Goal: Transaction & Acquisition: Purchase product/service

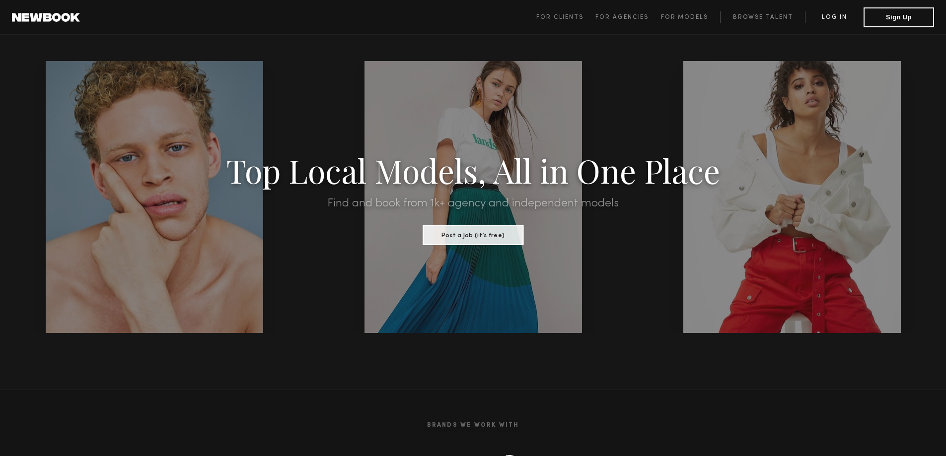
click at [841, 17] on link "Log in" at bounding box center [834, 17] width 59 height 12
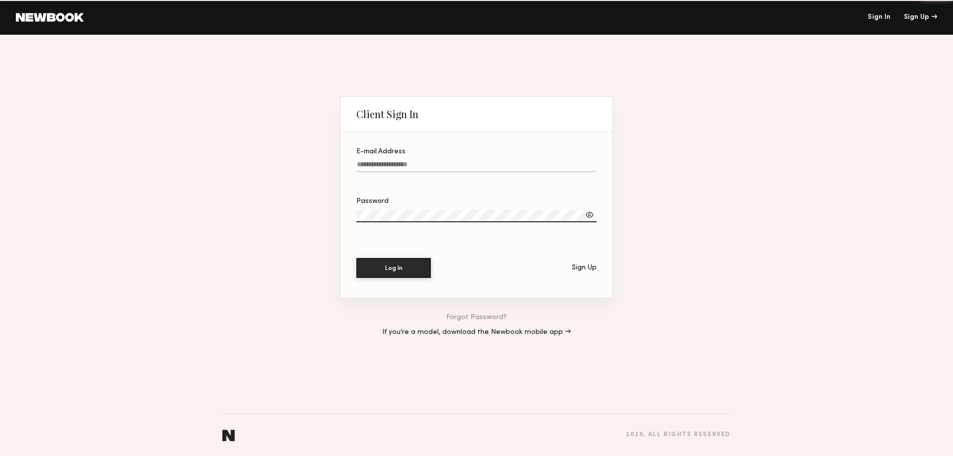
type input "**********"
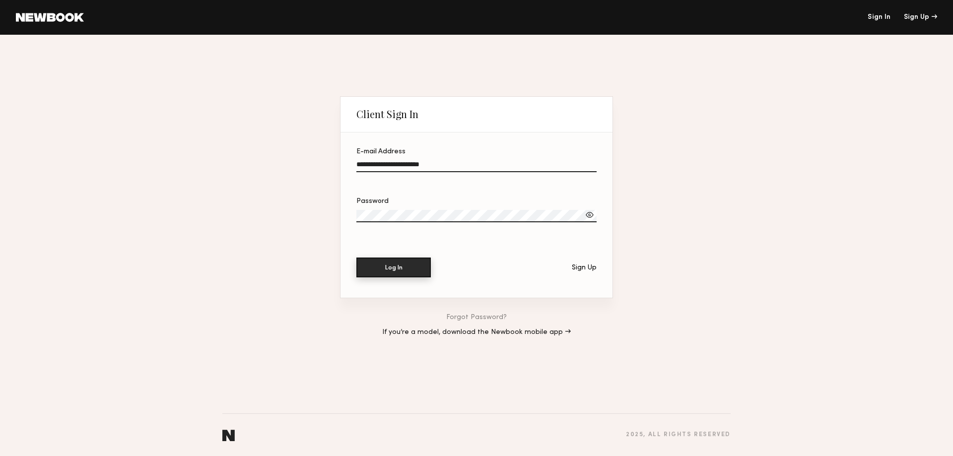
click at [405, 265] on button "Log In" at bounding box center [393, 268] width 74 height 20
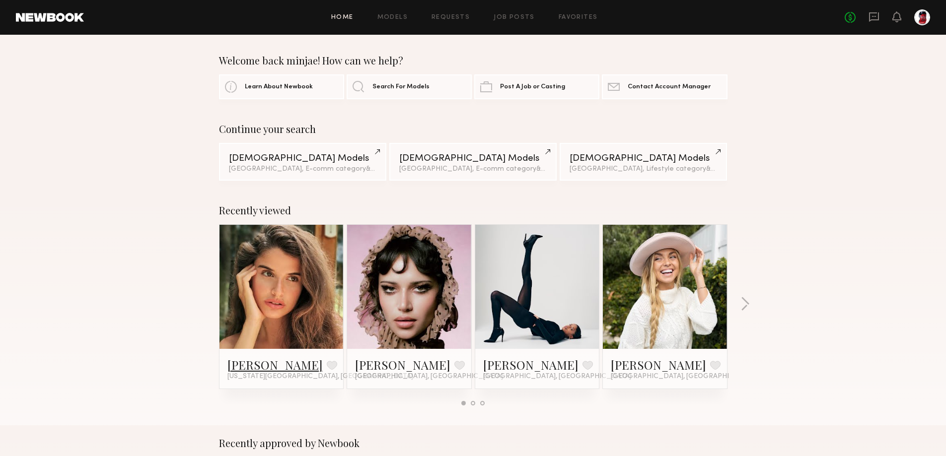
click at [259, 362] on link "Manuela G." at bounding box center [274, 365] width 95 height 16
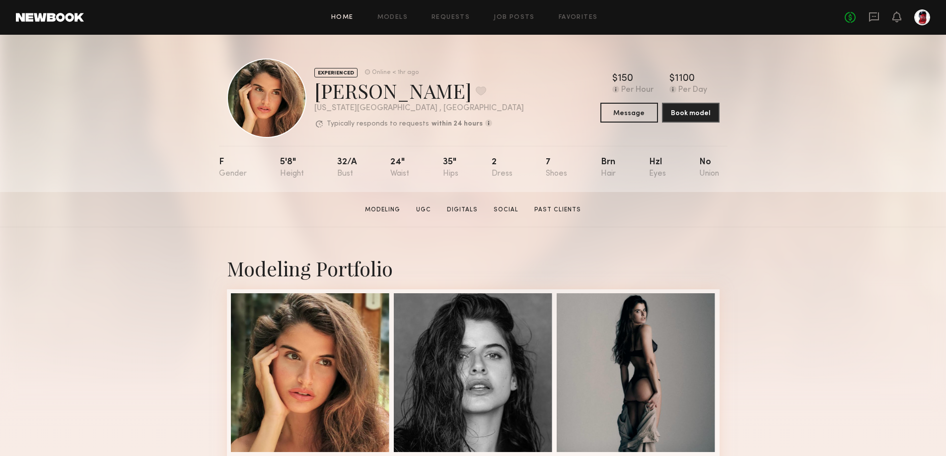
click at [350, 21] on link "Home" at bounding box center [342, 17] width 22 height 6
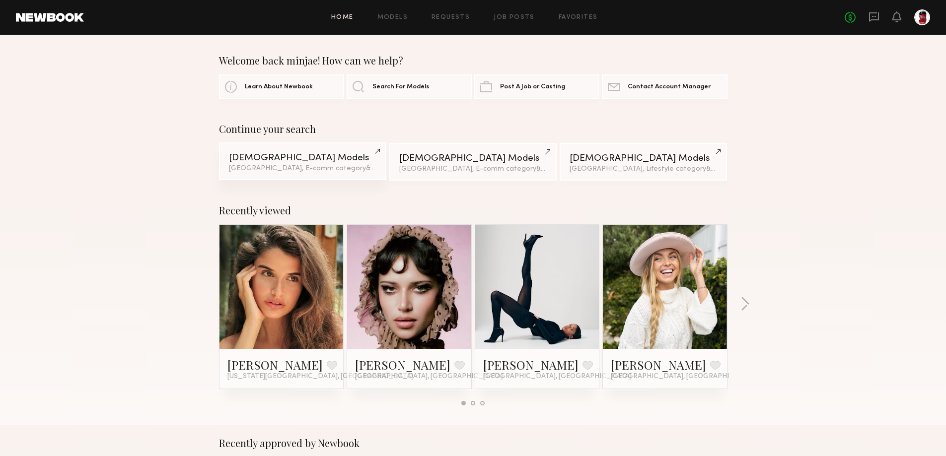
click at [317, 169] on div "Los Angeles, E-comm category & 2 other filter s + 2" at bounding box center [302, 168] width 147 height 7
click at [366, 170] on span "& 2 other filter s" at bounding box center [390, 168] width 48 height 6
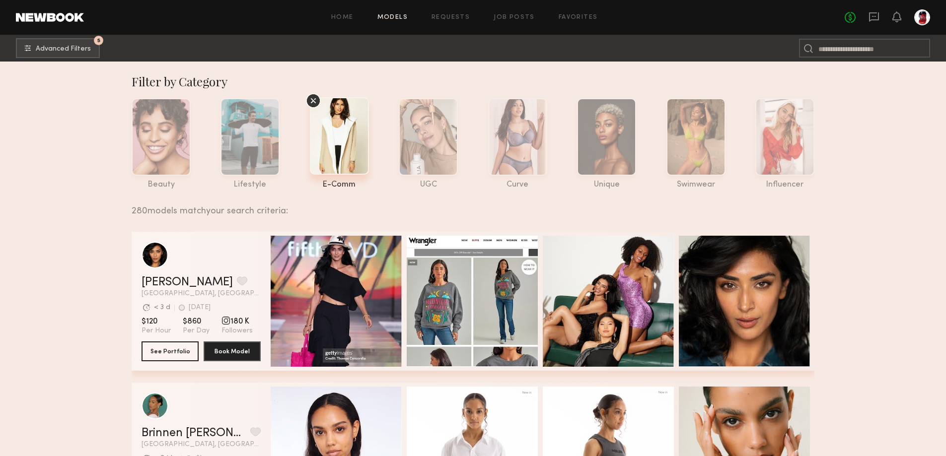
click at [318, 99] on icon at bounding box center [313, 100] width 15 height 15
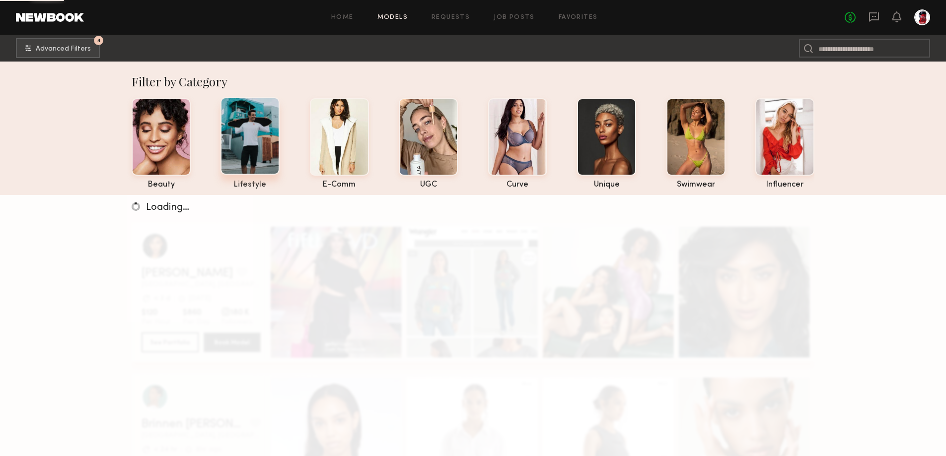
click at [267, 127] on div at bounding box center [249, 135] width 59 height 77
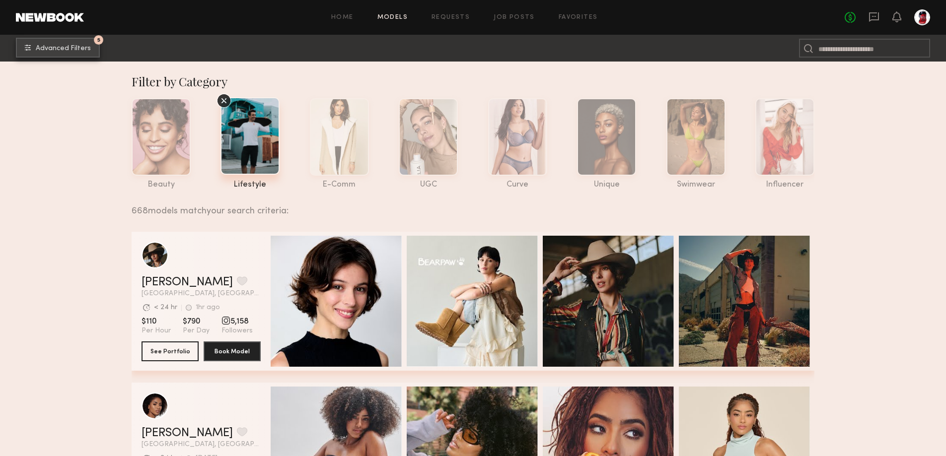
click at [55, 45] on span "Advanced Filters" at bounding box center [63, 48] width 55 height 7
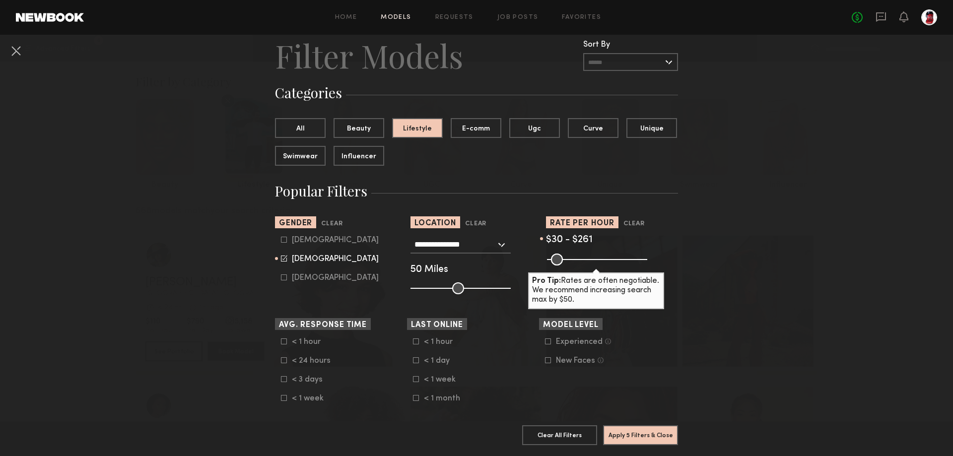
scroll to position [149, 0]
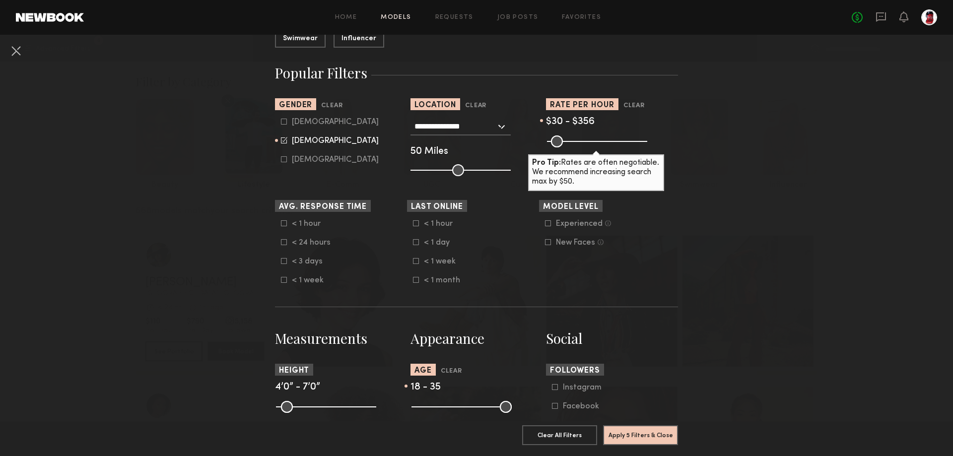
drag, startPoint x: 592, startPoint y: 142, endPoint x: 611, endPoint y: 142, distance: 18.9
type input "***"
click at [611, 142] on input "range" at bounding box center [597, 142] width 100 height 12
drag, startPoint x: 553, startPoint y: 142, endPoint x: 572, endPoint y: 143, distance: 19.9
type input "***"
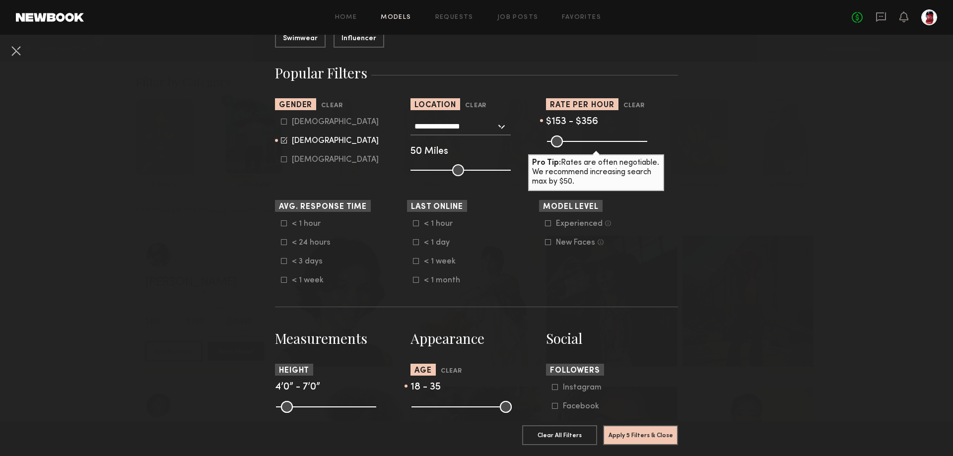
click at [572, 143] on input "range" at bounding box center [597, 142] width 100 height 12
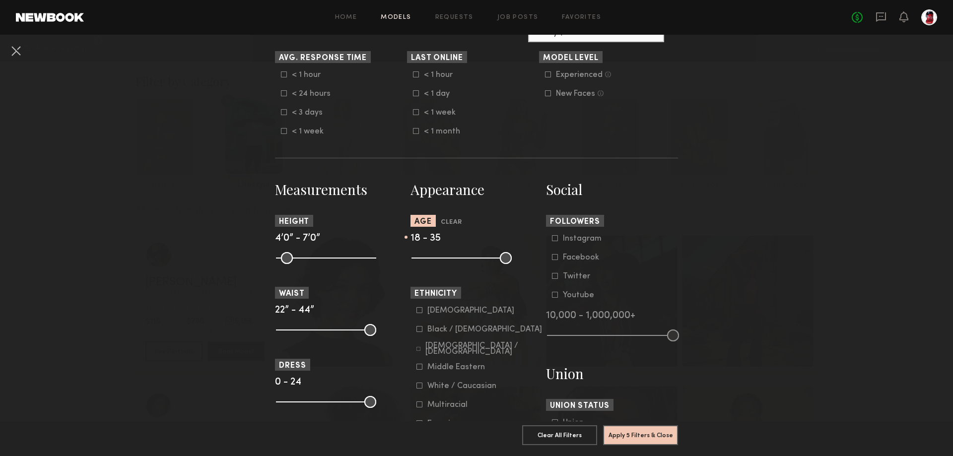
scroll to position [348, 0]
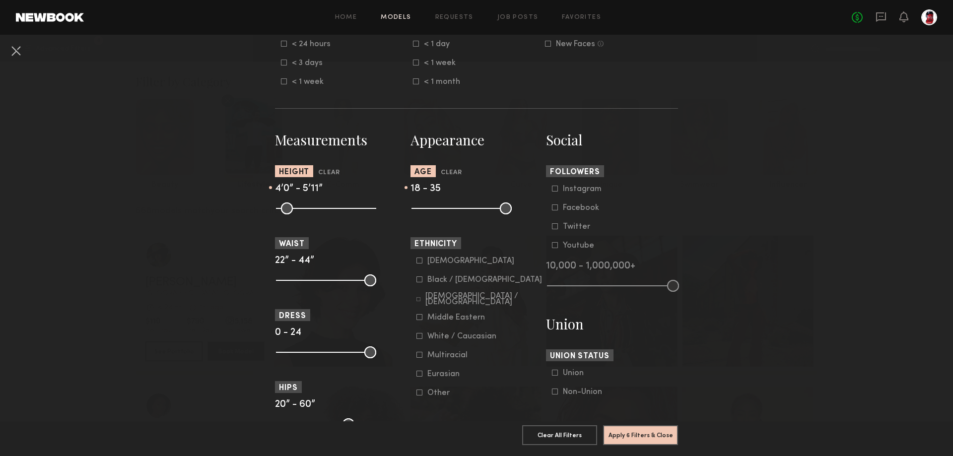
drag, startPoint x: 369, startPoint y: 210, endPoint x: 335, endPoint y: 219, distance: 34.9
type input "**"
click at [335, 214] on input "range" at bounding box center [326, 209] width 100 height 12
drag, startPoint x: 279, startPoint y: 210, endPoint x: 325, endPoint y: 220, distance: 46.8
type input "**"
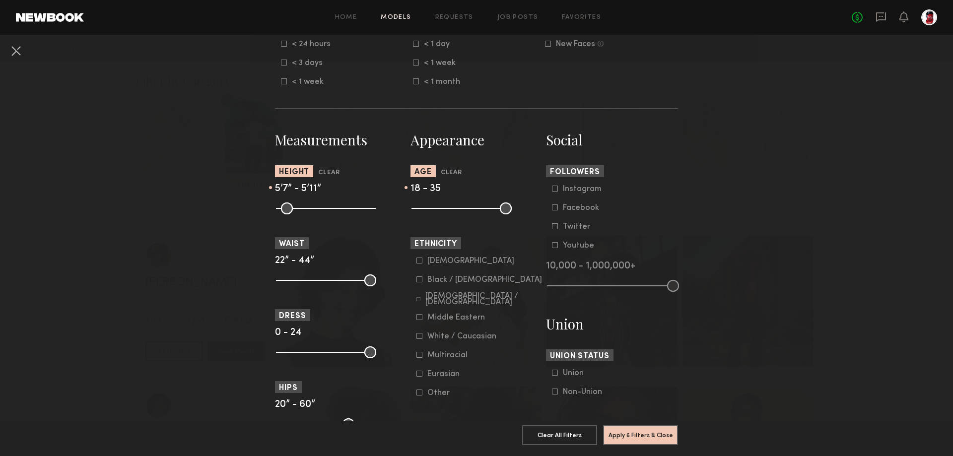
click at [325, 214] on input "range" at bounding box center [326, 209] width 100 height 12
drag, startPoint x: 458, startPoint y: 212, endPoint x: 453, endPoint y: 215, distance: 5.8
type input "**"
click at [453, 214] on input "range" at bounding box center [462, 209] width 100 height 12
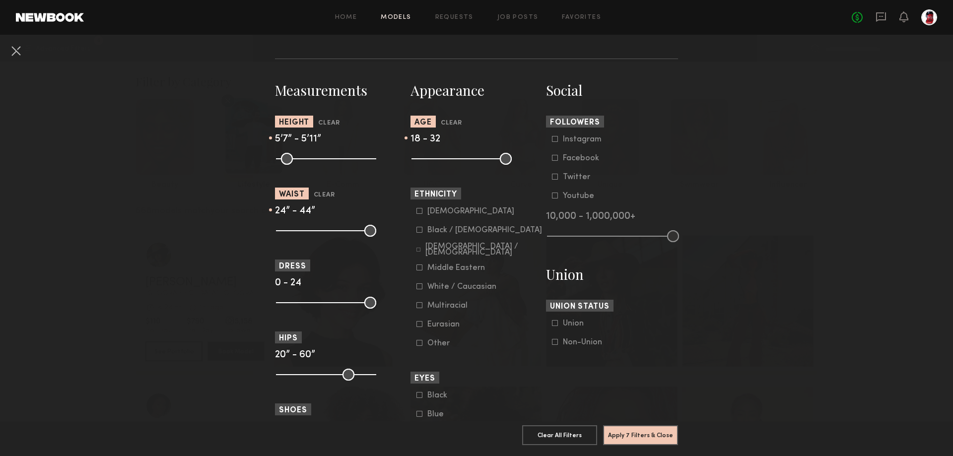
drag, startPoint x: 281, startPoint y: 232, endPoint x: 287, endPoint y: 235, distance: 6.7
type input "**"
click at [287, 235] on input "range" at bounding box center [326, 231] width 100 height 12
drag, startPoint x: 366, startPoint y: 229, endPoint x: 300, endPoint y: 243, distance: 67.6
type input "**"
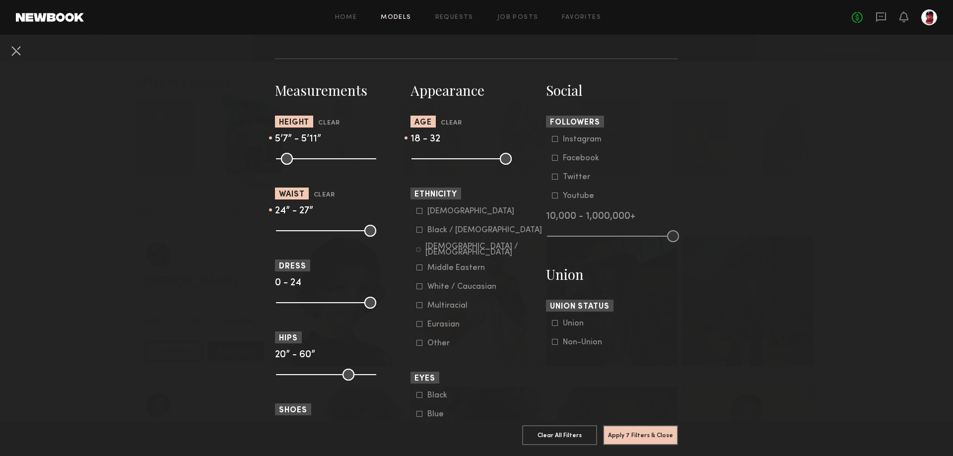
click at [300, 237] on input "range" at bounding box center [326, 231] width 100 height 12
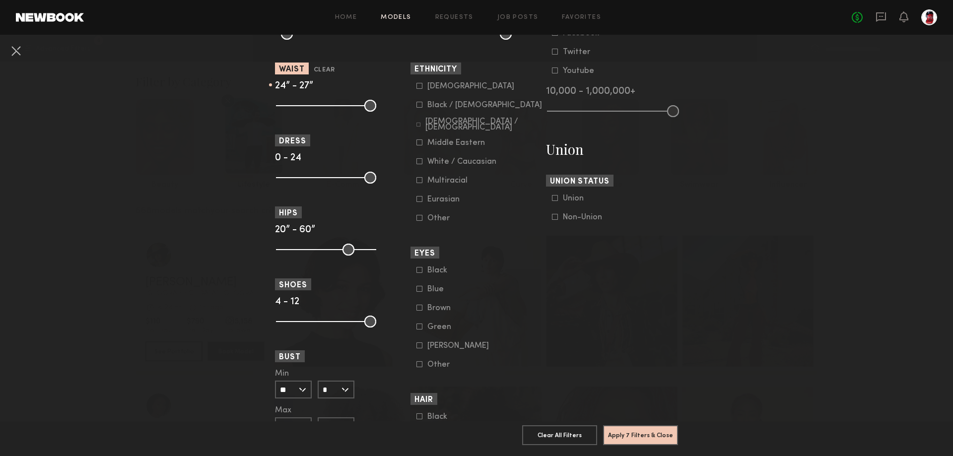
scroll to position [546, 0]
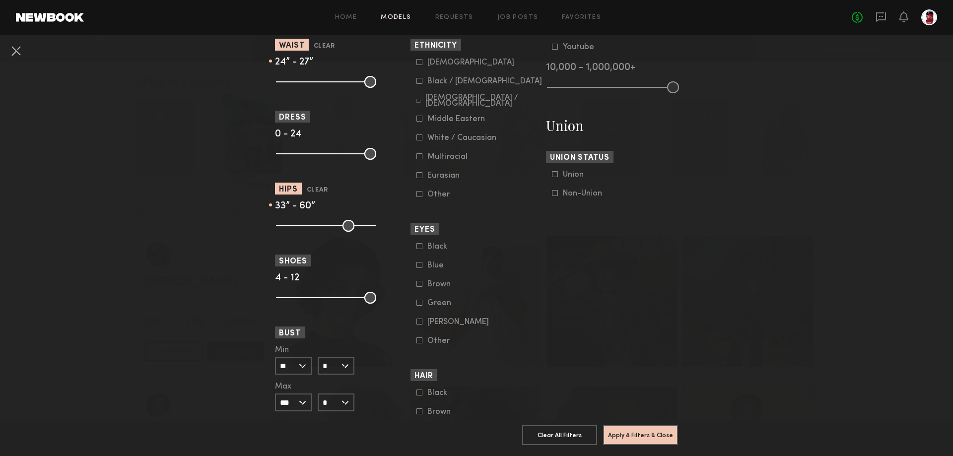
drag, startPoint x: 283, startPoint y: 225, endPoint x: 307, endPoint y: 223, distance: 23.5
click at [307, 223] on input "range" at bounding box center [326, 226] width 100 height 12
type input "**"
click at [304, 224] on input "range" at bounding box center [326, 226] width 100 height 12
drag, startPoint x: 368, startPoint y: 225, endPoint x: 318, endPoint y: 229, distance: 50.3
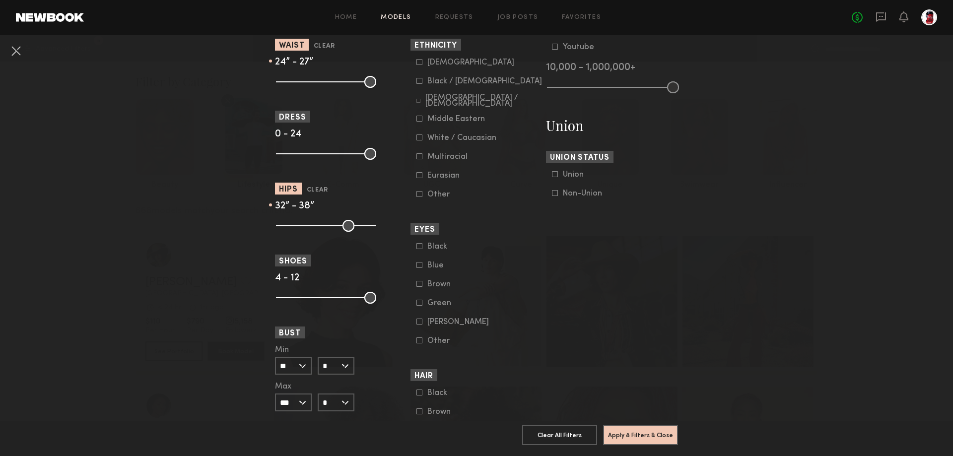
type input "**"
click at [318, 229] on input "range" at bounding box center [326, 226] width 100 height 12
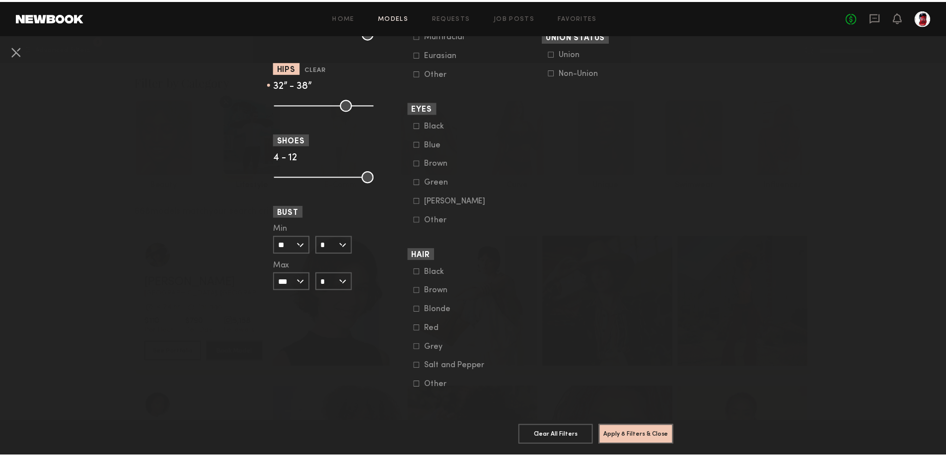
scroll to position [675, 0]
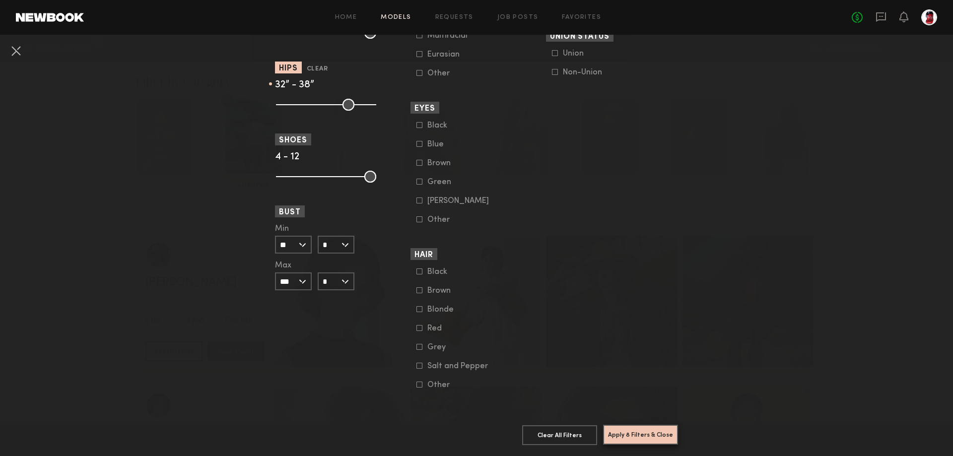
click at [650, 425] on button "Apply 8 Filters & Close" at bounding box center [640, 435] width 75 height 20
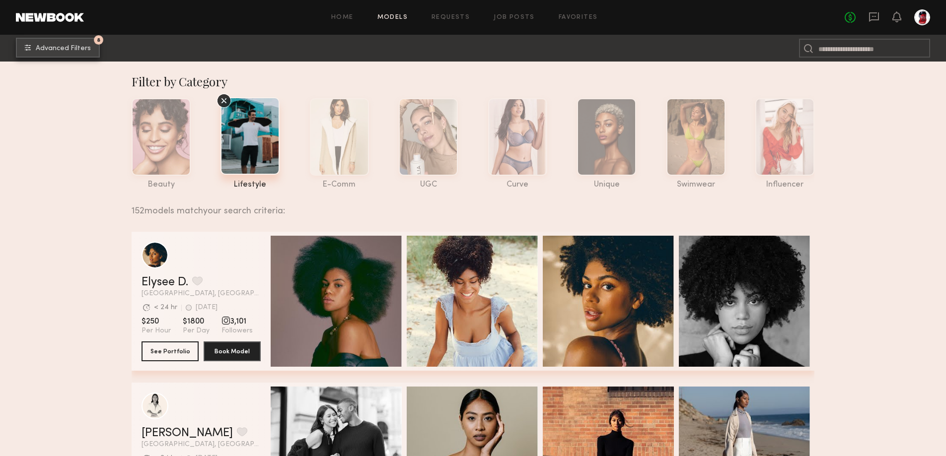
click at [75, 53] on button "8 Advanced Filters" at bounding box center [58, 48] width 84 height 20
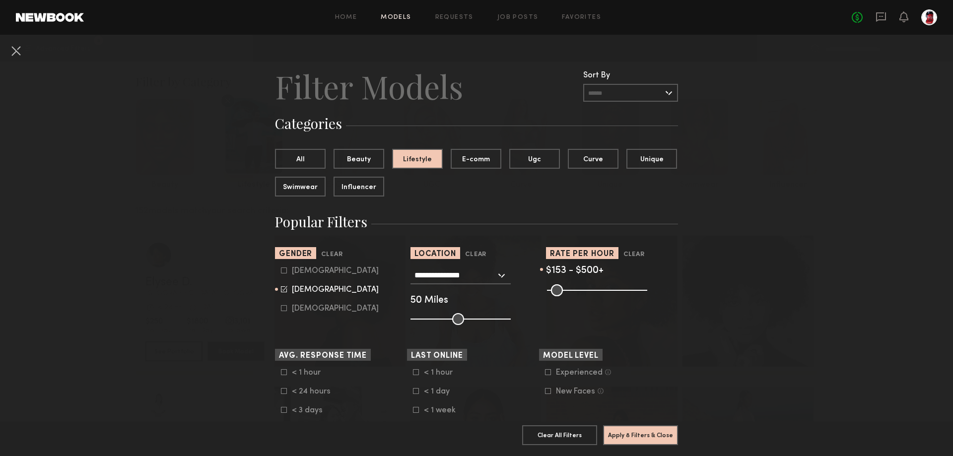
drag, startPoint x: 610, startPoint y: 291, endPoint x: 648, endPoint y: 309, distance: 42.6
type input "***"
click at [646, 296] on input "range" at bounding box center [597, 290] width 100 height 12
click at [642, 436] on button "Apply 8 Filters & Close" at bounding box center [640, 435] width 75 height 20
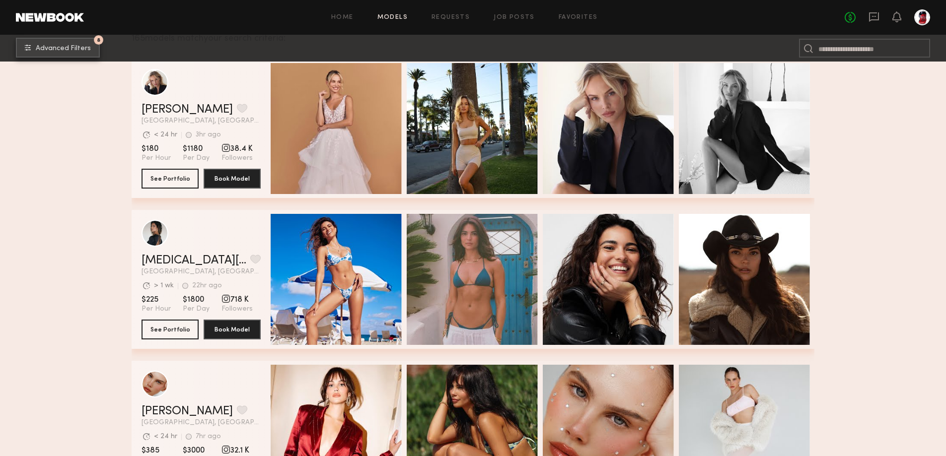
scroll to position [149, 0]
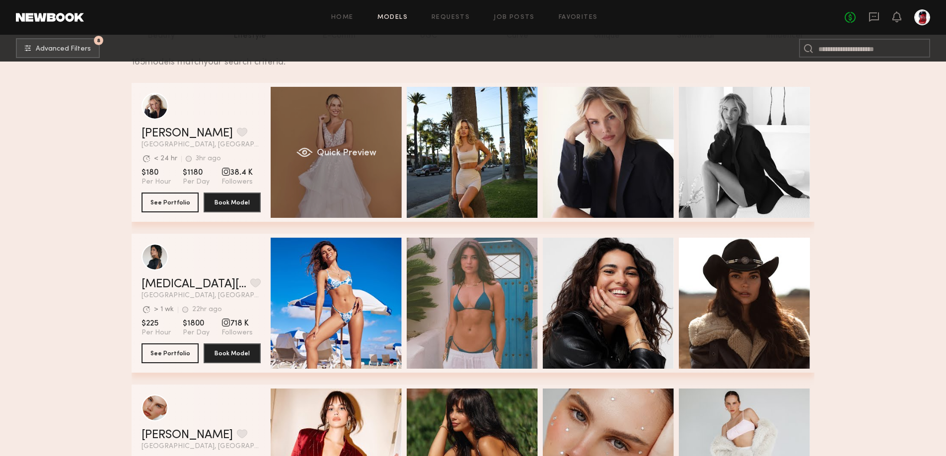
click at [351, 146] on div "Quick Preview" at bounding box center [336, 152] width 131 height 131
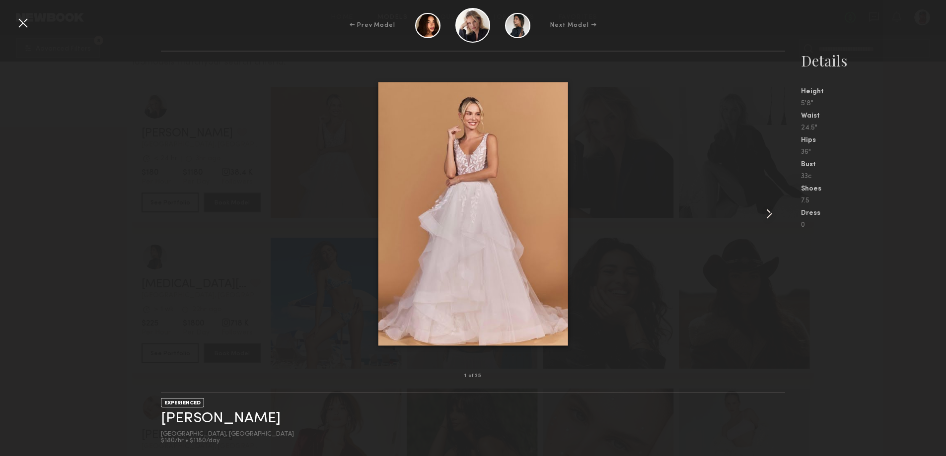
drag, startPoint x: 761, startPoint y: 217, endPoint x: 768, endPoint y: 216, distance: 7.5
click at [767, 216] on div at bounding box center [772, 214] width 25 height 293
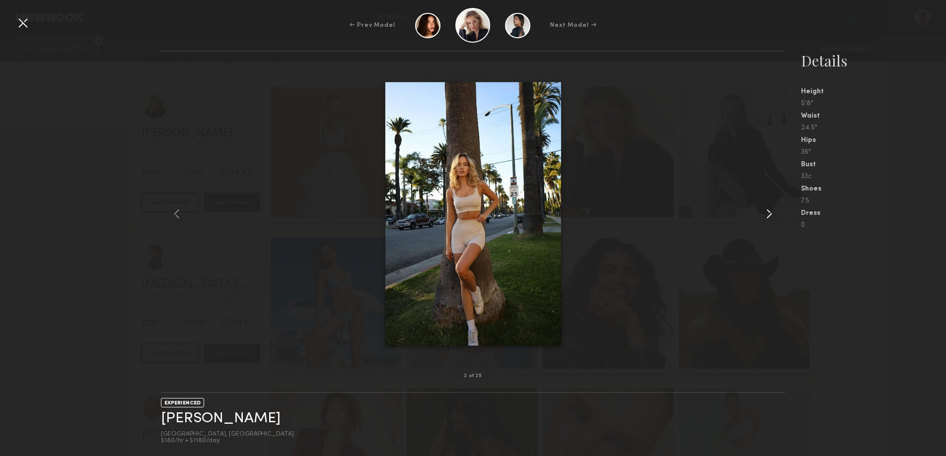
click at [768, 216] on common-icon at bounding box center [769, 214] width 16 height 16
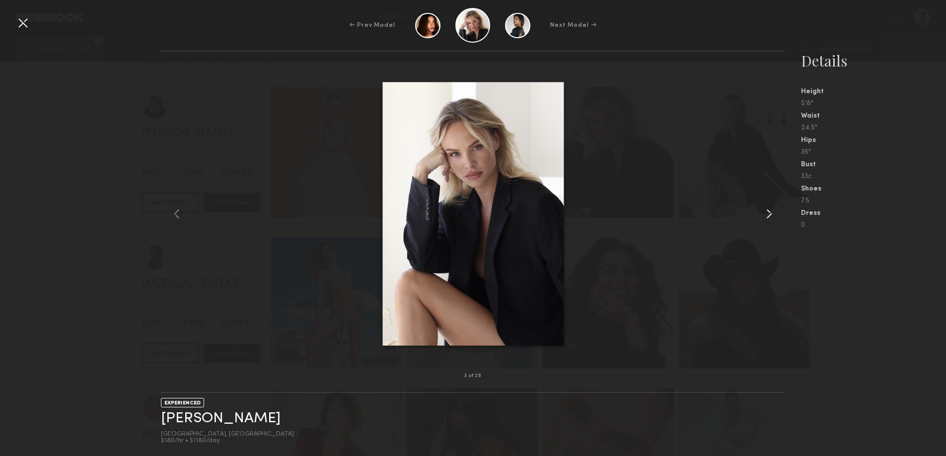
click at [768, 216] on common-icon at bounding box center [769, 214] width 16 height 16
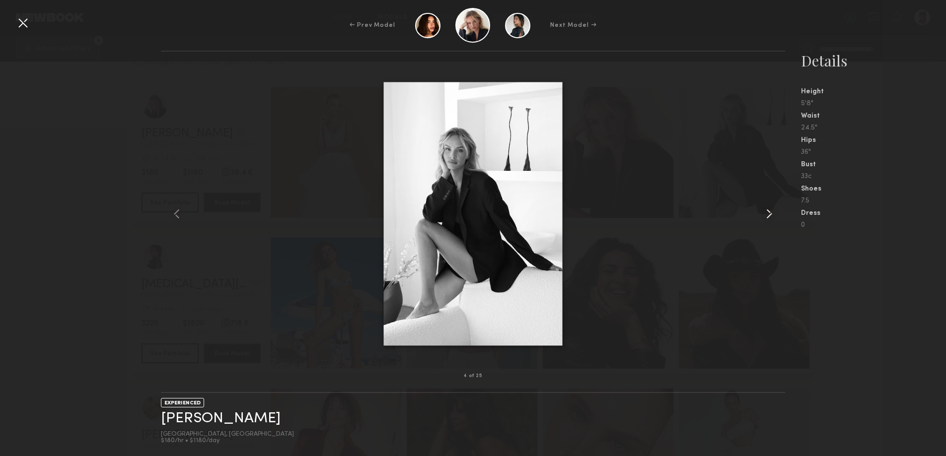
click at [768, 216] on common-icon at bounding box center [769, 214] width 16 height 16
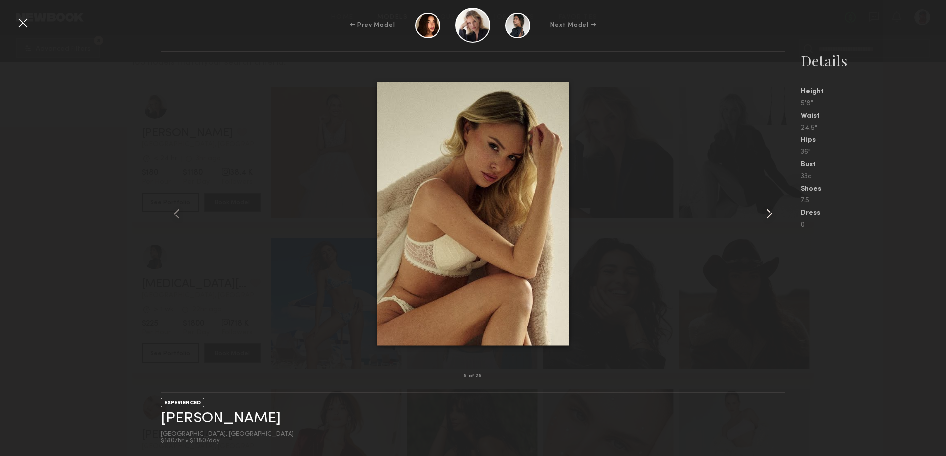
click at [768, 216] on common-icon at bounding box center [769, 214] width 16 height 16
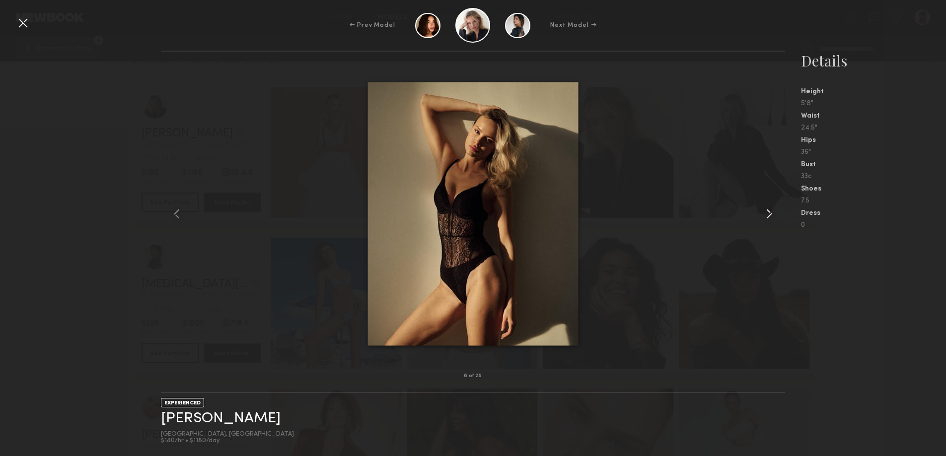
click at [768, 216] on common-icon at bounding box center [769, 214] width 16 height 16
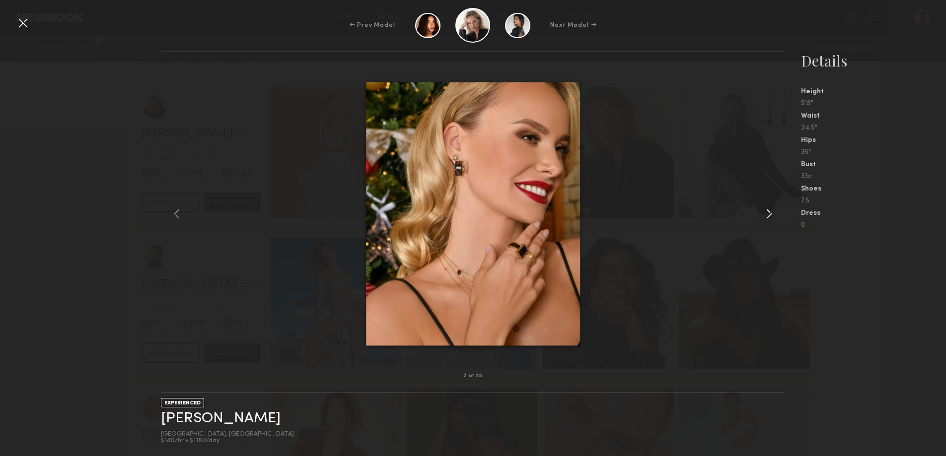
click at [768, 216] on common-icon at bounding box center [769, 214] width 16 height 16
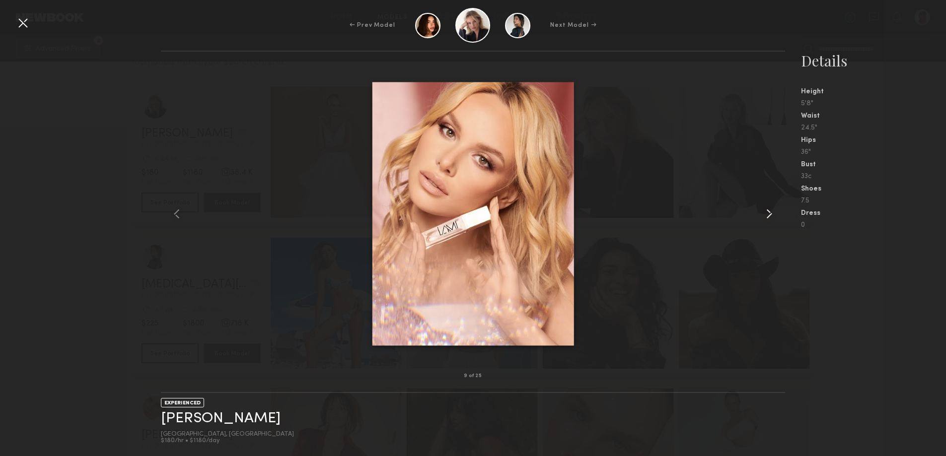
click at [768, 216] on common-icon at bounding box center [769, 214] width 16 height 16
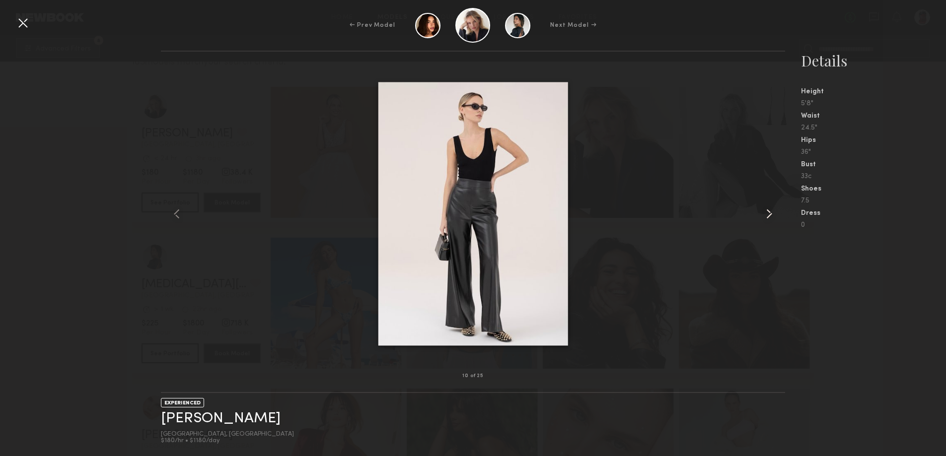
click at [768, 216] on common-icon at bounding box center [769, 214] width 16 height 16
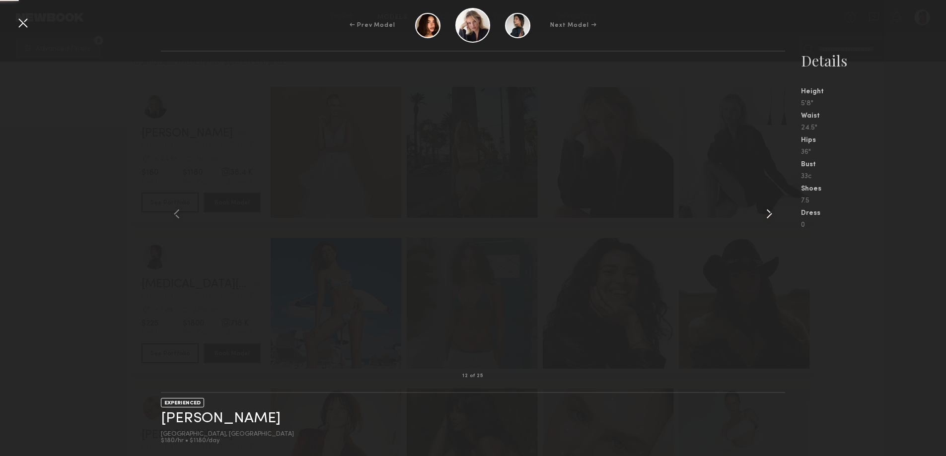
click at [768, 216] on common-icon at bounding box center [769, 214] width 16 height 16
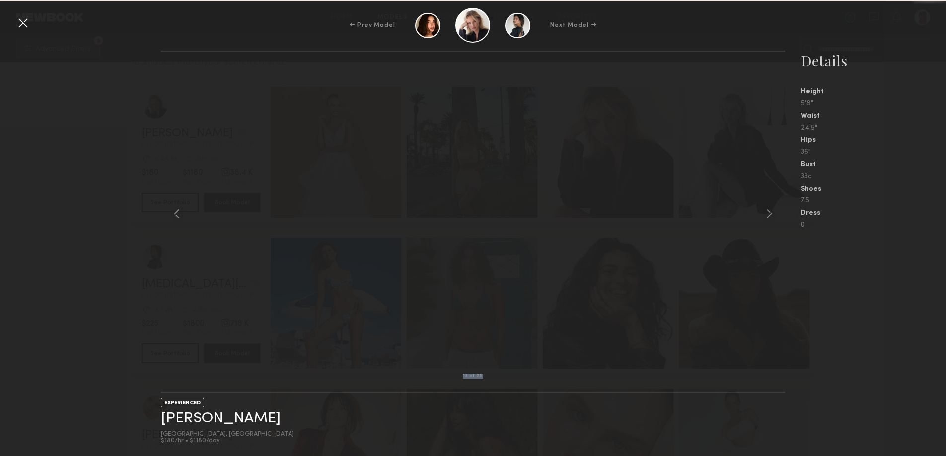
click at [768, 216] on nb-gallery-light "13 of 25" at bounding box center [473, 222] width 624 height 343
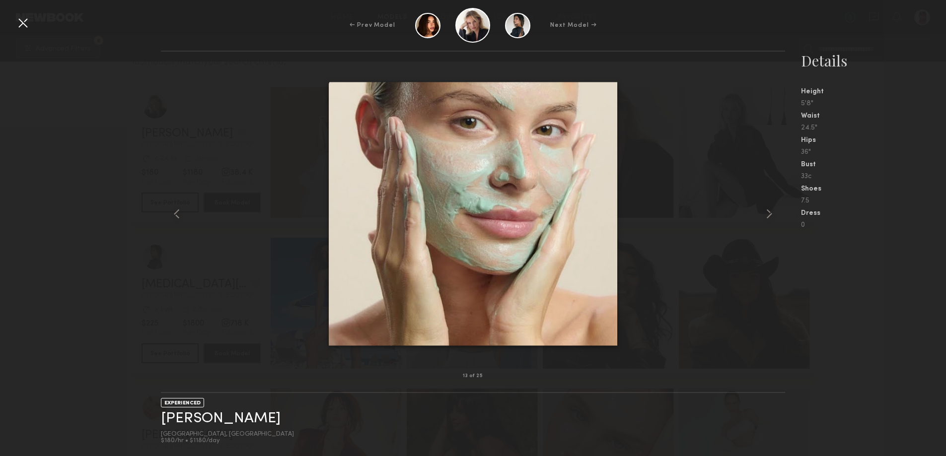
click at [26, 25] on div at bounding box center [23, 23] width 16 height 16
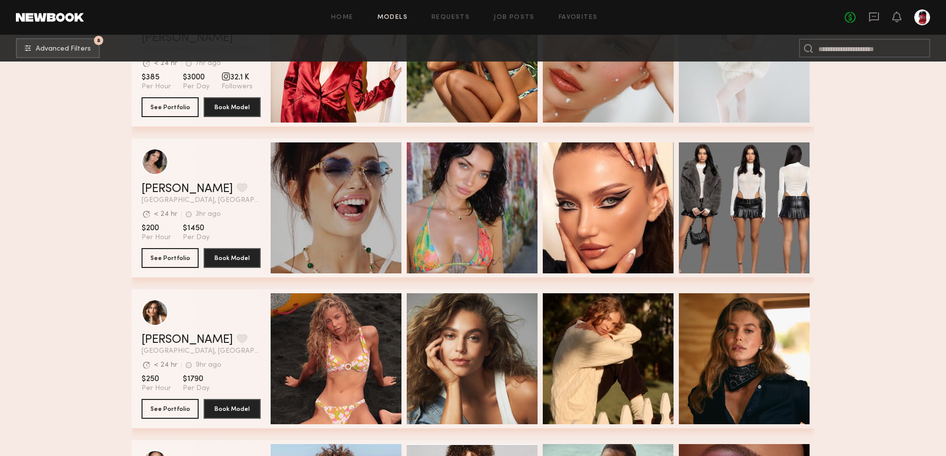
scroll to position [745, 0]
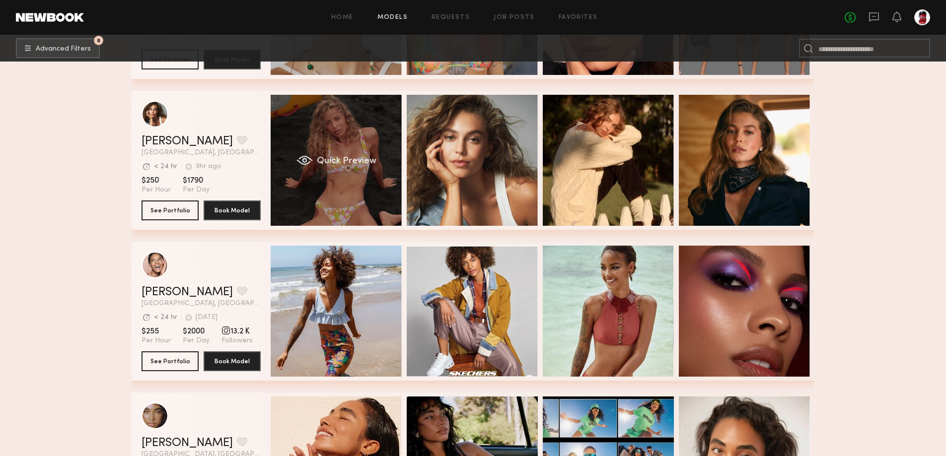
click at [343, 164] on span "Quick Preview" at bounding box center [347, 161] width 60 height 9
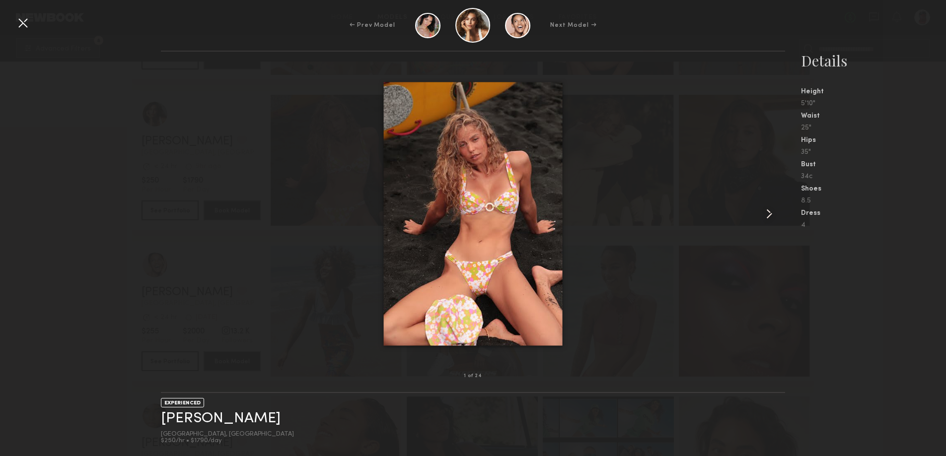
click at [776, 213] on common-icon at bounding box center [769, 214] width 16 height 16
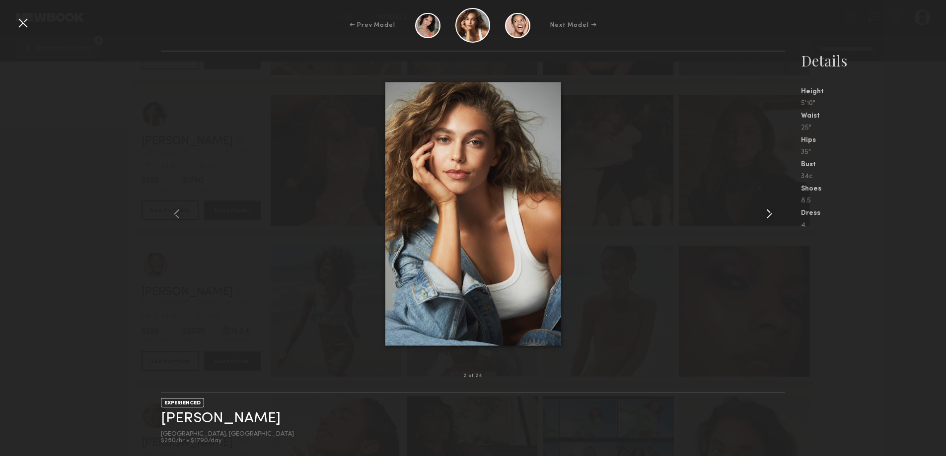
click at [776, 213] on common-icon at bounding box center [769, 214] width 16 height 16
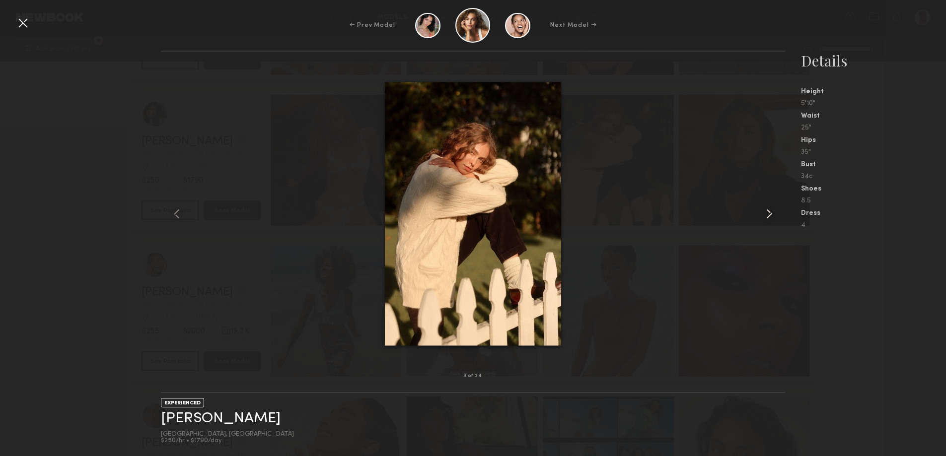
click at [776, 213] on common-icon at bounding box center [769, 214] width 16 height 16
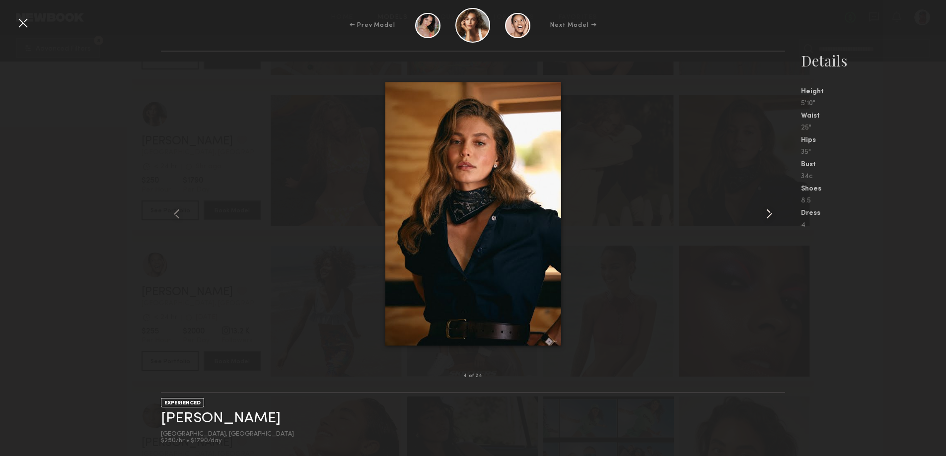
click at [776, 213] on common-icon at bounding box center [769, 214] width 16 height 16
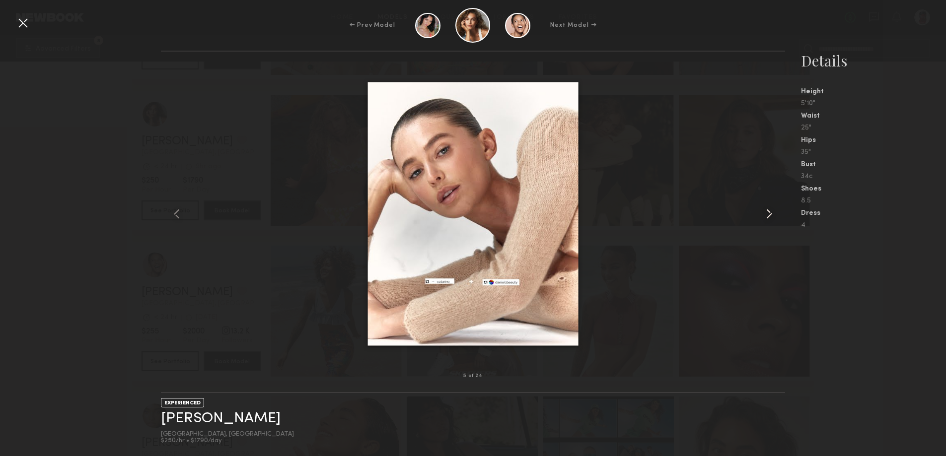
click at [776, 213] on common-icon at bounding box center [769, 214] width 16 height 16
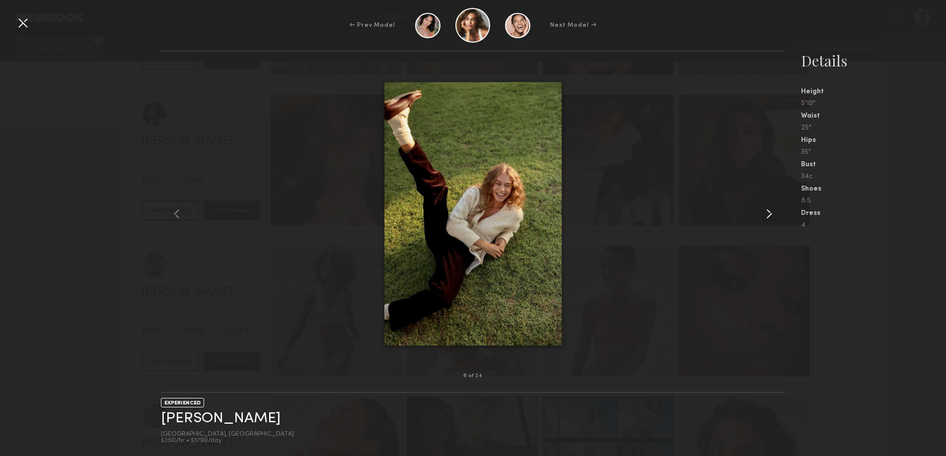
click at [776, 213] on common-icon at bounding box center [769, 214] width 16 height 16
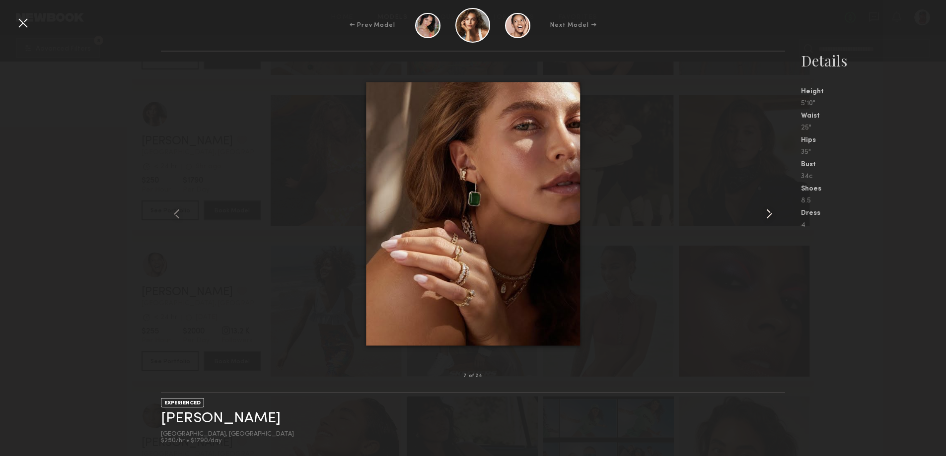
click at [776, 213] on common-icon at bounding box center [769, 214] width 16 height 16
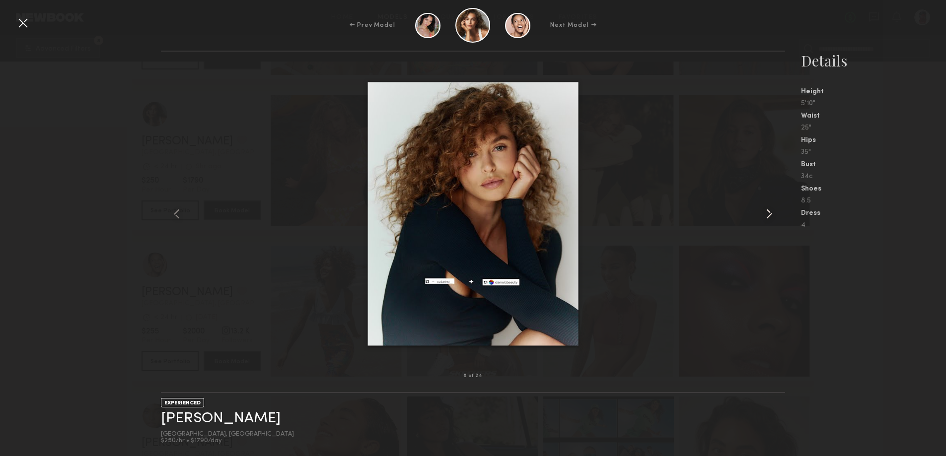
click at [776, 213] on common-icon at bounding box center [769, 214] width 16 height 16
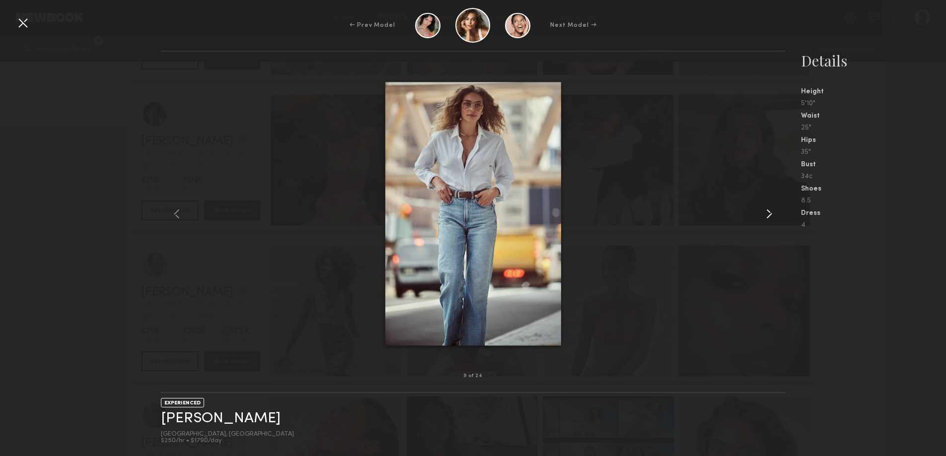
click at [776, 213] on common-icon at bounding box center [769, 214] width 16 height 16
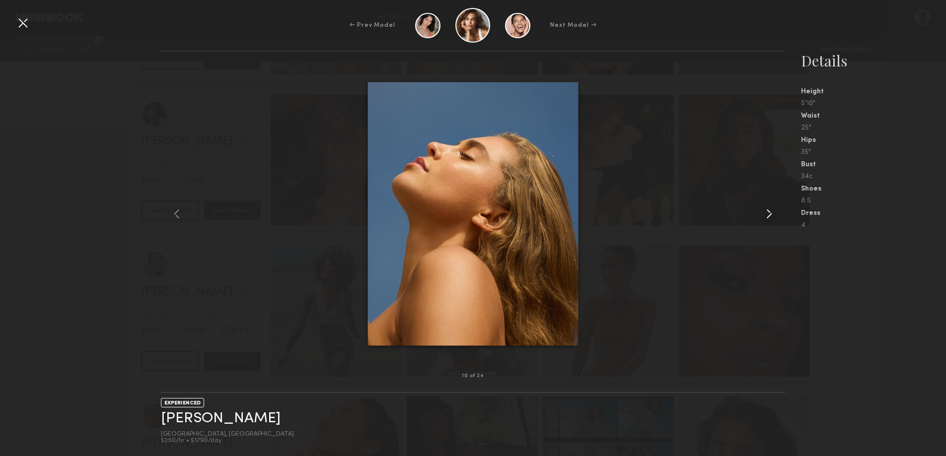
click at [776, 213] on common-icon at bounding box center [769, 214] width 16 height 16
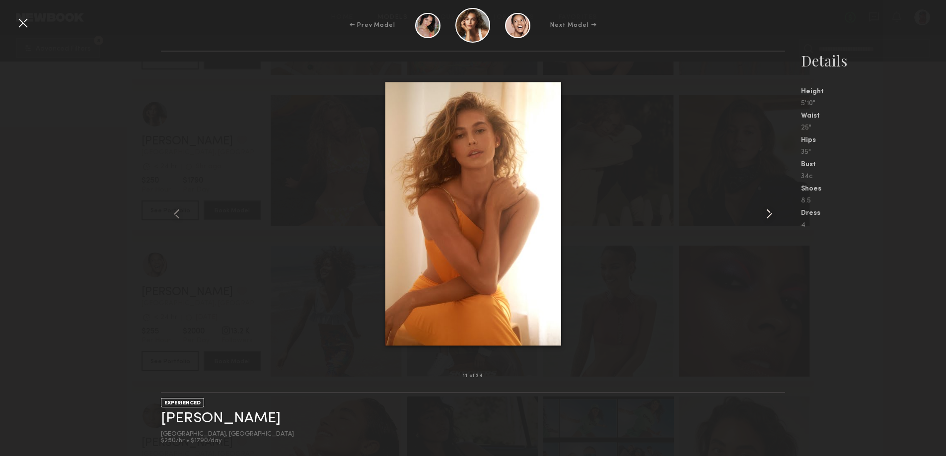
click at [776, 213] on common-icon at bounding box center [769, 214] width 16 height 16
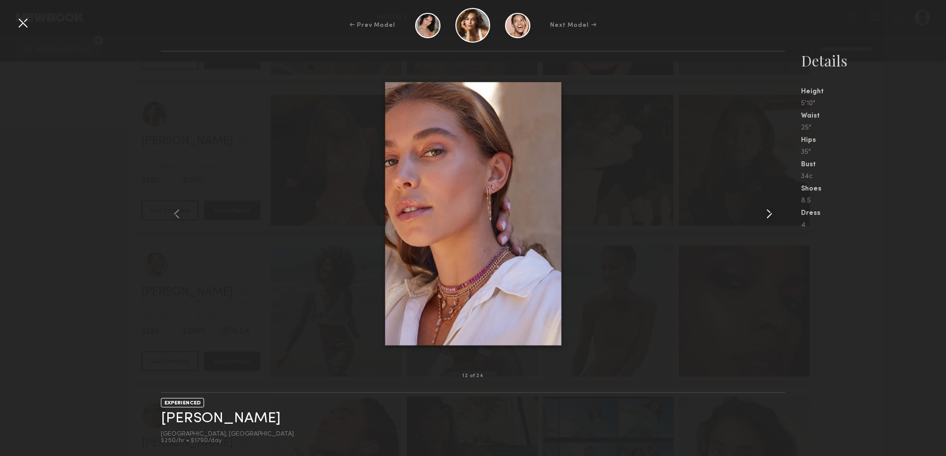
click at [776, 213] on common-icon at bounding box center [769, 214] width 16 height 16
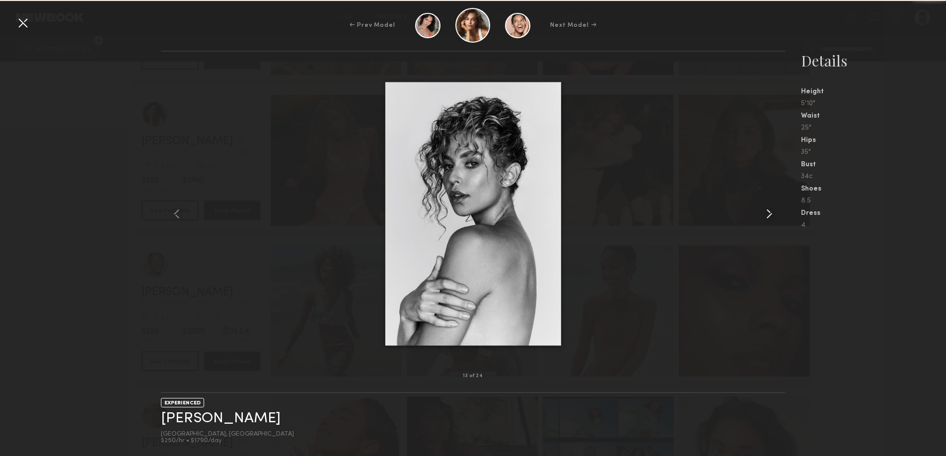
click at [776, 213] on common-icon at bounding box center [769, 214] width 16 height 16
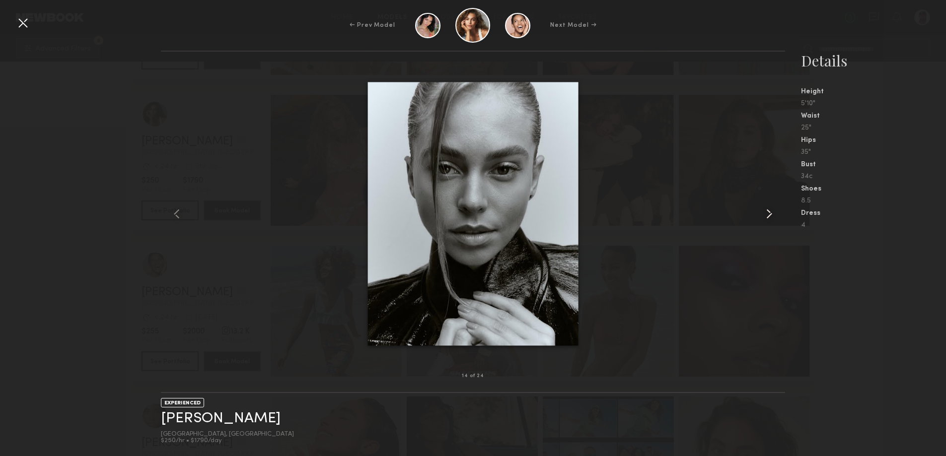
click at [776, 213] on common-icon at bounding box center [769, 214] width 16 height 16
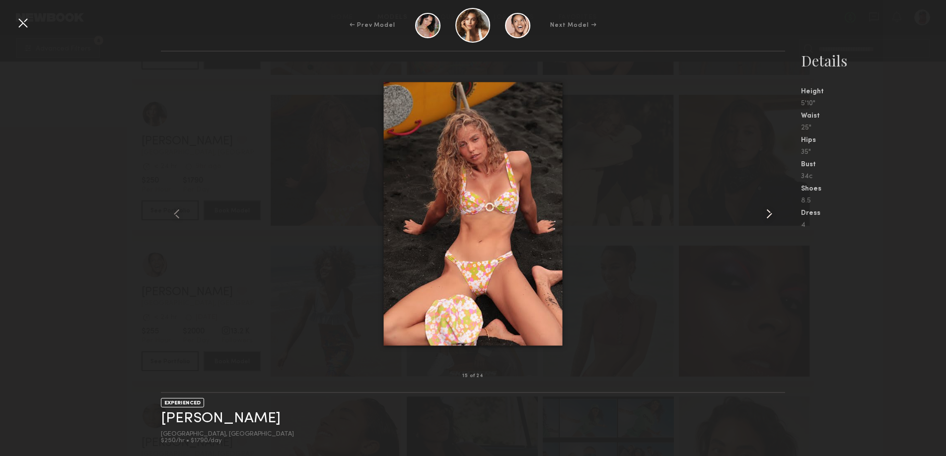
click at [776, 213] on common-icon at bounding box center [769, 214] width 16 height 16
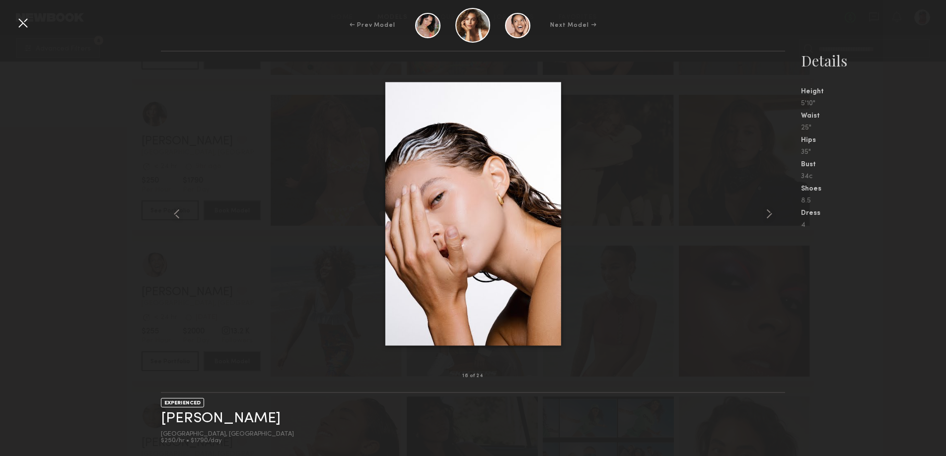
click at [23, 24] on div at bounding box center [23, 23] width 16 height 16
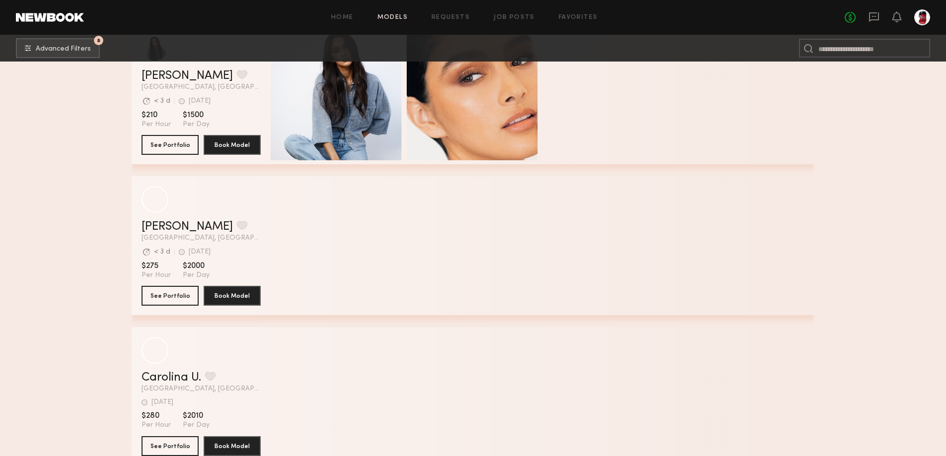
scroll to position [3177, 0]
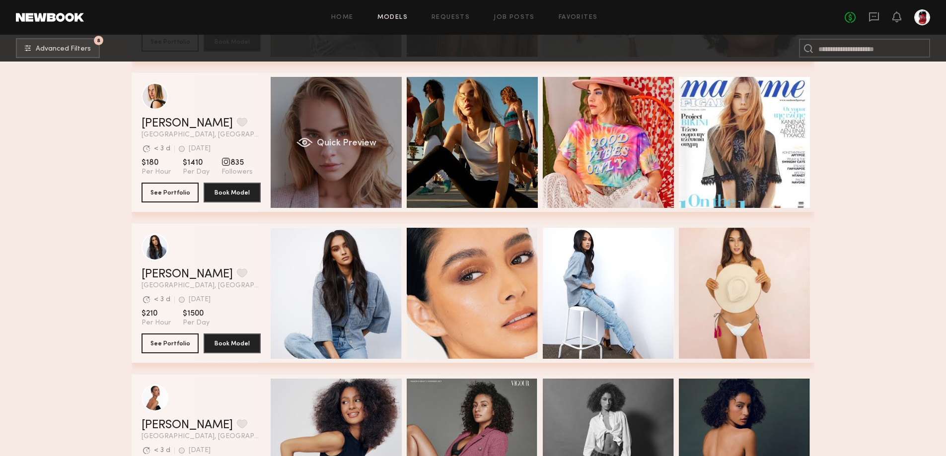
click at [357, 162] on div "Quick Preview" at bounding box center [336, 142] width 131 height 131
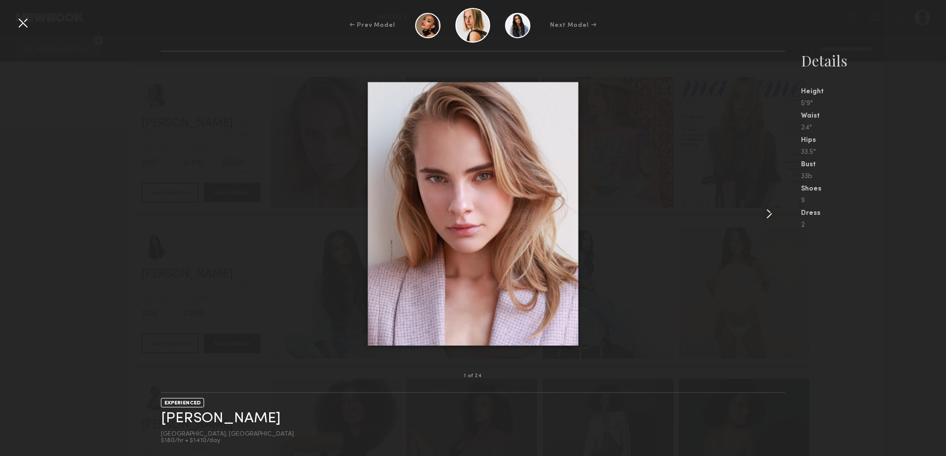
click at [766, 216] on common-icon at bounding box center [769, 214] width 16 height 16
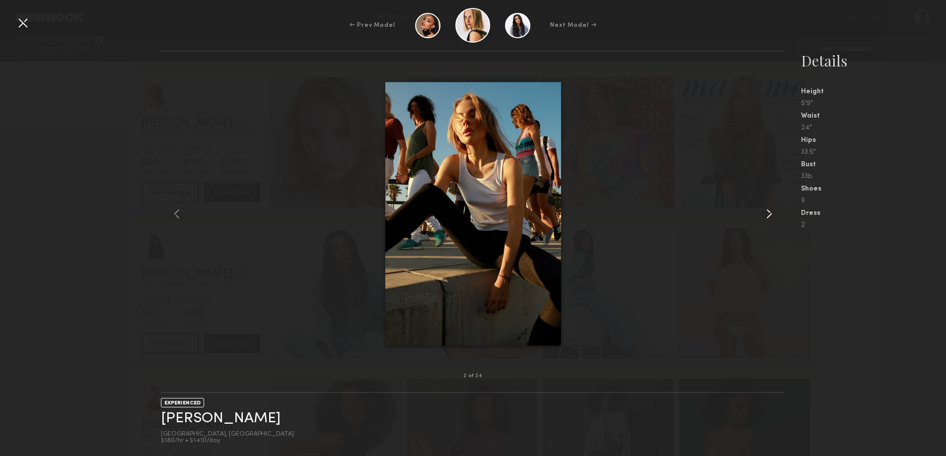
click at [766, 216] on common-icon at bounding box center [769, 214] width 16 height 16
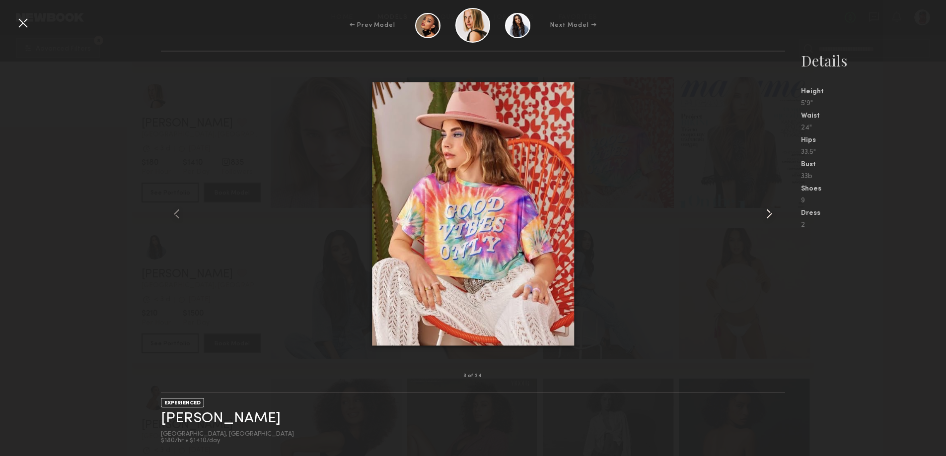
click at [766, 216] on common-icon at bounding box center [769, 214] width 16 height 16
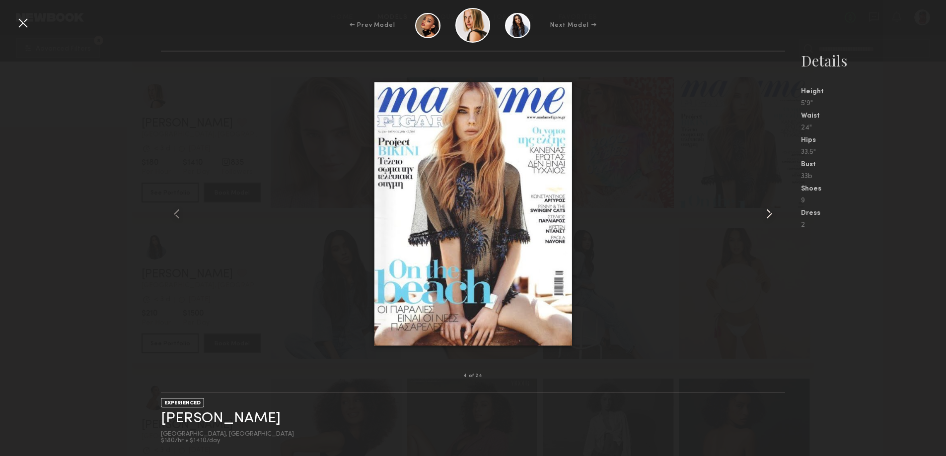
click at [766, 216] on common-icon at bounding box center [769, 214] width 16 height 16
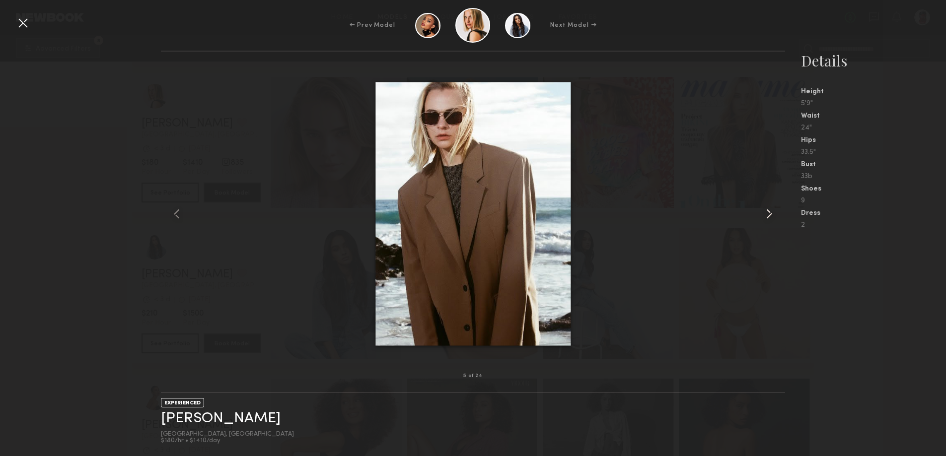
click at [766, 216] on common-icon at bounding box center [769, 214] width 16 height 16
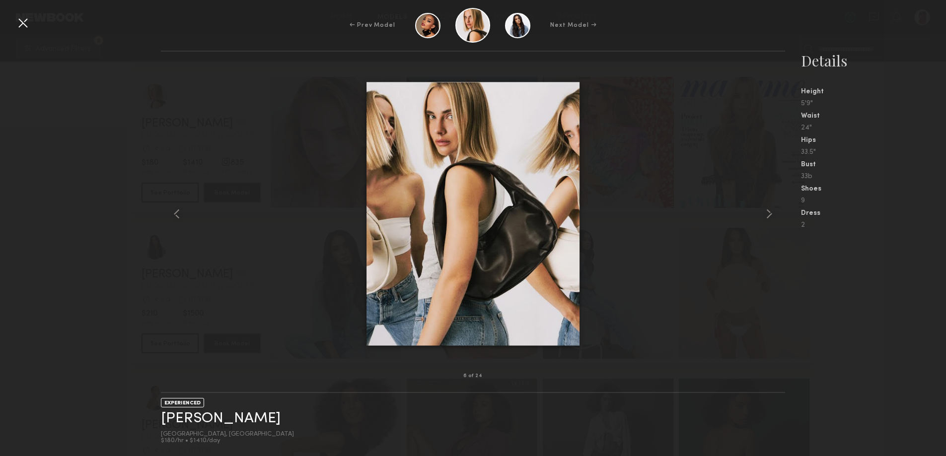
click at [23, 18] on div at bounding box center [23, 23] width 16 height 16
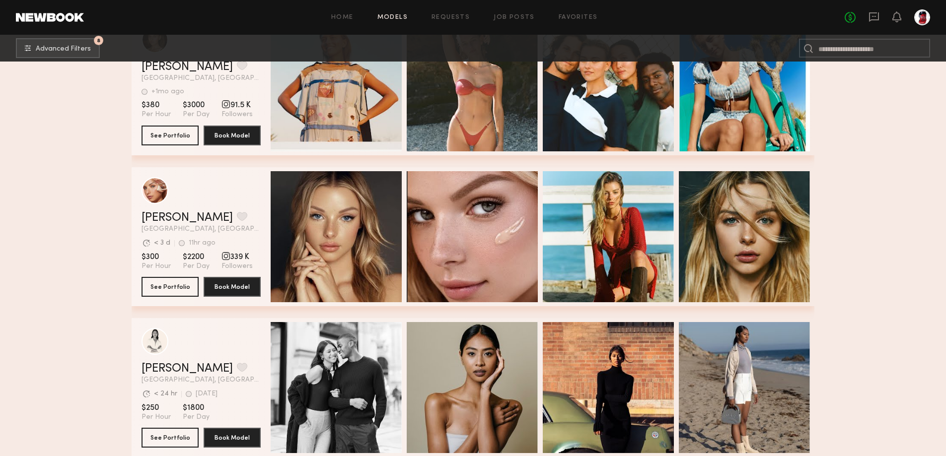
scroll to position [4170, 0]
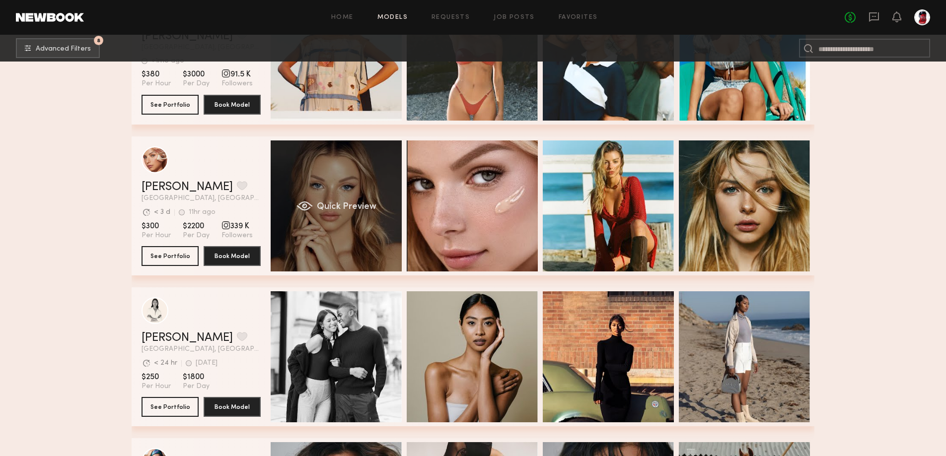
click at [357, 235] on div "Quick Preview" at bounding box center [336, 205] width 131 height 131
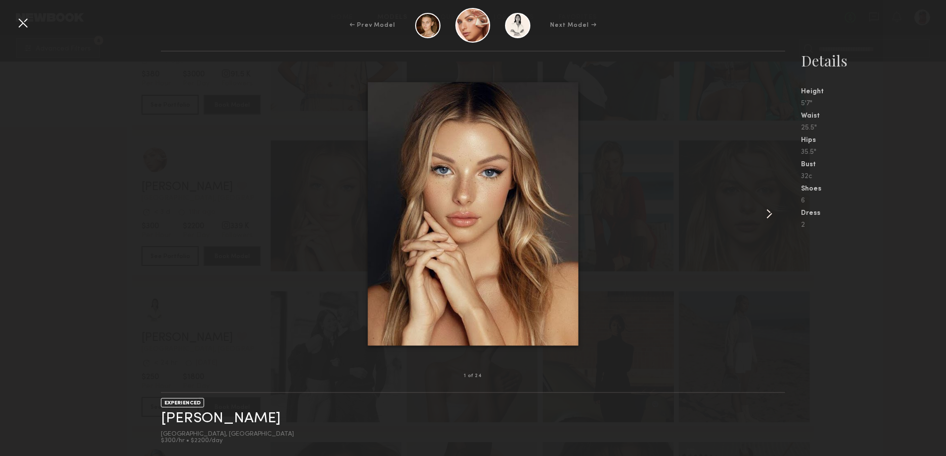
click at [766, 212] on common-icon at bounding box center [769, 214] width 16 height 16
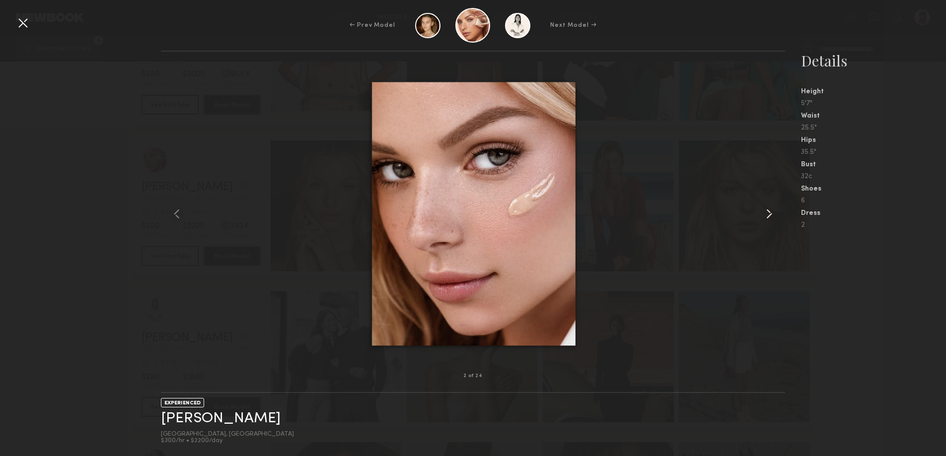
click at [767, 212] on common-icon at bounding box center [769, 214] width 16 height 16
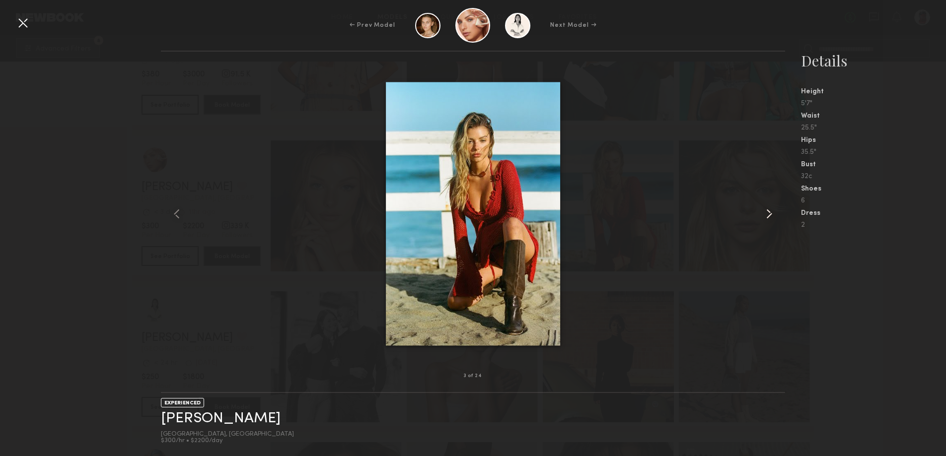
click at [767, 212] on common-icon at bounding box center [769, 214] width 16 height 16
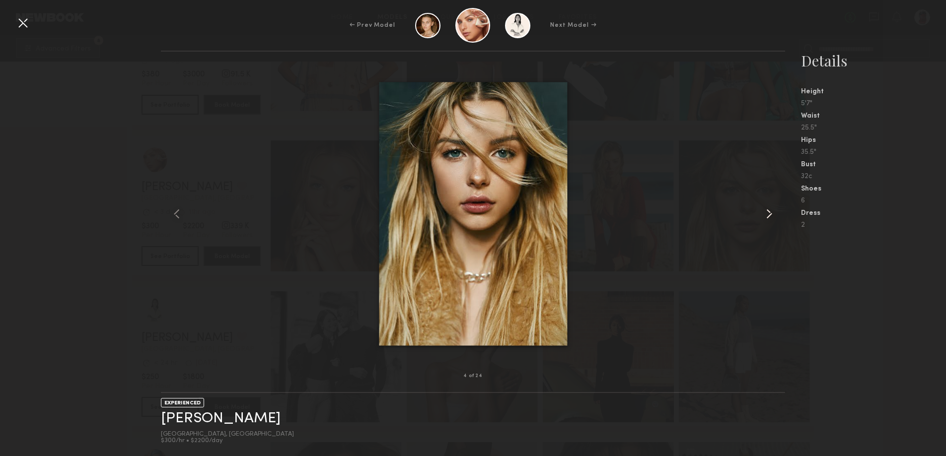
click at [767, 212] on common-icon at bounding box center [769, 214] width 16 height 16
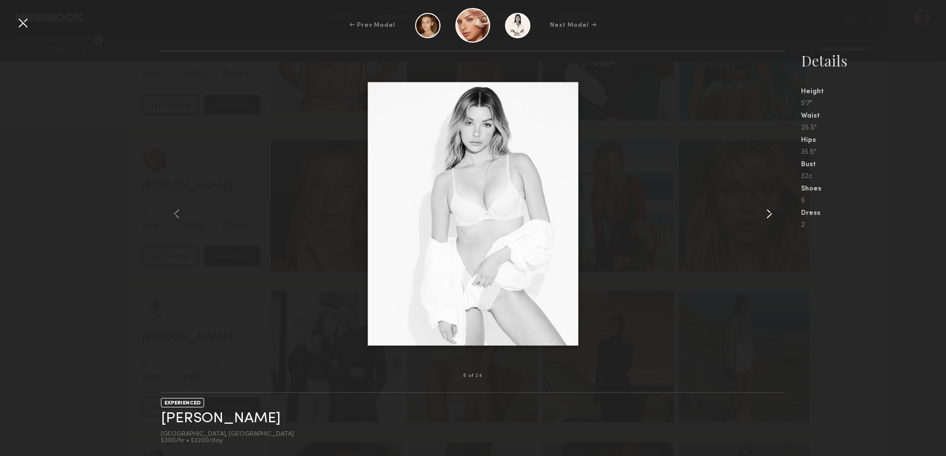
click at [767, 212] on common-icon at bounding box center [769, 214] width 16 height 16
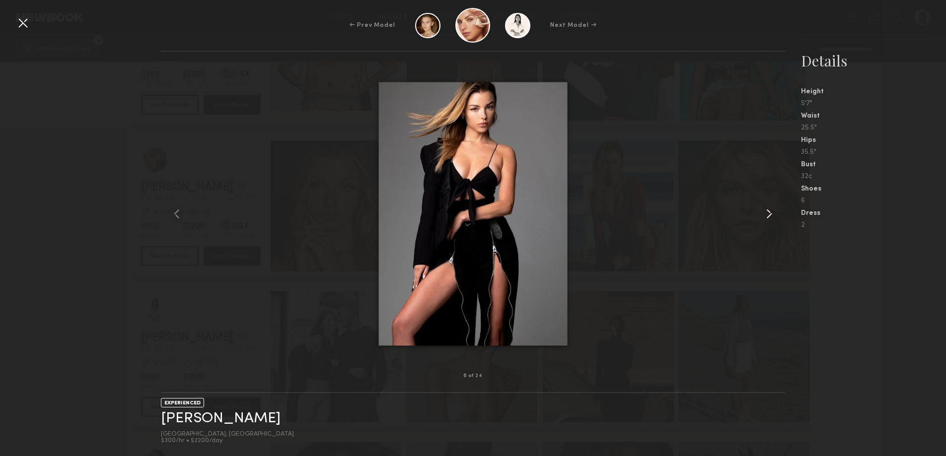
click at [767, 212] on common-icon at bounding box center [769, 214] width 16 height 16
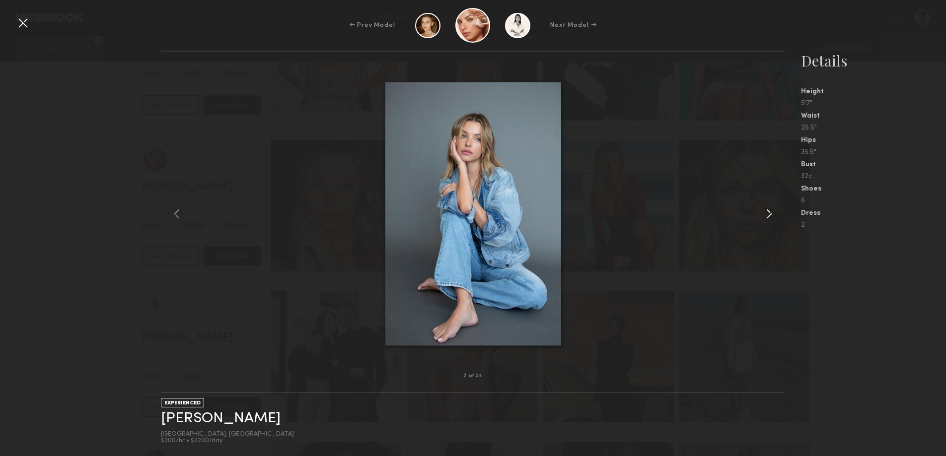
click at [767, 212] on common-icon at bounding box center [769, 214] width 16 height 16
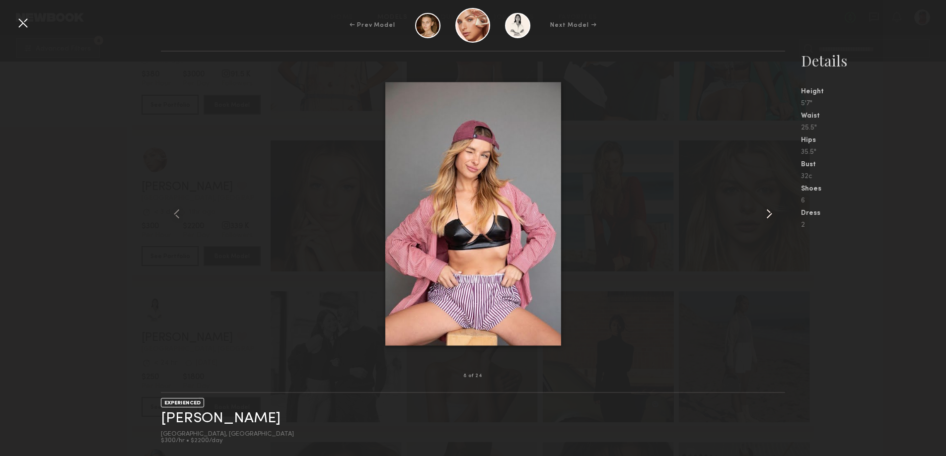
click at [767, 212] on common-icon at bounding box center [769, 214] width 16 height 16
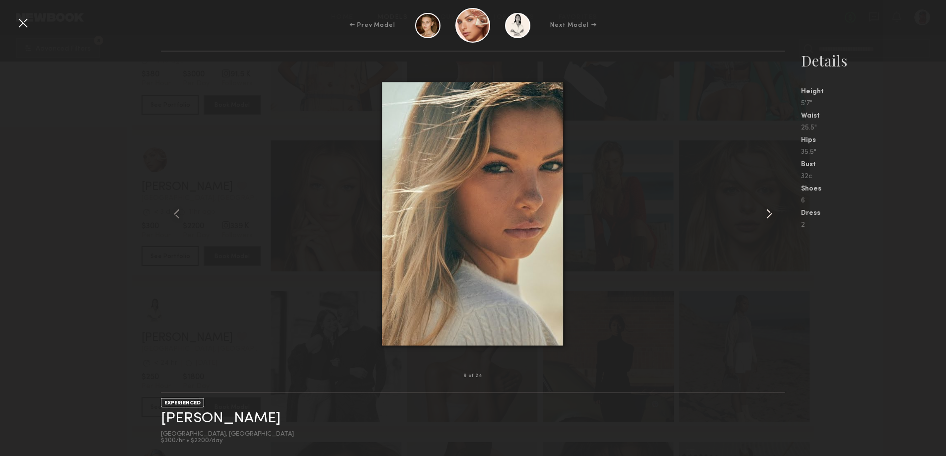
click at [767, 212] on common-icon at bounding box center [769, 214] width 16 height 16
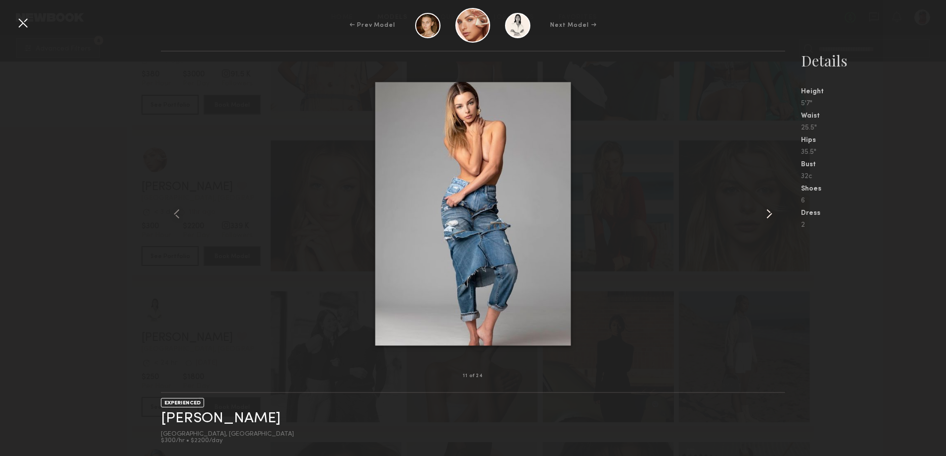
click at [767, 212] on common-icon at bounding box center [769, 214] width 16 height 16
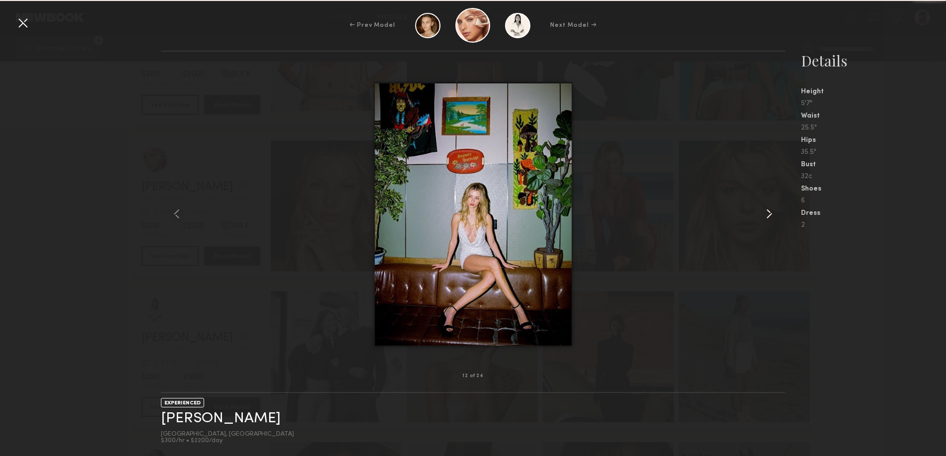
click at [767, 212] on common-icon at bounding box center [769, 214] width 16 height 16
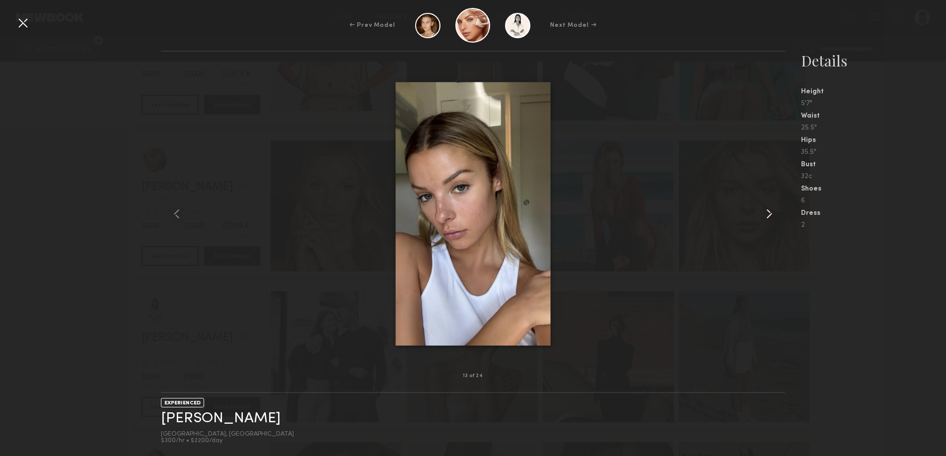
click at [767, 212] on common-icon at bounding box center [769, 214] width 16 height 16
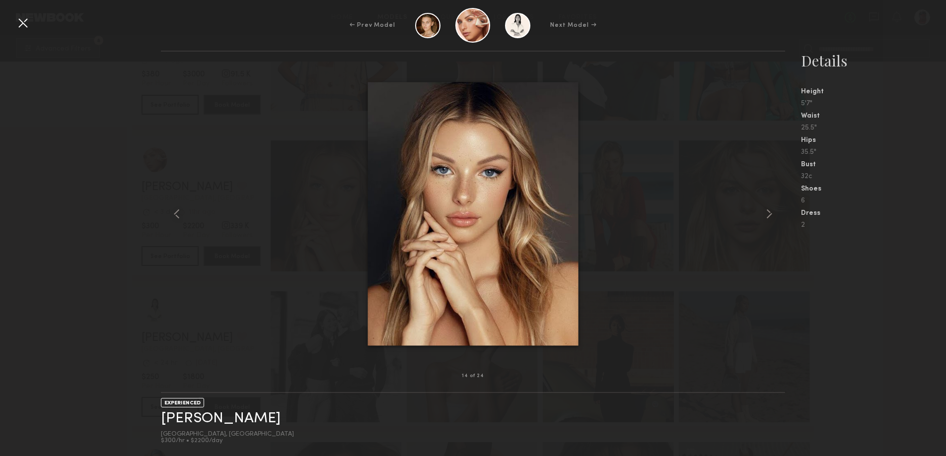
click at [25, 25] on div at bounding box center [23, 23] width 16 height 16
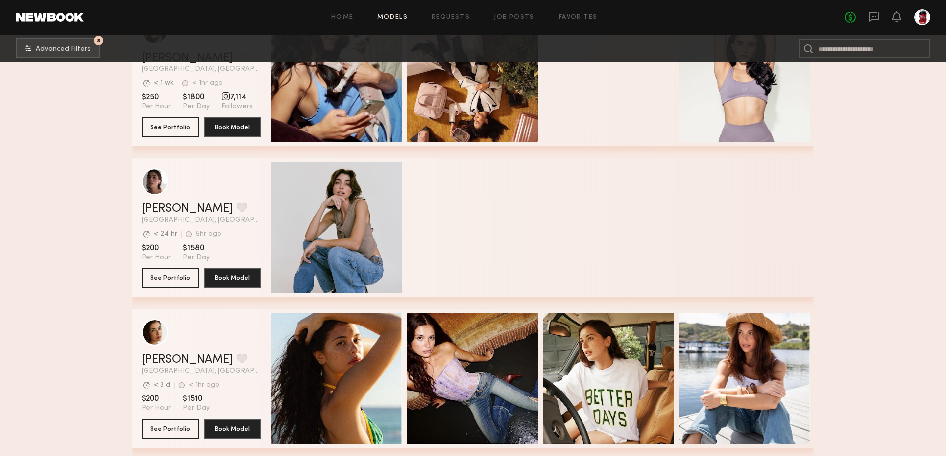
scroll to position [5908, 0]
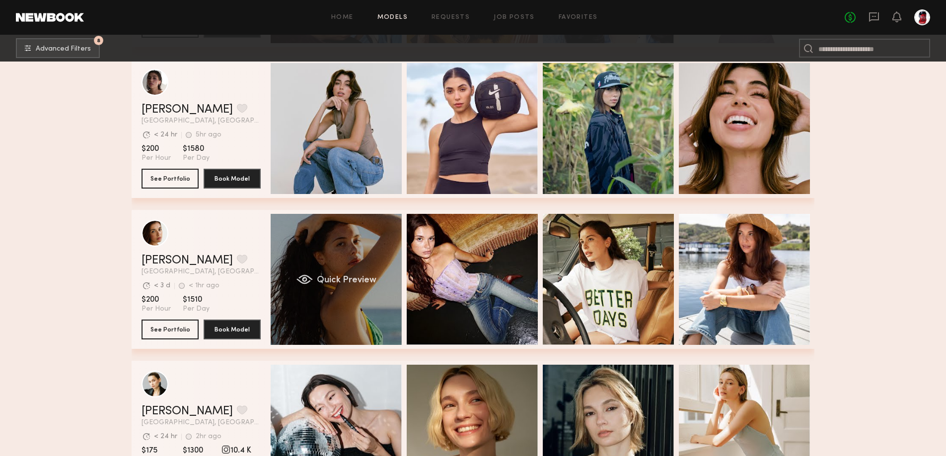
click at [332, 285] on span "Quick Preview" at bounding box center [347, 280] width 60 height 9
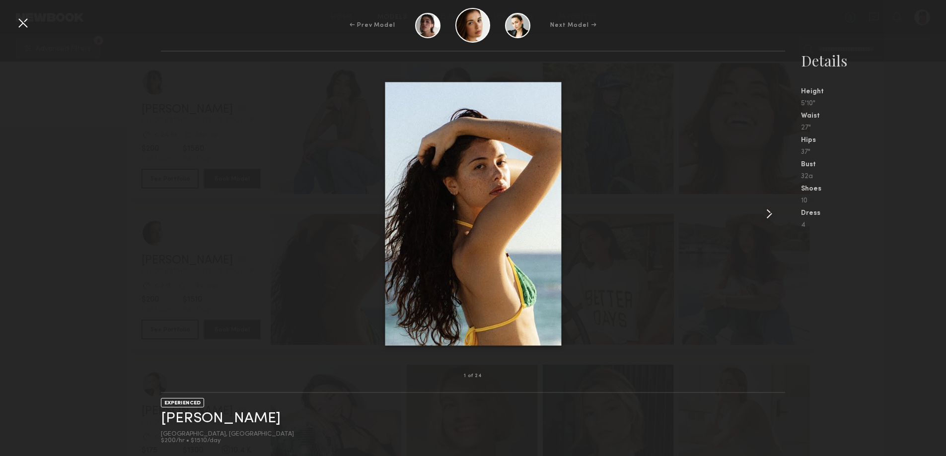
click at [766, 211] on common-icon at bounding box center [769, 214] width 16 height 16
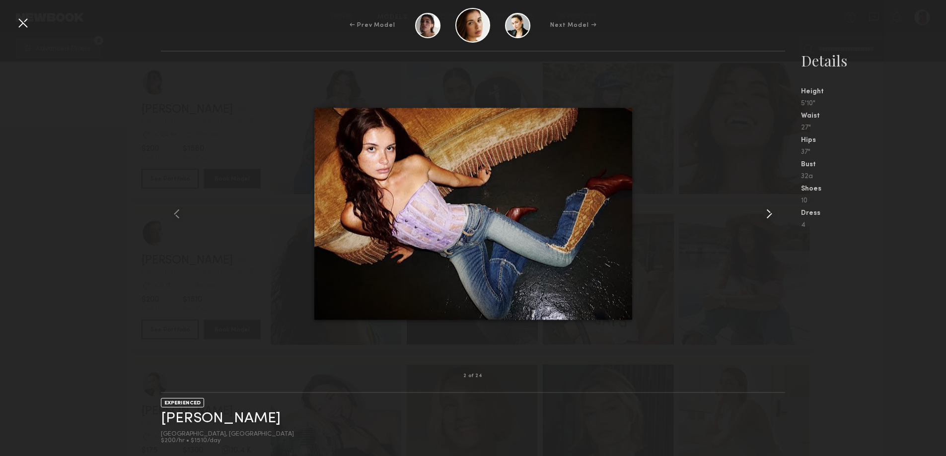
click at [765, 211] on common-icon at bounding box center [769, 214] width 16 height 16
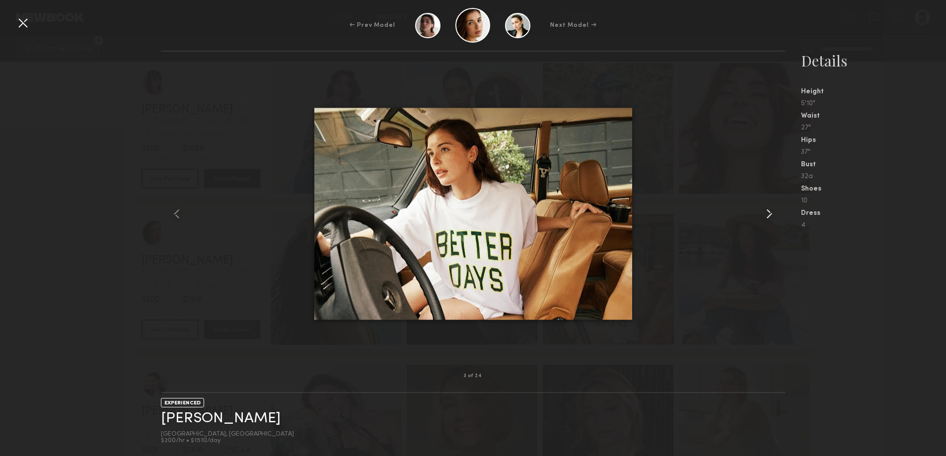
click at [765, 211] on common-icon at bounding box center [769, 214] width 16 height 16
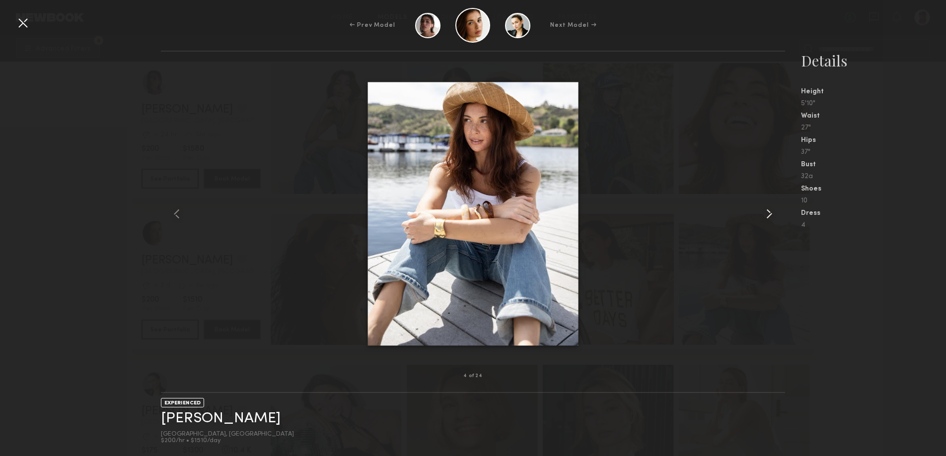
click at [765, 211] on common-icon at bounding box center [769, 214] width 16 height 16
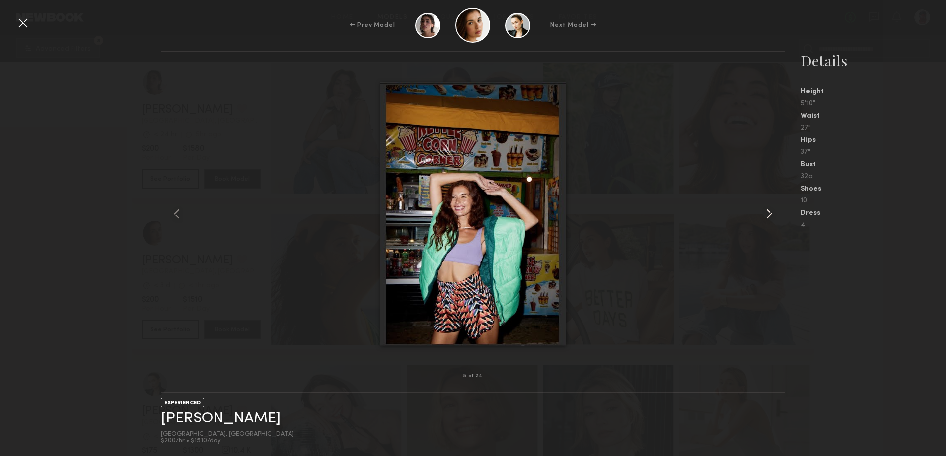
click at [765, 211] on common-icon at bounding box center [769, 214] width 16 height 16
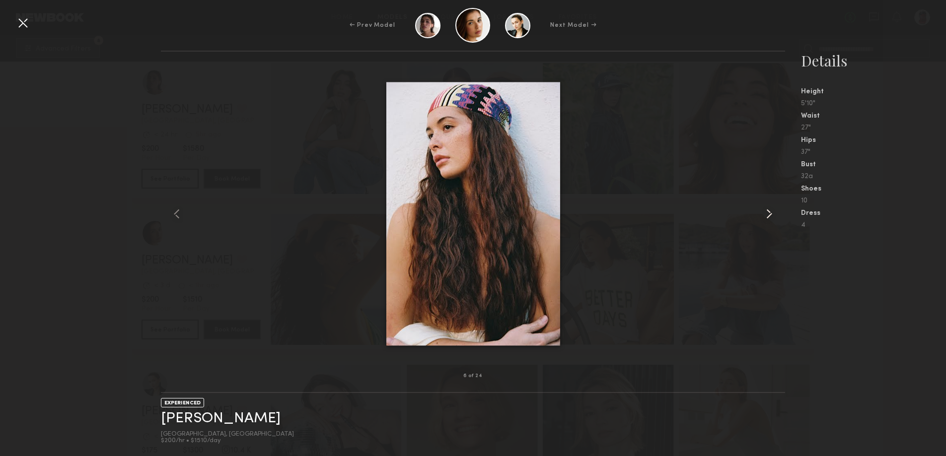
click at [765, 211] on common-icon at bounding box center [769, 214] width 16 height 16
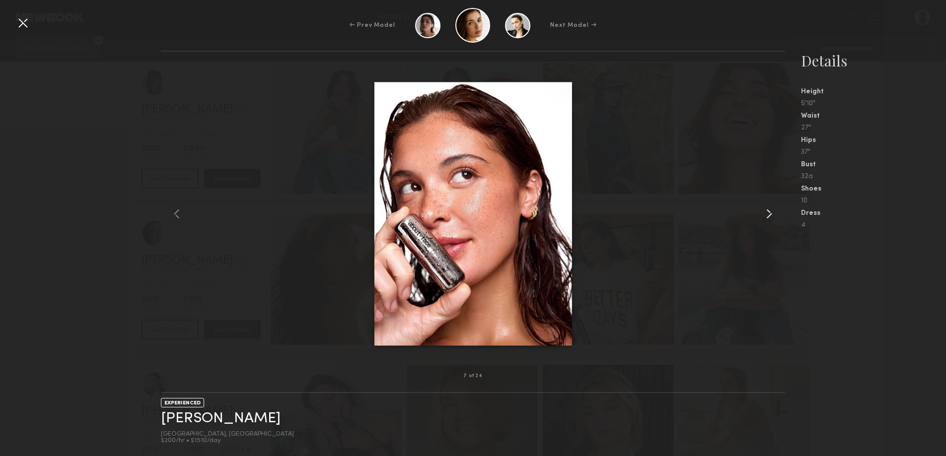
click at [764, 211] on common-icon at bounding box center [769, 214] width 16 height 16
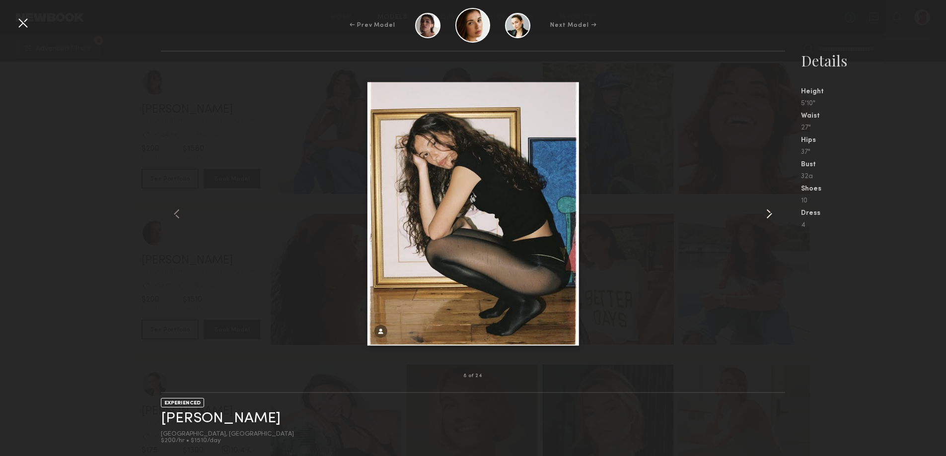
click at [764, 211] on common-icon at bounding box center [769, 214] width 16 height 16
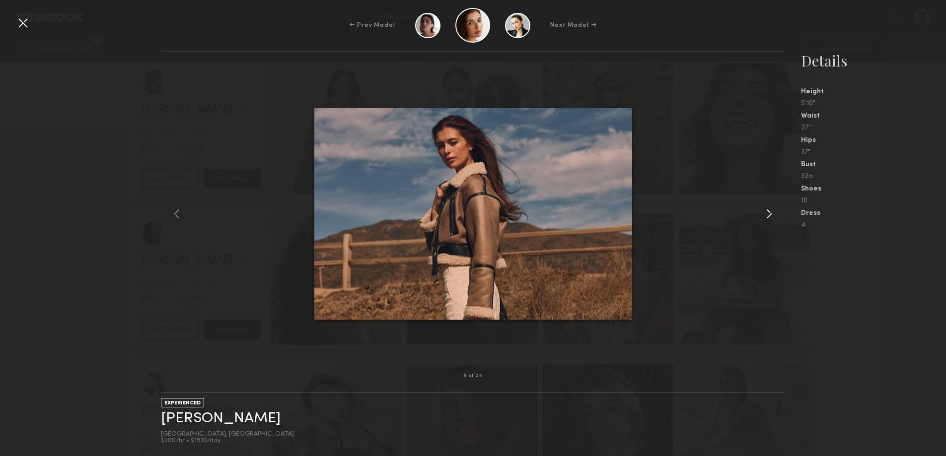
click at [763, 211] on common-icon at bounding box center [769, 214] width 16 height 16
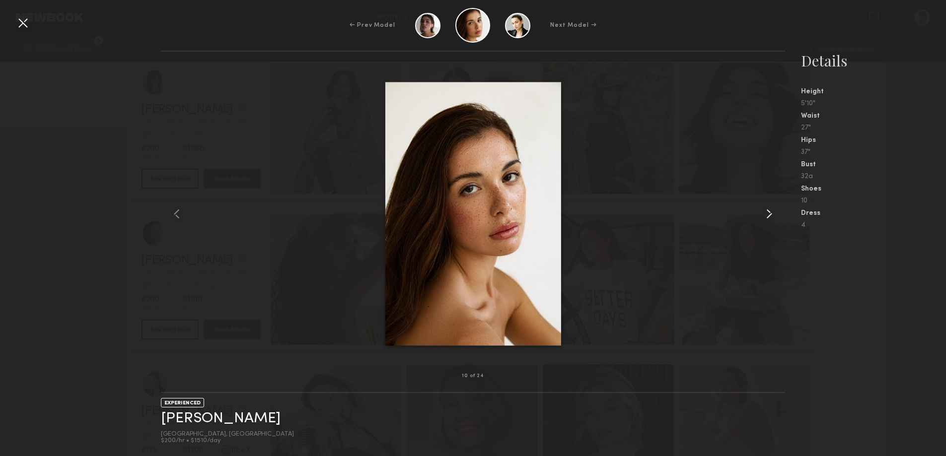
click at [763, 211] on common-icon at bounding box center [769, 214] width 16 height 16
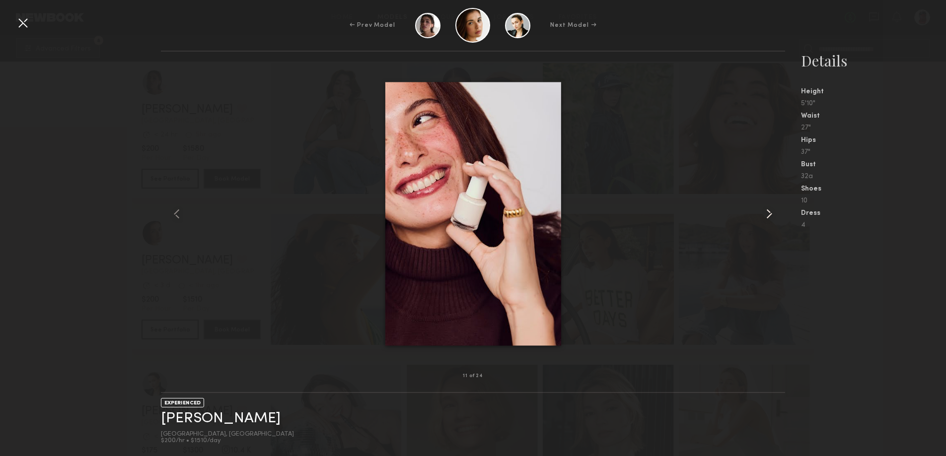
click at [763, 211] on common-icon at bounding box center [769, 214] width 16 height 16
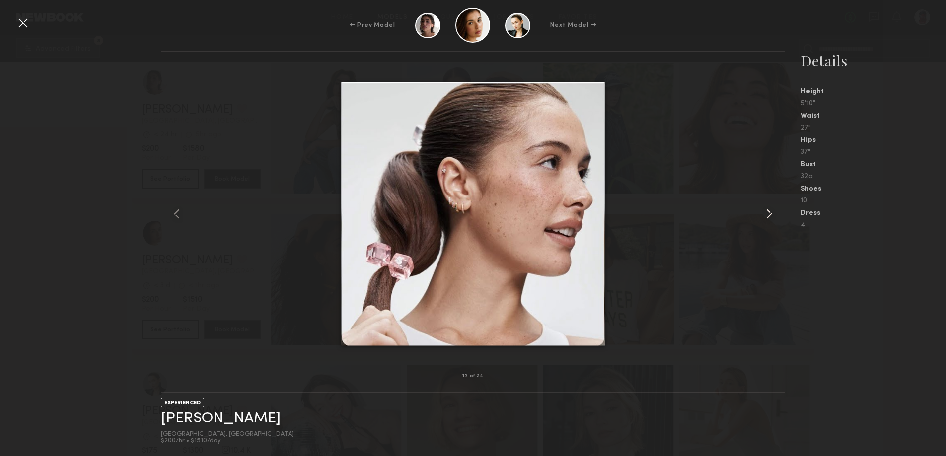
click at [763, 211] on common-icon at bounding box center [769, 214] width 16 height 16
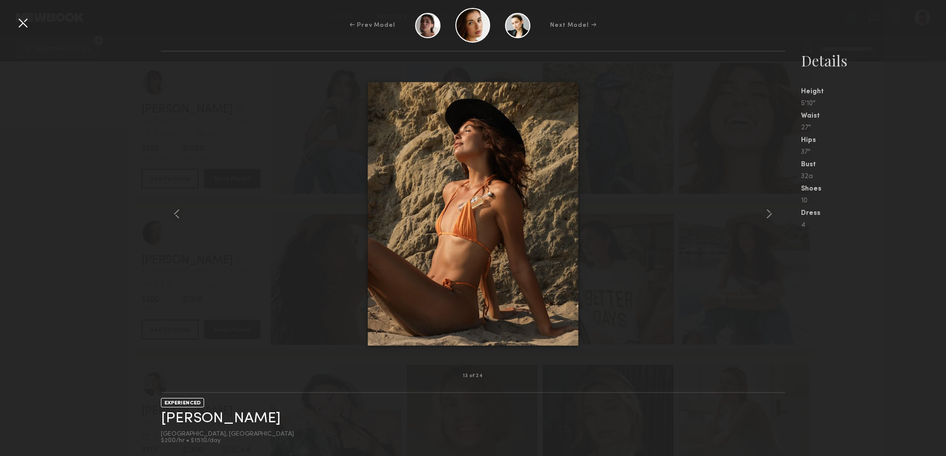
click at [30, 20] on div at bounding box center [23, 23] width 16 height 16
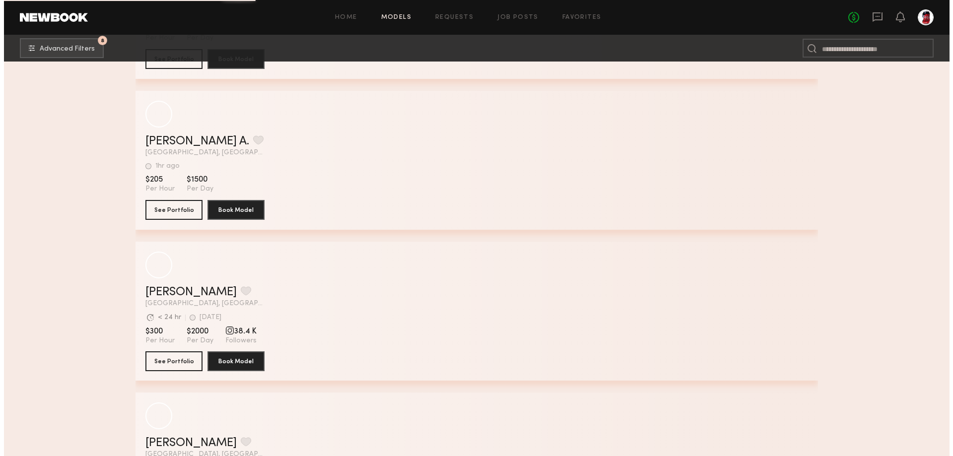
scroll to position [15539, 0]
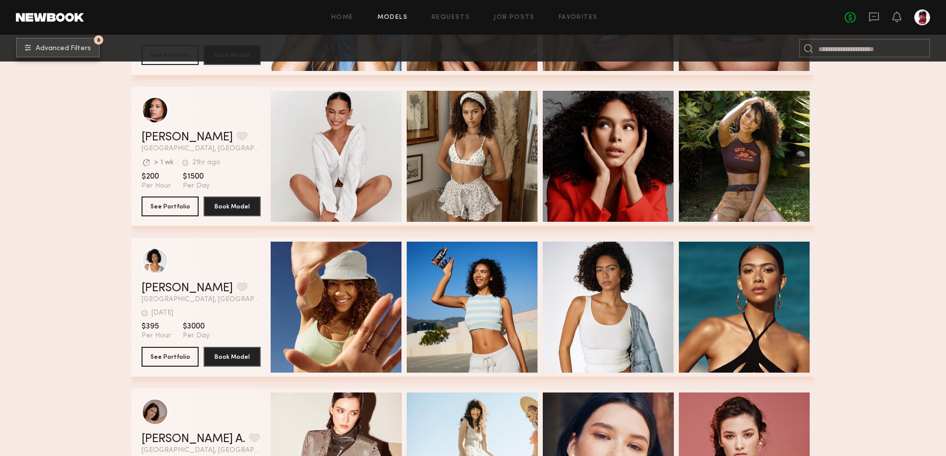
click at [79, 43] on button "8 Advanced Filters" at bounding box center [58, 48] width 84 height 20
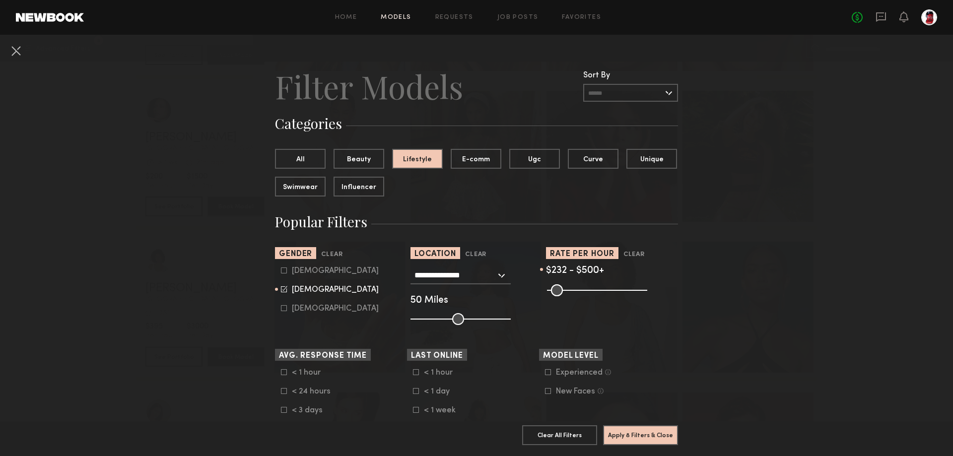
drag, startPoint x: 571, startPoint y: 292, endPoint x: 587, endPoint y: 297, distance: 16.6
type input "***"
click at [587, 296] on input "range" at bounding box center [597, 290] width 100 height 12
click at [645, 430] on button "Apply 8 Filters & Close" at bounding box center [640, 435] width 75 height 20
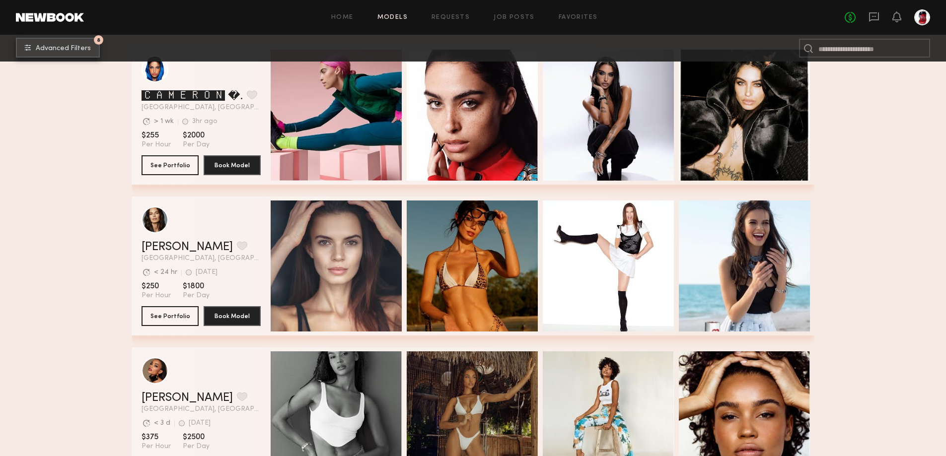
scroll to position [298, 0]
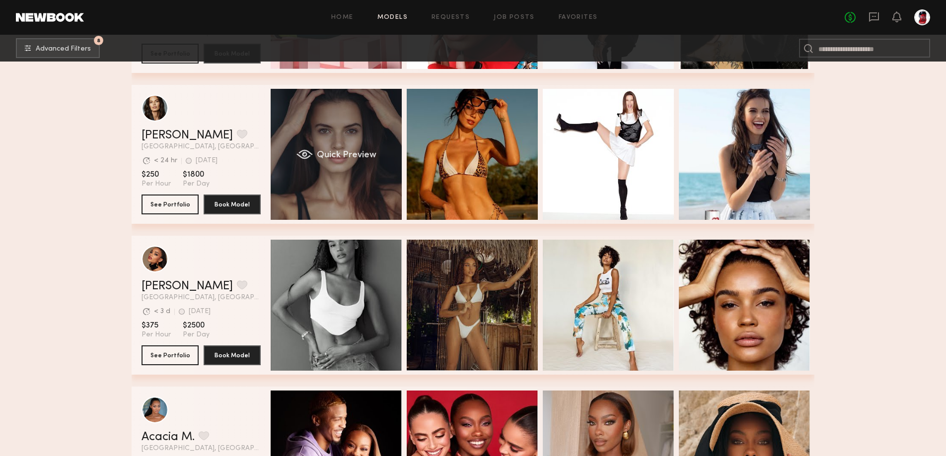
click at [381, 198] on div "Quick Preview" at bounding box center [336, 154] width 131 height 131
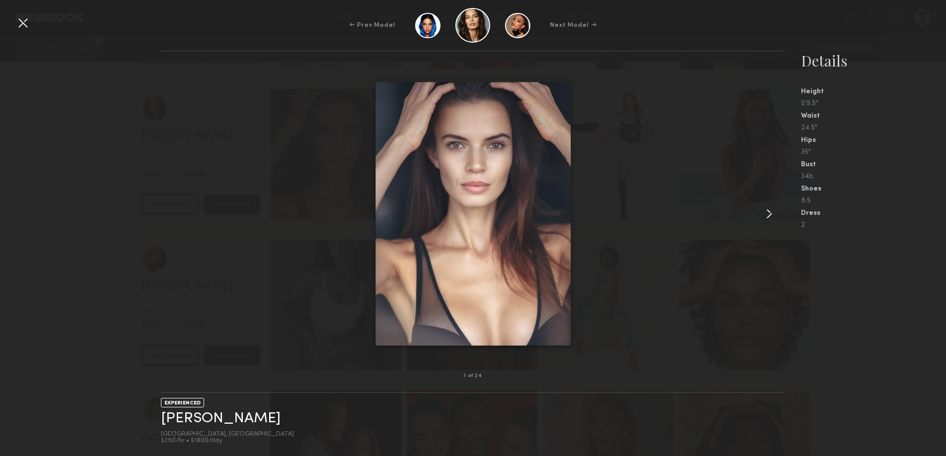
click at [764, 216] on common-icon at bounding box center [769, 214] width 16 height 16
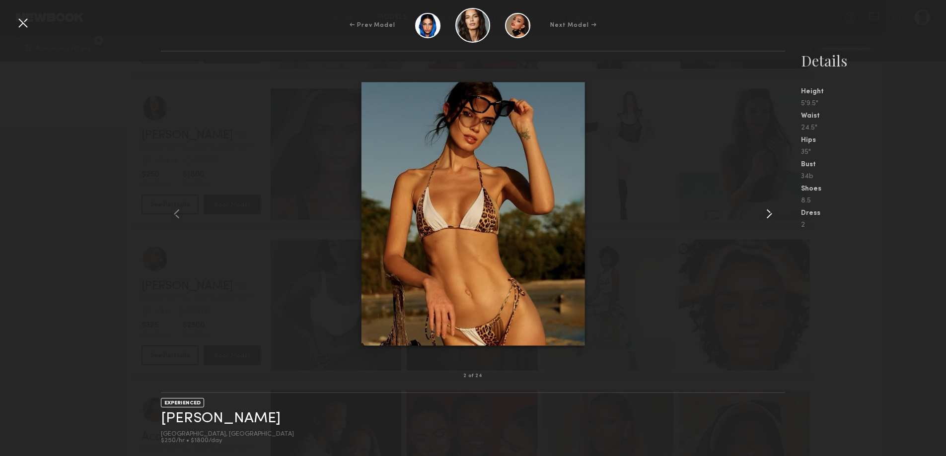
click at [764, 216] on common-icon at bounding box center [769, 214] width 16 height 16
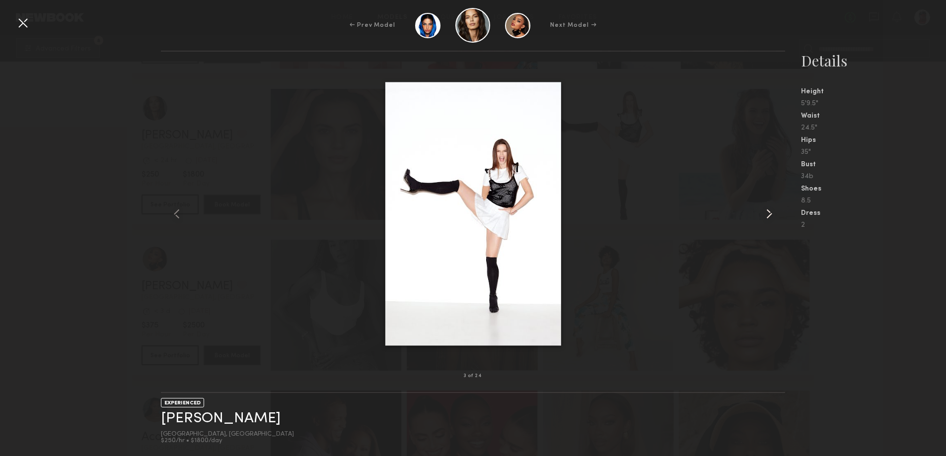
click at [764, 216] on common-icon at bounding box center [769, 214] width 16 height 16
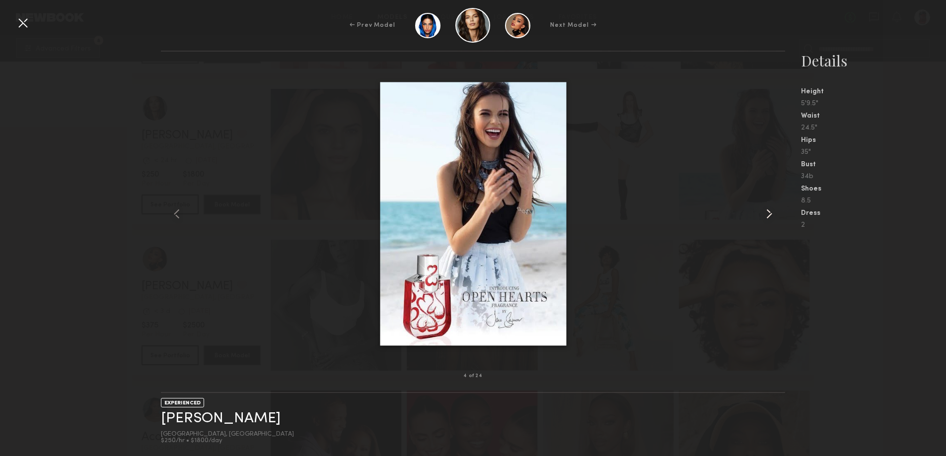
click at [764, 216] on common-icon at bounding box center [769, 214] width 16 height 16
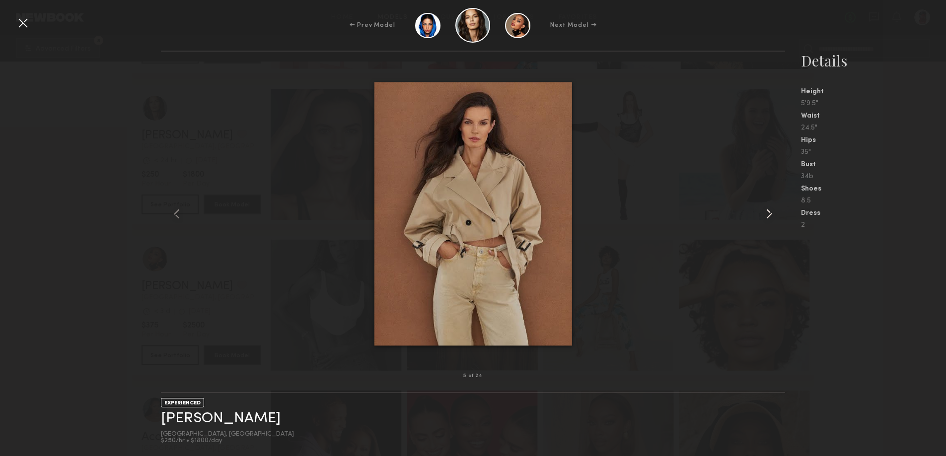
click at [764, 216] on common-icon at bounding box center [769, 214] width 16 height 16
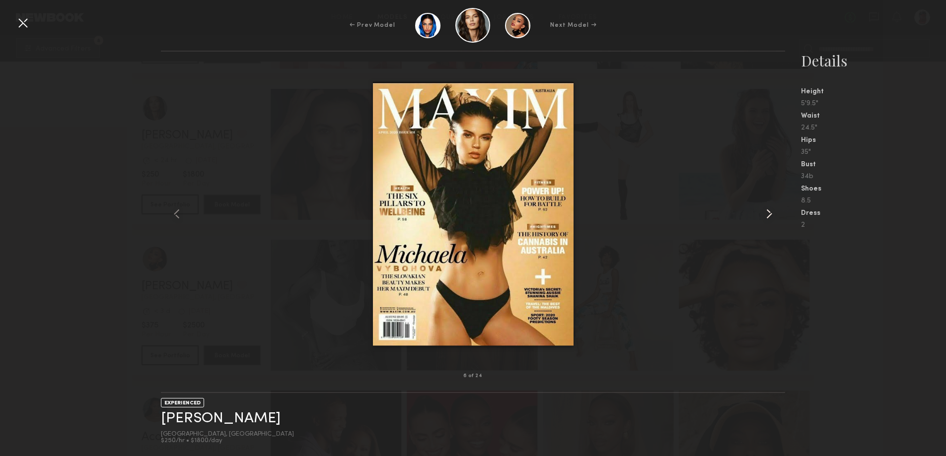
click at [764, 216] on common-icon at bounding box center [769, 214] width 16 height 16
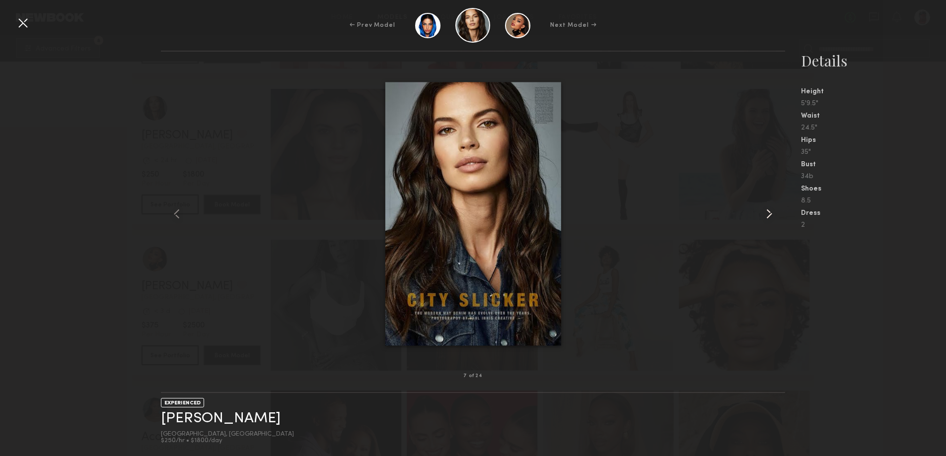
click at [764, 216] on common-icon at bounding box center [769, 214] width 16 height 16
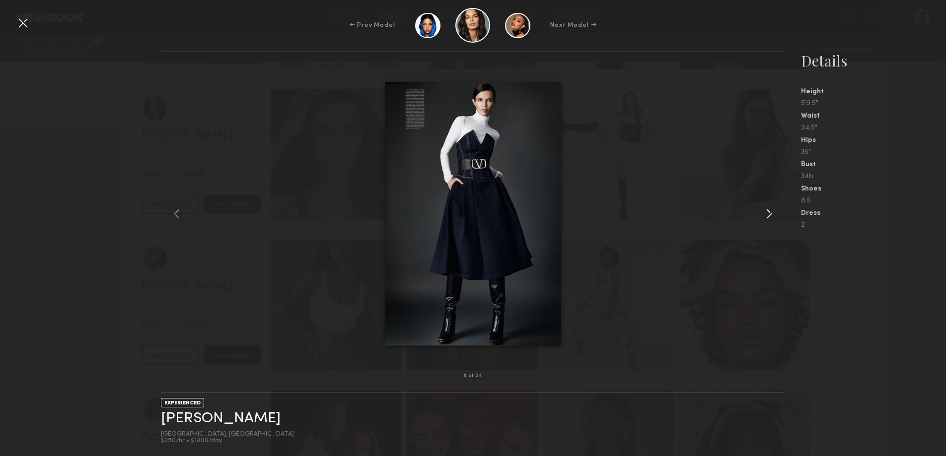
click at [764, 216] on common-icon at bounding box center [769, 214] width 16 height 16
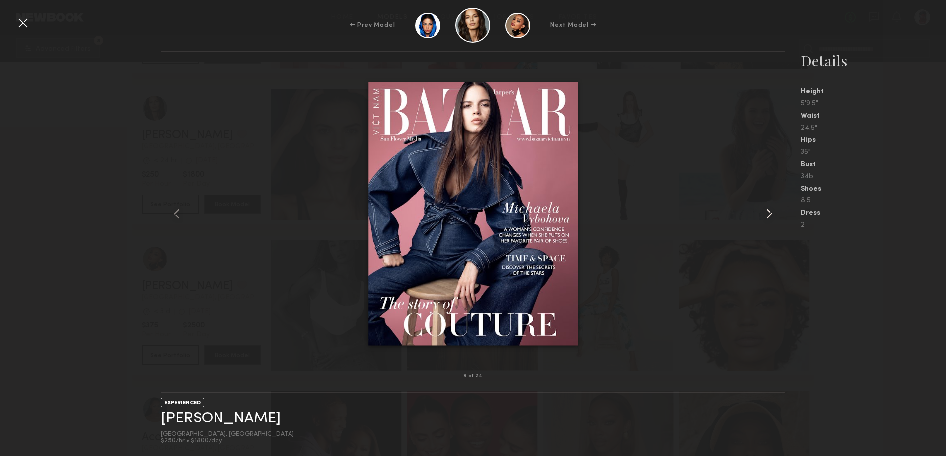
click at [764, 216] on common-icon at bounding box center [769, 214] width 16 height 16
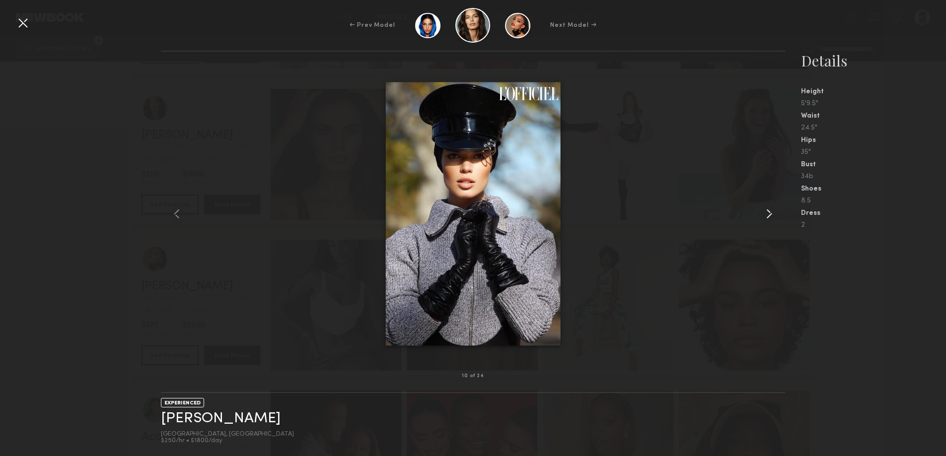
click at [764, 216] on common-icon at bounding box center [769, 214] width 16 height 16
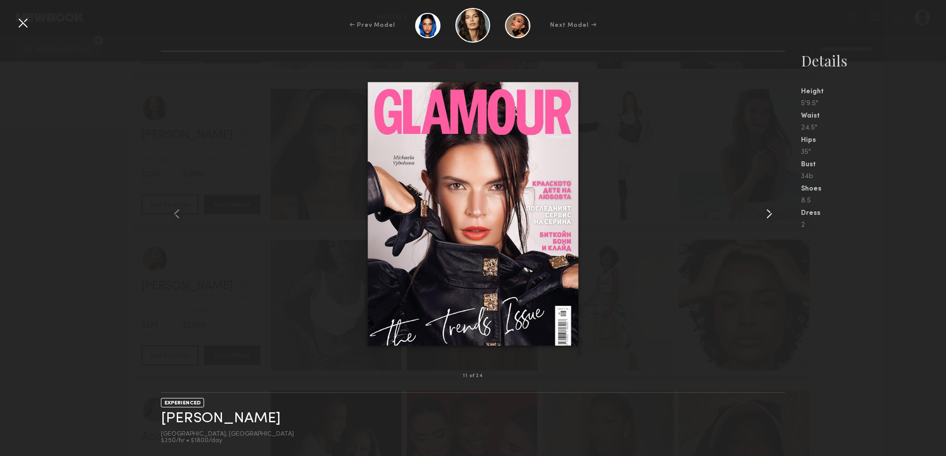
click at [764, 216] on common-icon at bounding box center [769, 214] width 16 height 16
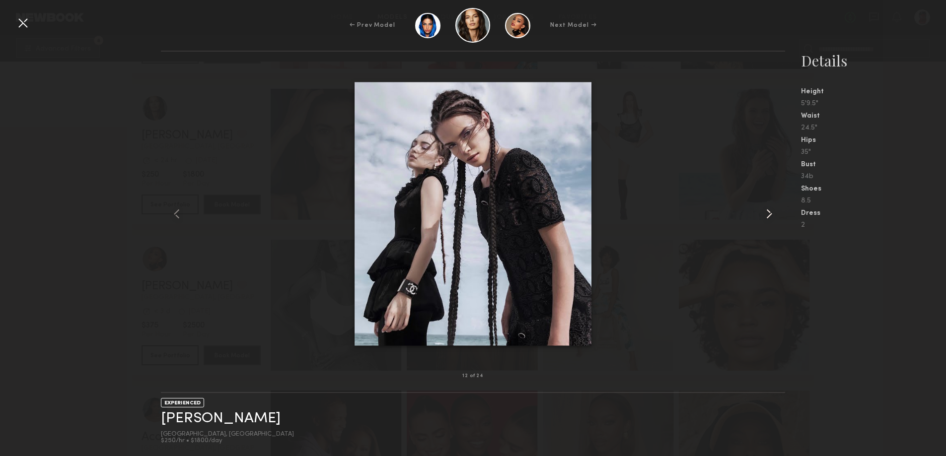
click at [764, 216] on common-icon at bounding box center [769, 214] width 16 height 16
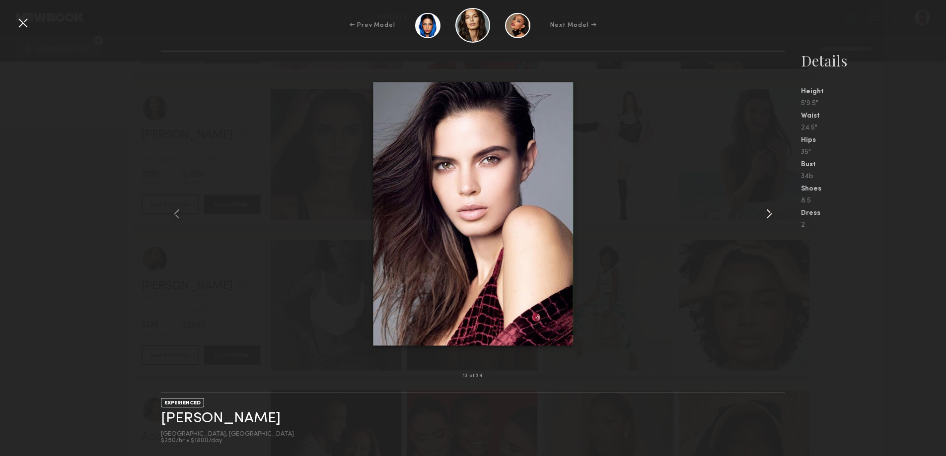
click at [764, 216] on common-icon at bounding box center [769, 214] width 16 height 16
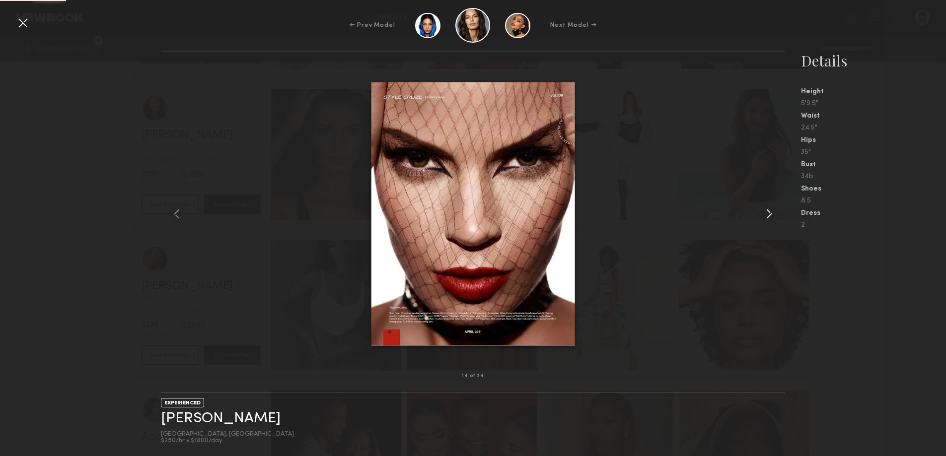
click at [764, 216] on common-icon at bounding box center [769, 214] width 16 height 16
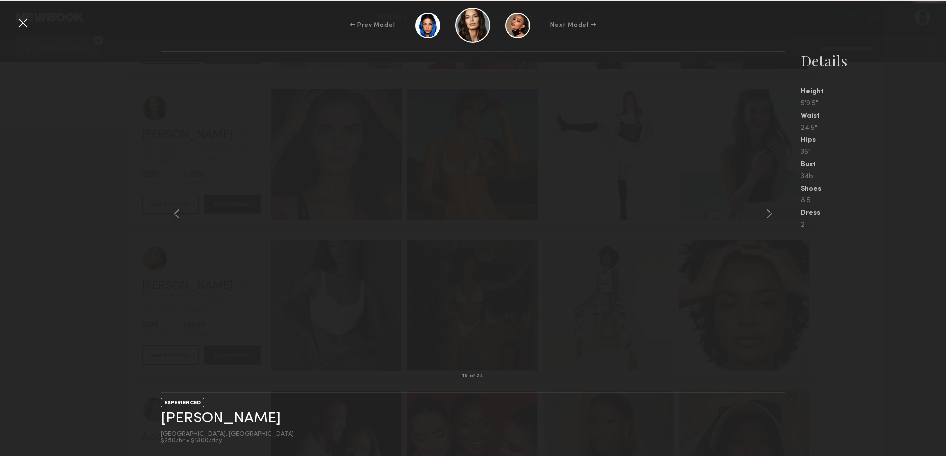
click at [764, 216] on common-icon at bounding box center [769, 214] width 16 height 16
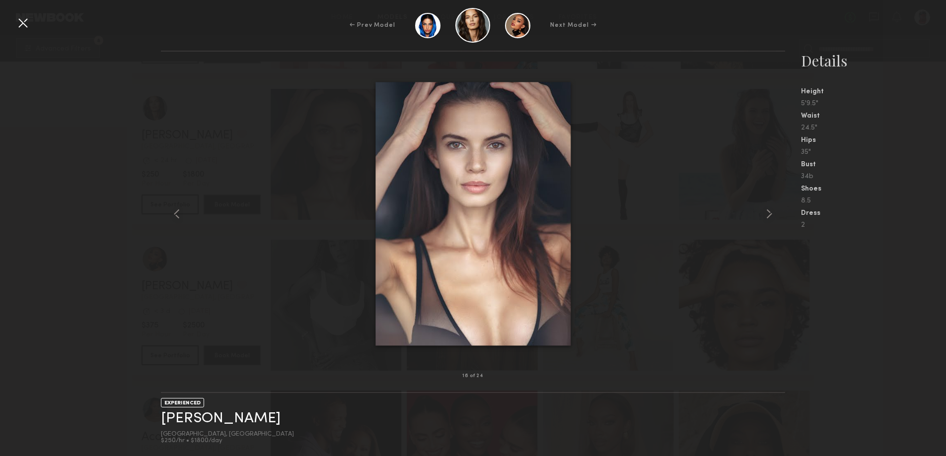
click at [23, 23] on div at bounding box center [23, 23] width 16 height 16
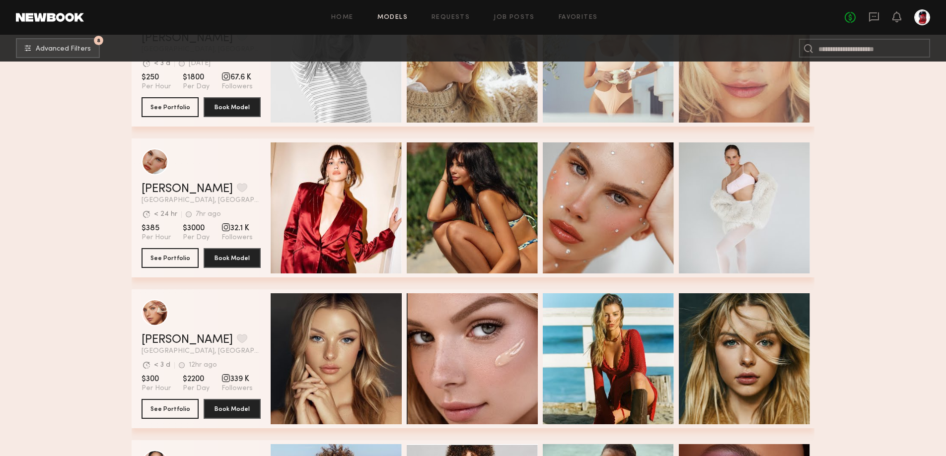
scroll to position [2135, 0]
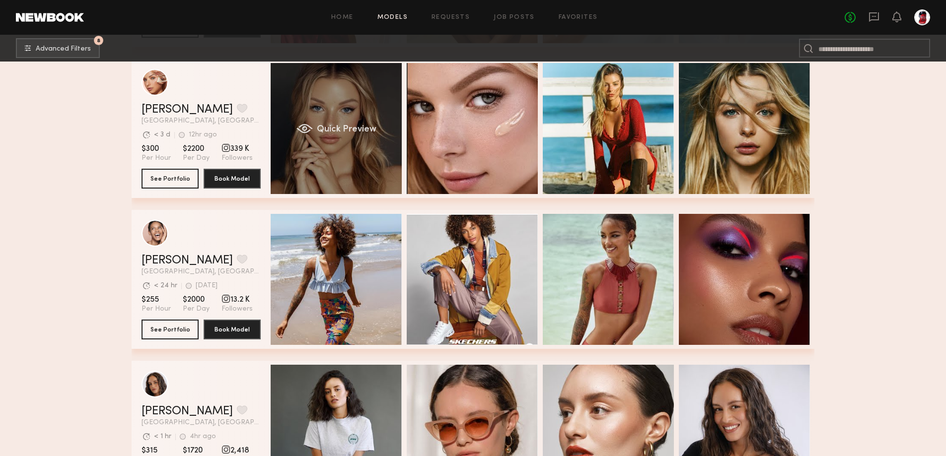
click at [329, 132] on span "Quick Preview" at bounding box center [347, 129] width 60 height 9
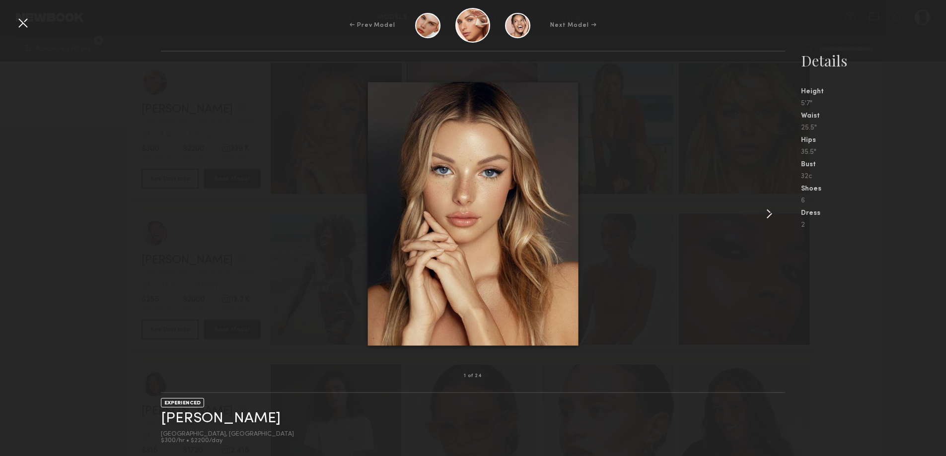
click at [762, 210] on common-icon at bounding box center [769, 214] width 16 height 16
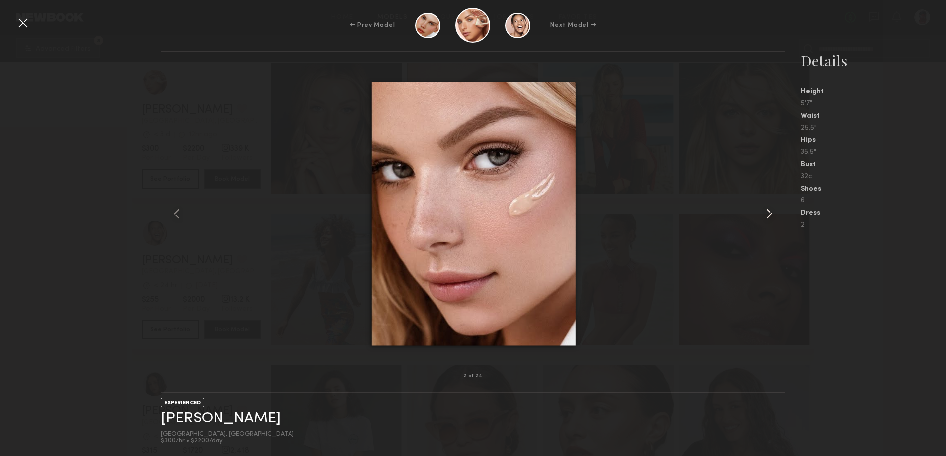
click at [762, 210] on common-icon at bounding box center [769, 214] width 16 height 16
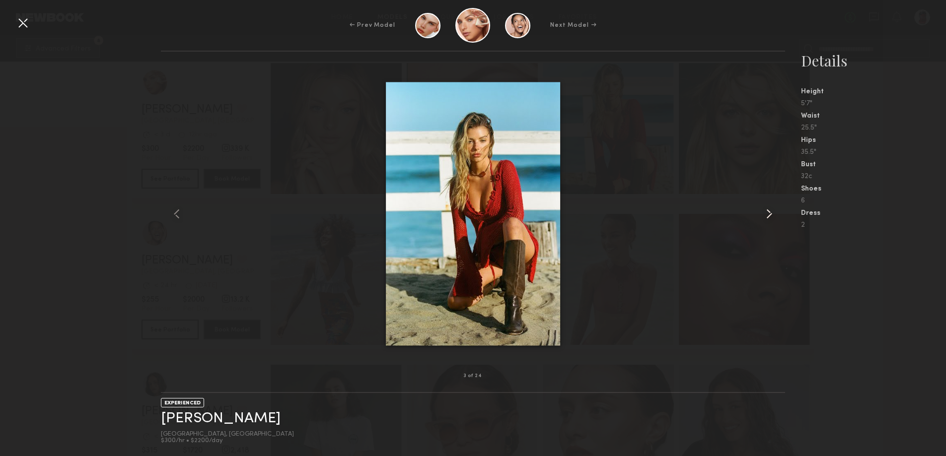
click at [762, 210] on common-icon at bounding box center [769, 214] width 16 height 16
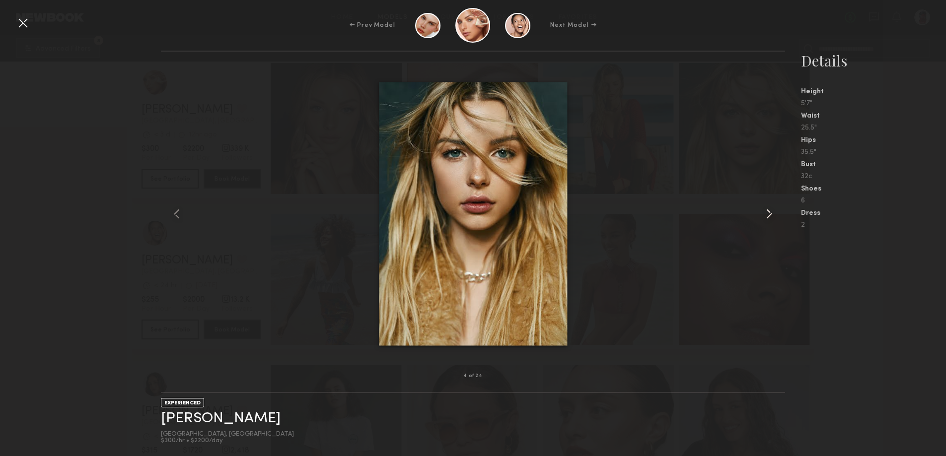
click at [762, 210] on common-icon at bounding box center [769, 214] width 16 height 16
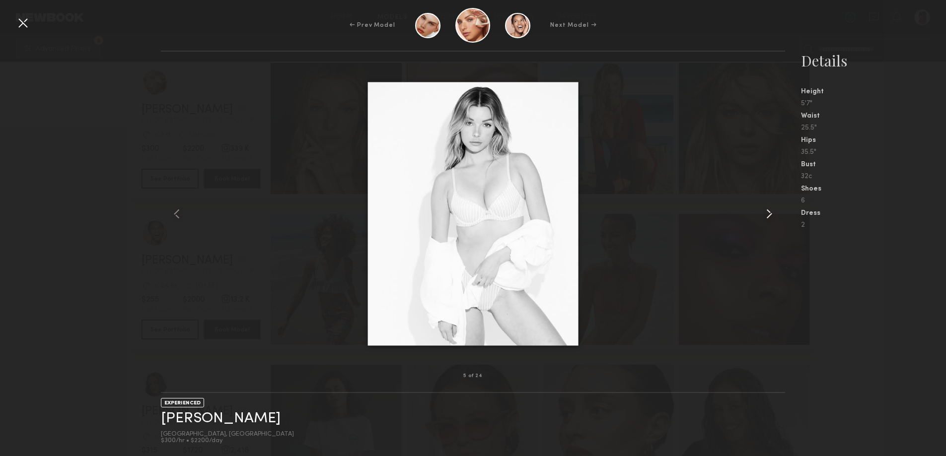
click at [762, 210] on common-icon at bounding box center [769, 214] width 16 height 16
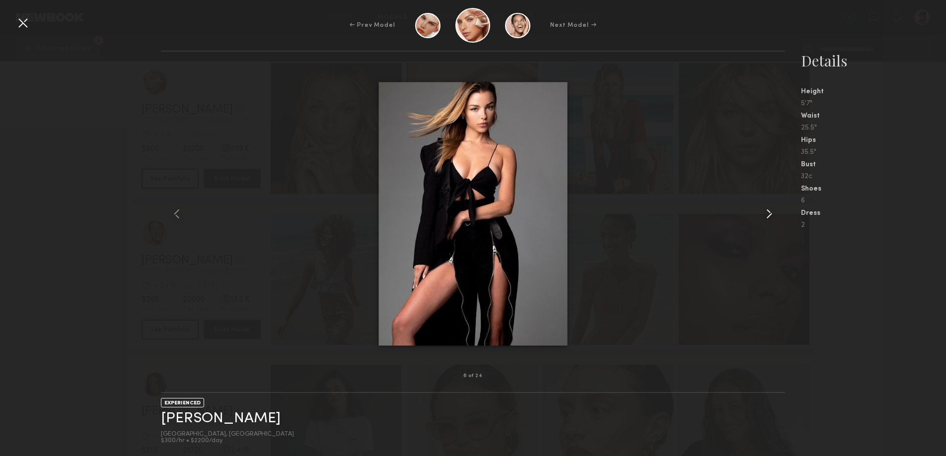
click at [762, 210] on common-icon at bounding box center [769, 214] width 16 height 16
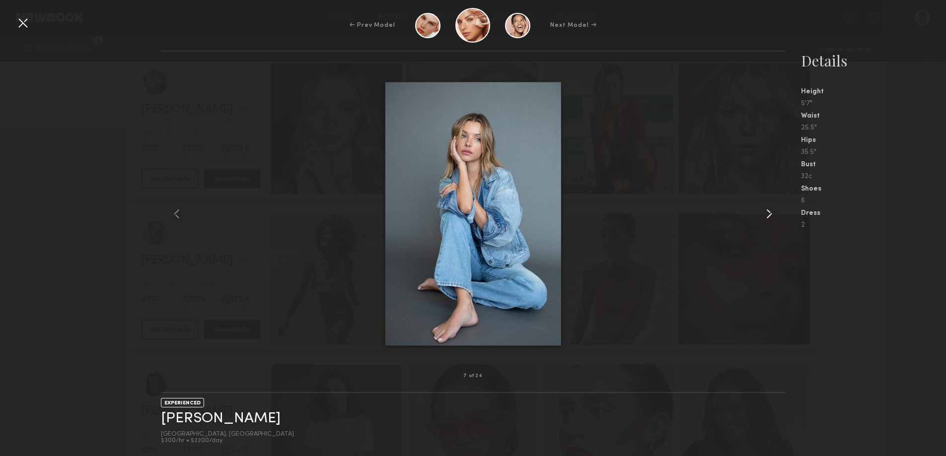
click at [762, 210] on common-icon at bounding box center [769, 214] width 16 height 16
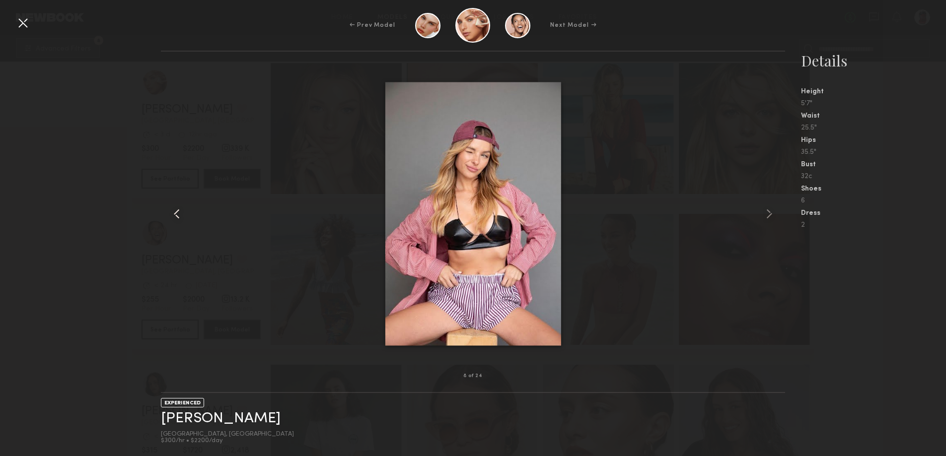
click at [172, 216] on common-icon at bounding box center [177, 214] width 16 height 16
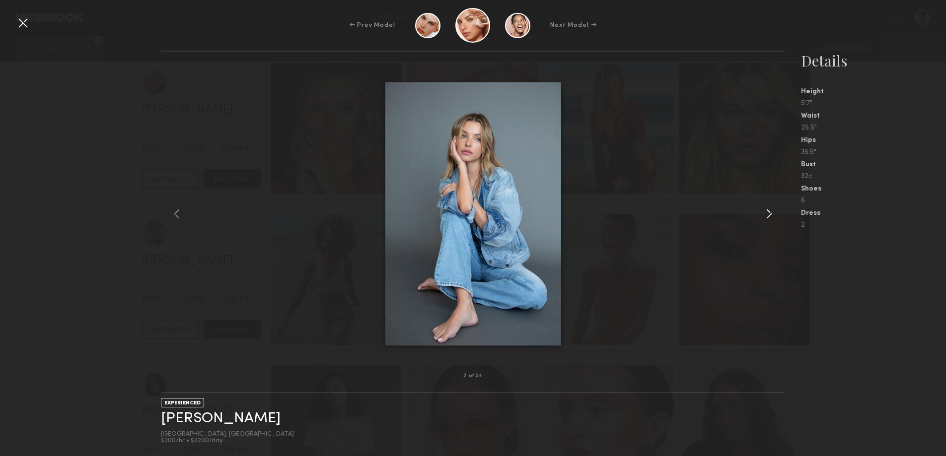
click at [761, 206] on div at bounding box center [772, 214] width 25 height 293
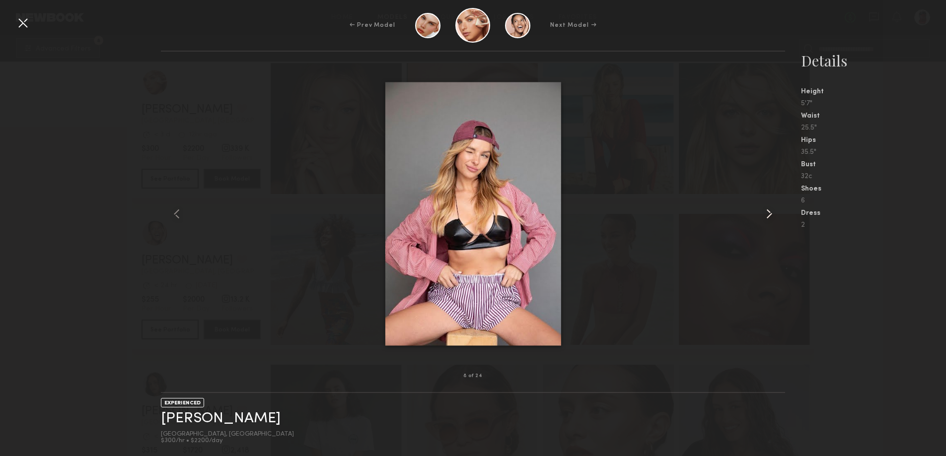
click at [764, 211] on common-icon at bounding box center [769, 214] width 16 height 16
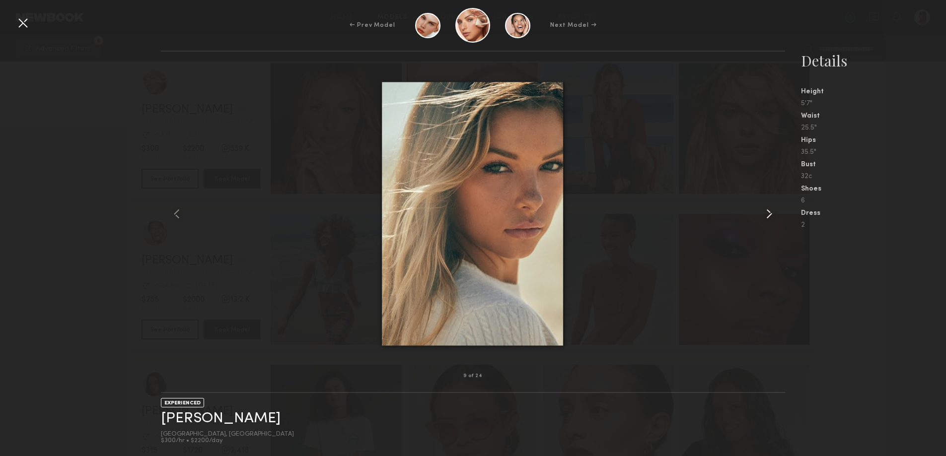
click at [764, 211] on common-icon at bounding box center [769, 214] width 16 height 16
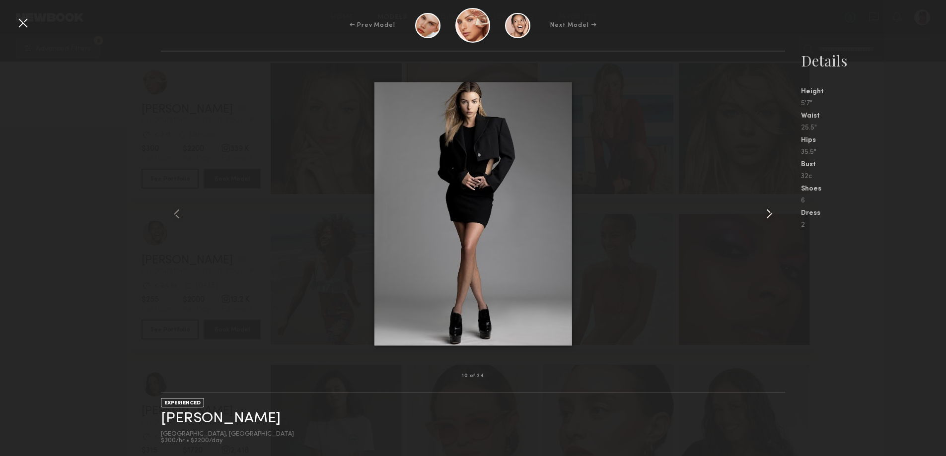
click at [764, 211] on common-icon at bounding box center [769, 214] width 16 height 16
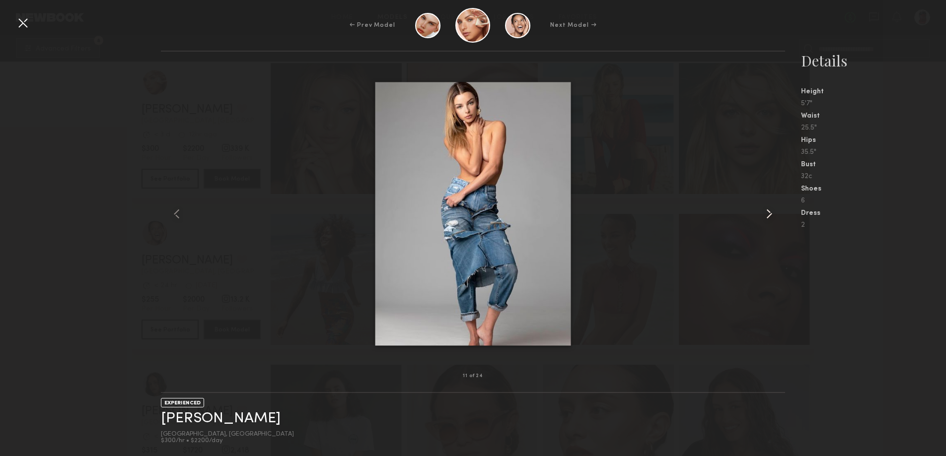
click at [764, 211] on common-icon at bounding box center [769, 214] width 16 height 16
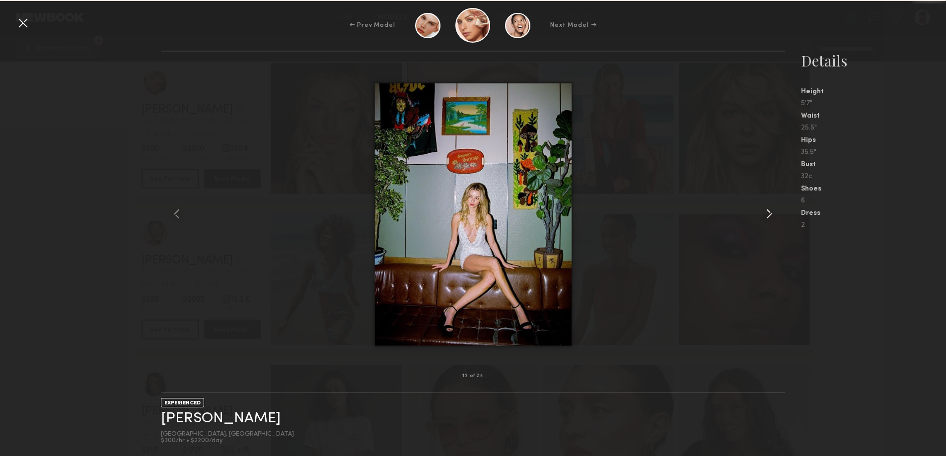
click at [764, 211] on common-icon at bounding box center [769, 214] width 16 height 16
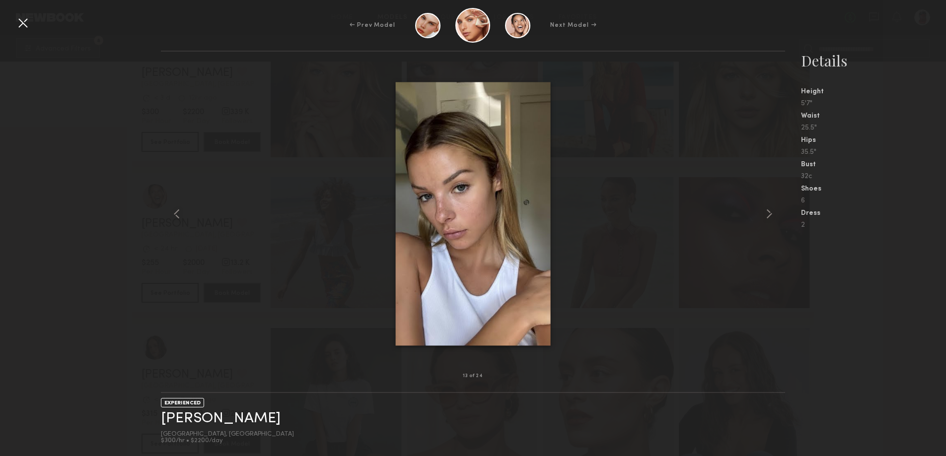
scroll to position [2333, 0]
click at [25, 26] on div at bounding box center [23, 23] width 16 height 16
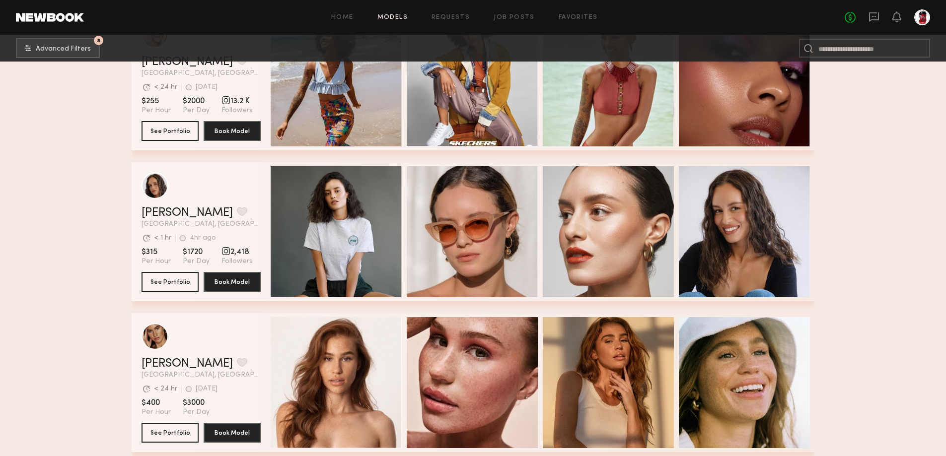
scroll to position [2135, 0]
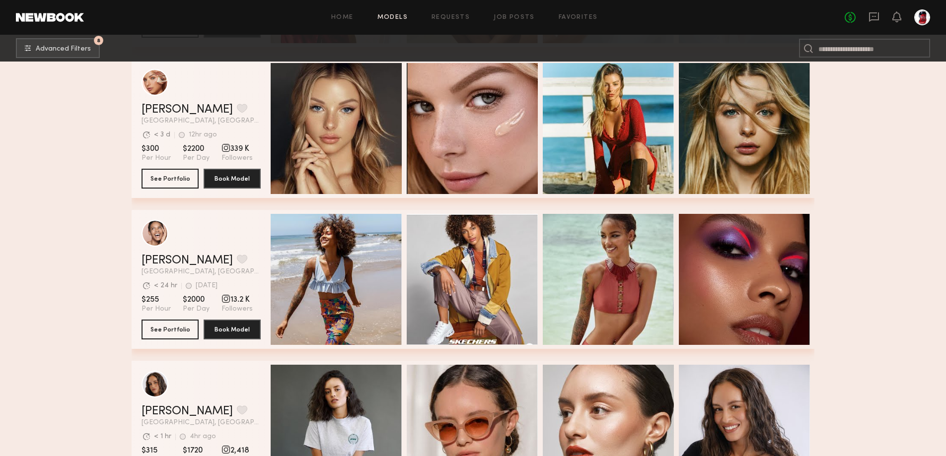
click at [228, 154] on span "339 K" at bounding box center [236, 149] width 31 height 10
drag, startPoint x: 220, startPoint y: 153, endPoint x: 255, endPoint y: 153, distance: 34.8
click at [255, 153] on section "$300 Per Hour $2200 Per Day 339 K Followers" at bounding box center [200, 153] width 119 height 19
drag, startPoint x: 136, startPoint y: 115, endPoint x: 203, endPoint y: 118, distance: 67.1
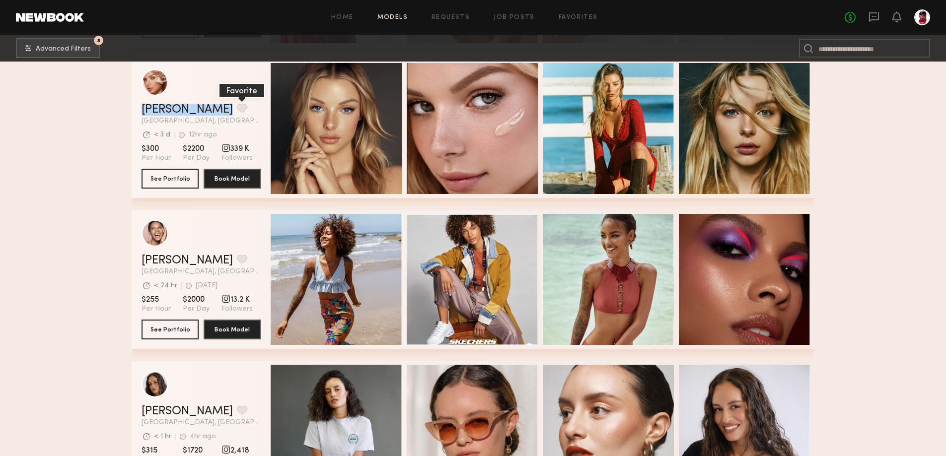
click at [203, 118] on div "Madison T. Favorite Los Angeles, CA Avg. request response time < 3 d 12hr ago L…" at bounding box center [473, 128] width 683 height 139
copy div "Madison T. Favorite"
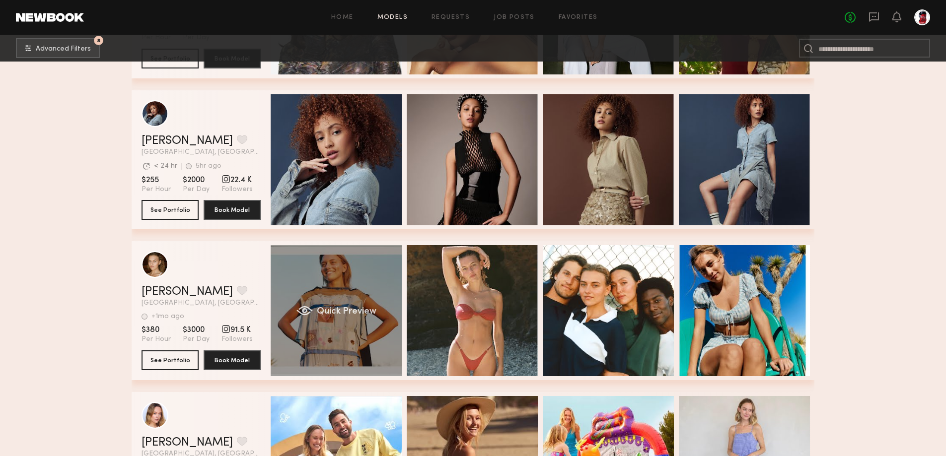
scroll to position [3028, 0]
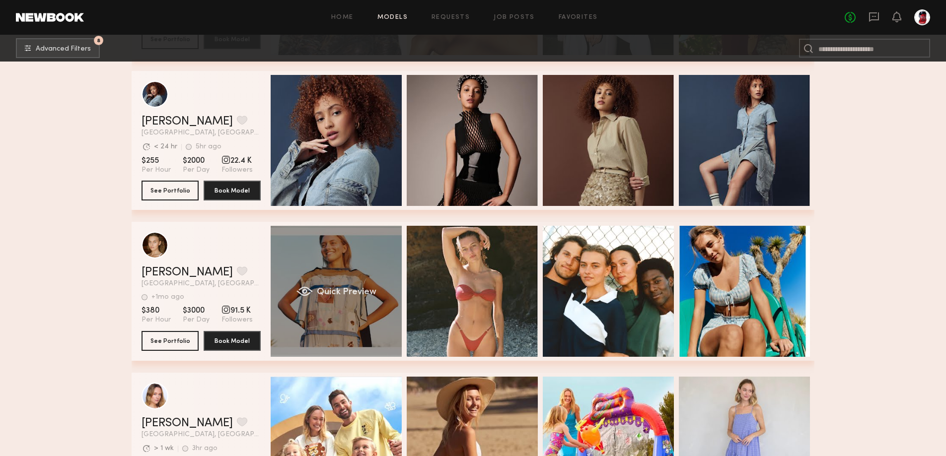
click at [350, 288] on div "Quick Preview" at bounding box center [336, 291] width 131 height 131
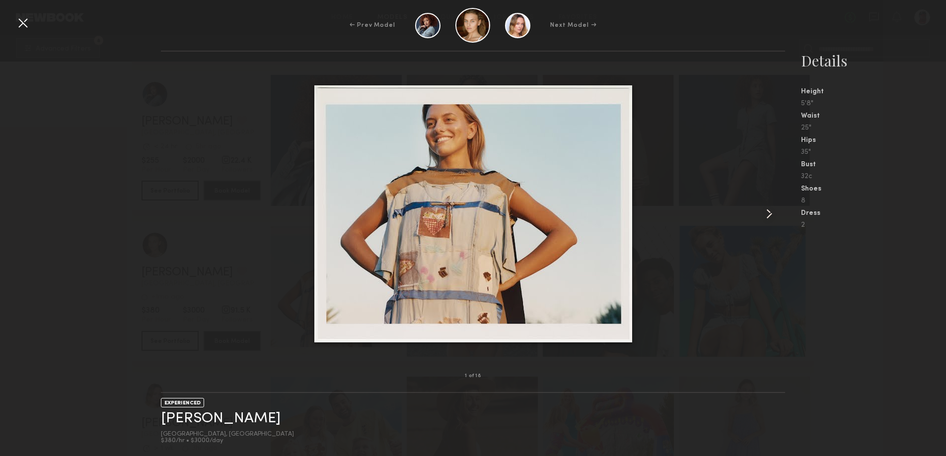
click at [771, 216] on common-icon at bounding box center [769, 214] width 16 height 16
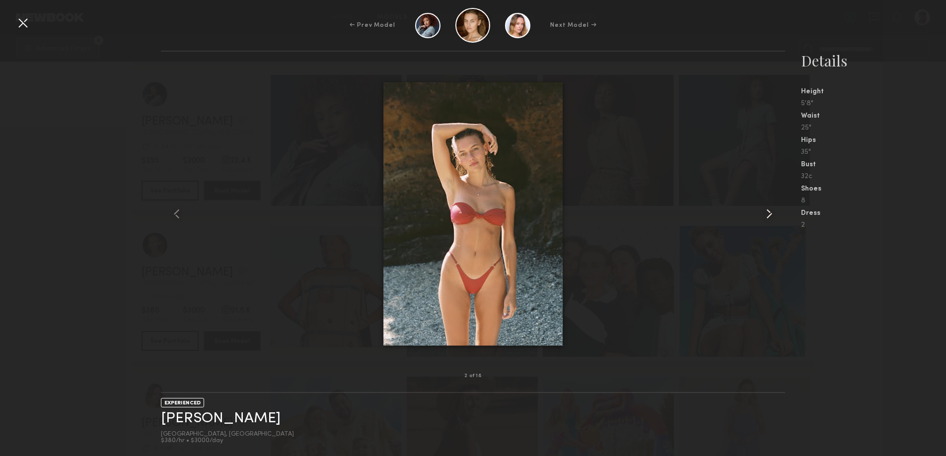
click at [771, 215] on common-icon at bounding box center [769, 214] width 16 height 16
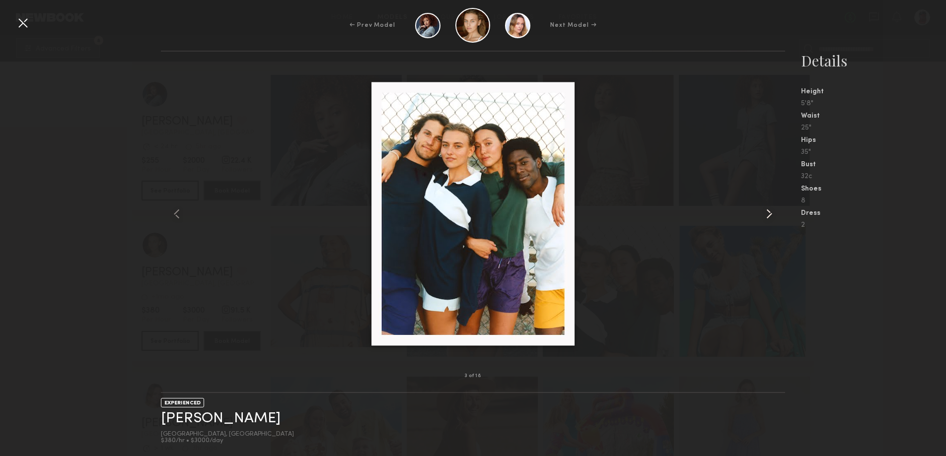
click at [771, 215] on common-icon at bounding box center [769, 214] width 16 height 16
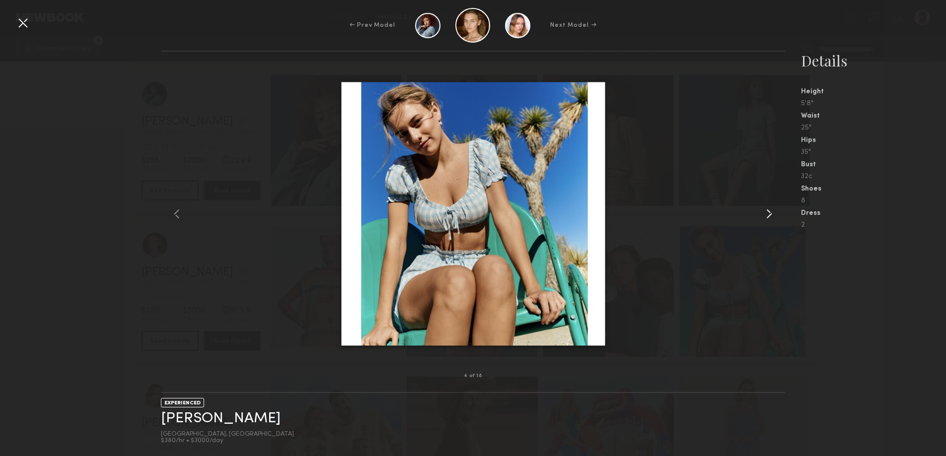
click at [771, 215] on common-icon at bounding box center [769, 214] width 16 height 16
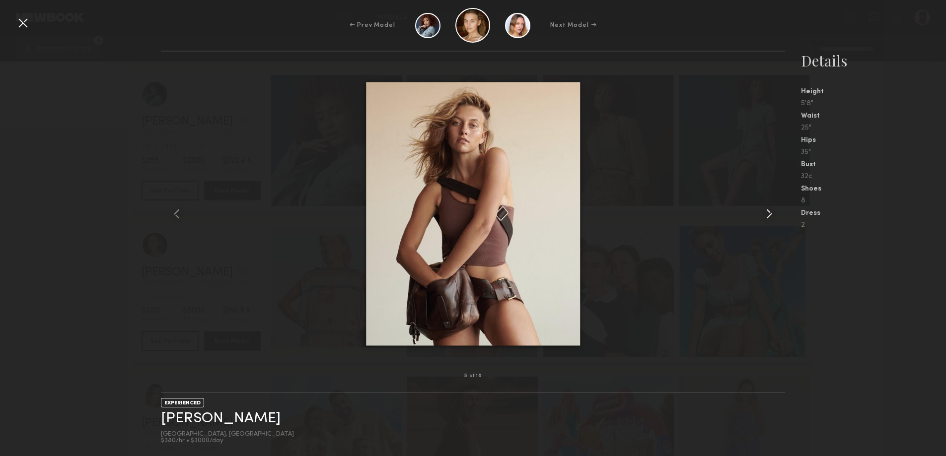
click at [771, 215] on common-icon at bounding box center [769, 214] width 16 height 16
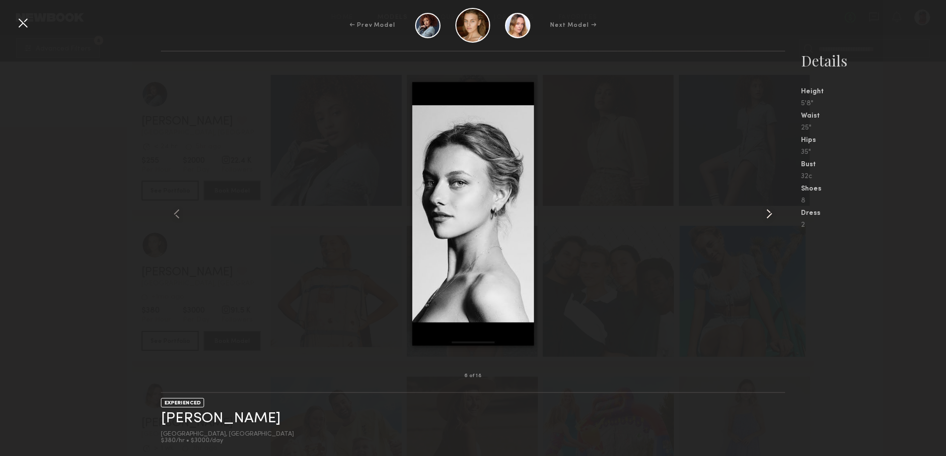
click at [771, 215] on common-icon at bounding box center [769, 214] width 16 height 16
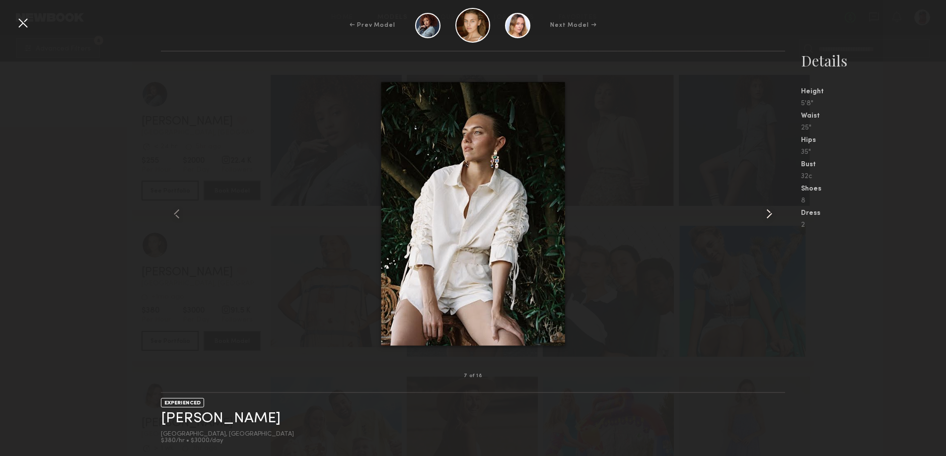
click at [771, 215] on common-icon at bounding box center [769, 214] width 16 height 16
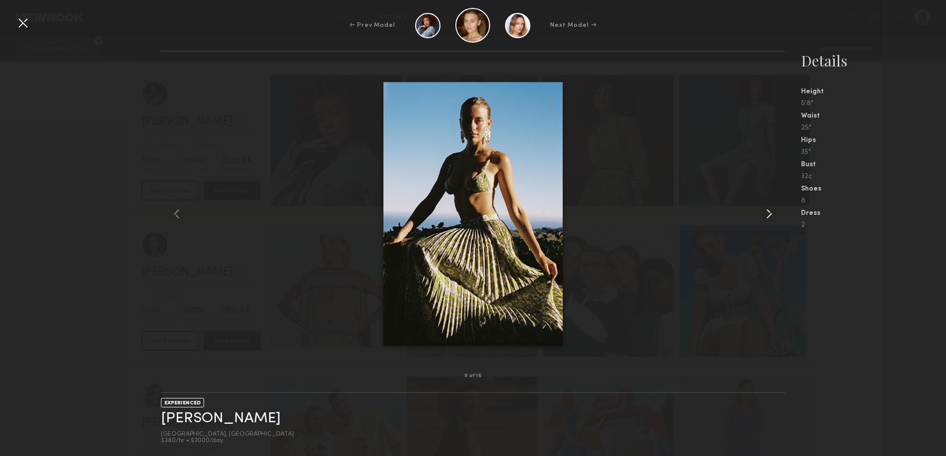
click at [771, 215] on common-icon at bounding box center [769, 214] width 16 height 16
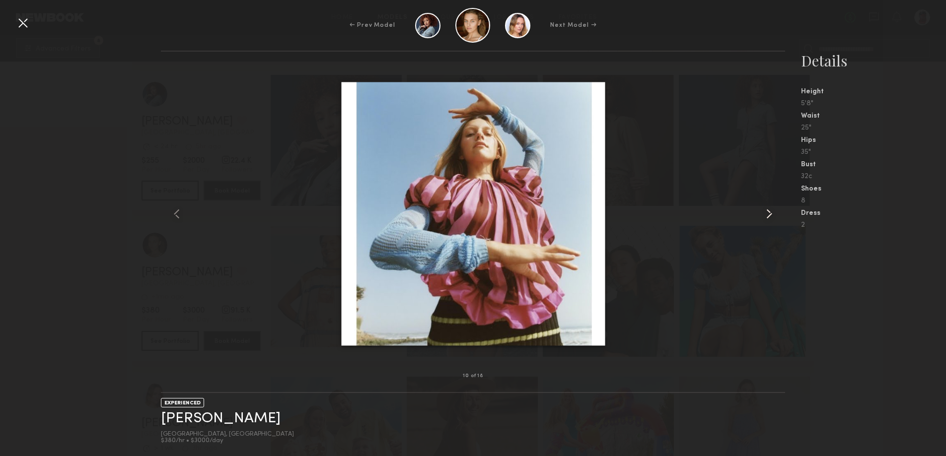
click at [771, 213] on common-icon at bounding box center [769, 214] width 16 height 16
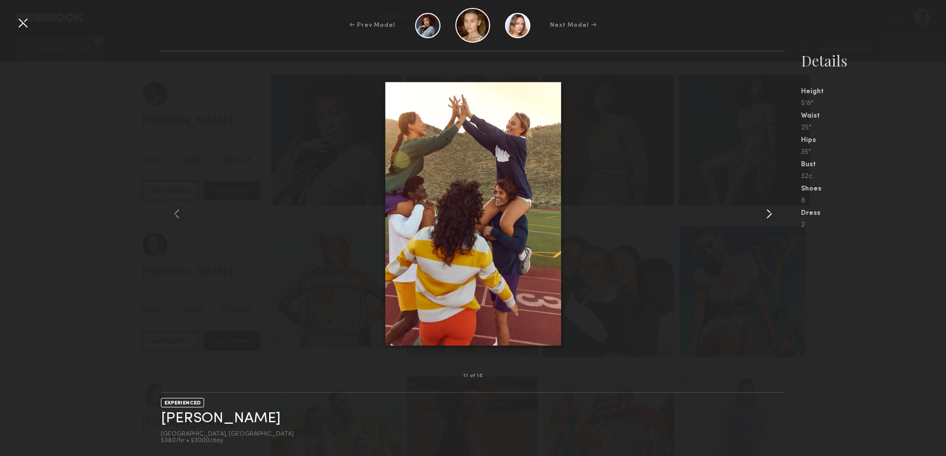
click at [771, 213] on common-icon at bounding box center [769, 214] width 16 height 16
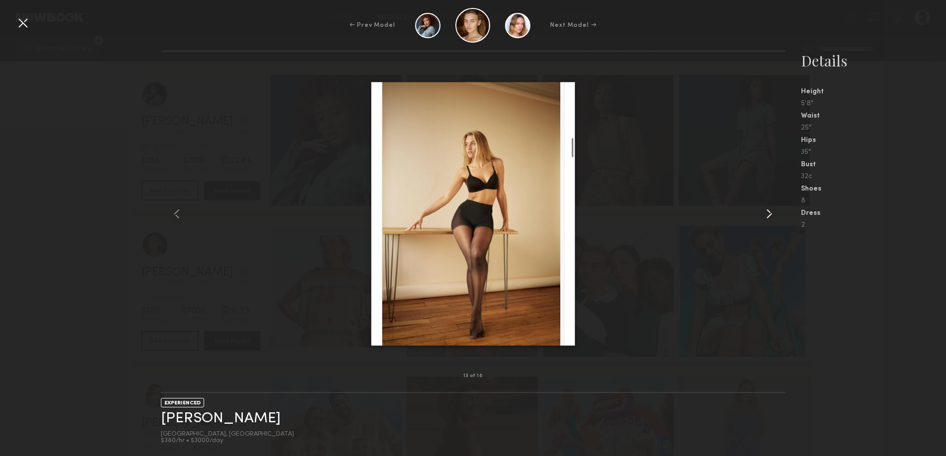
click at [776, 215] on common-icon at bounding box center [769, 214] width 16 height 16
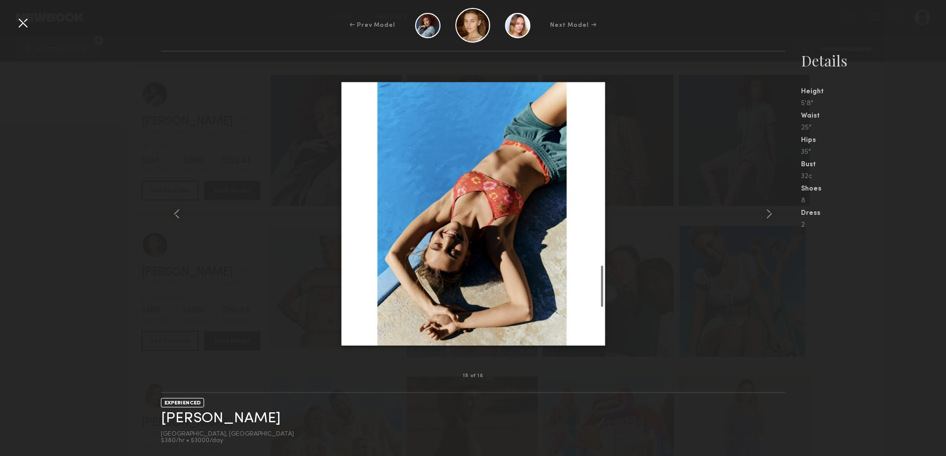
click at [23, 24] on div at bounding box center [23, 23] width 16 height 16
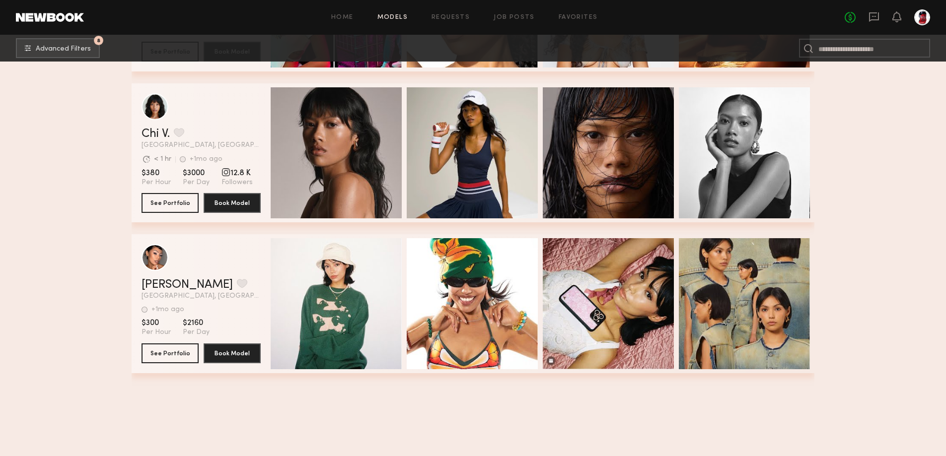
scroll to position [7347, 0]
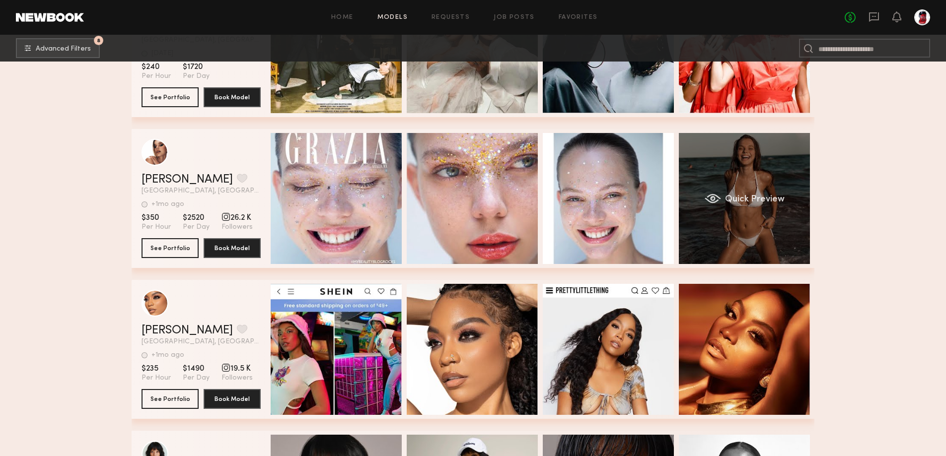
click at [776, 236] on div "Quick Preview" at bounding box center [744, 198] width 131 height 131
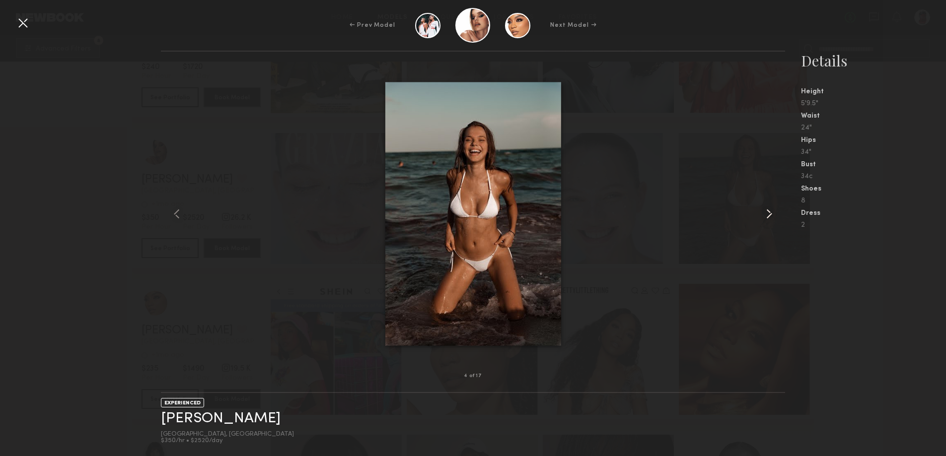
click at [770, 216] on common-icon at bounding box center [769, 214] width 16 height 16
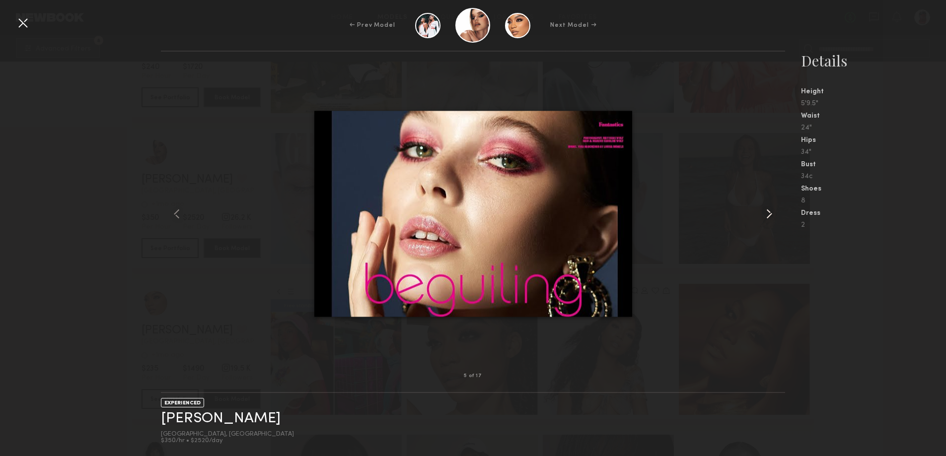
click at [773, 215] on common-icon at bounding box center [769, 214] width 16 height 16
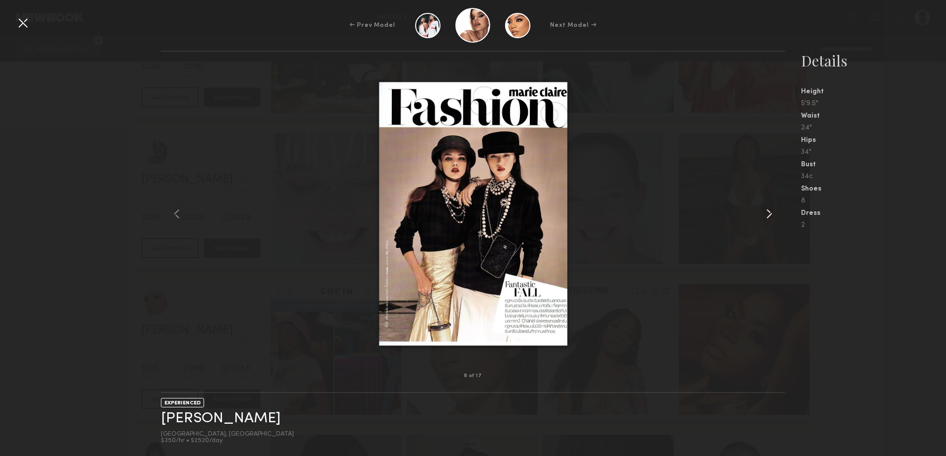
click at [773, 215] on common-icon at bounding box center [769, 214] width 16 height 16
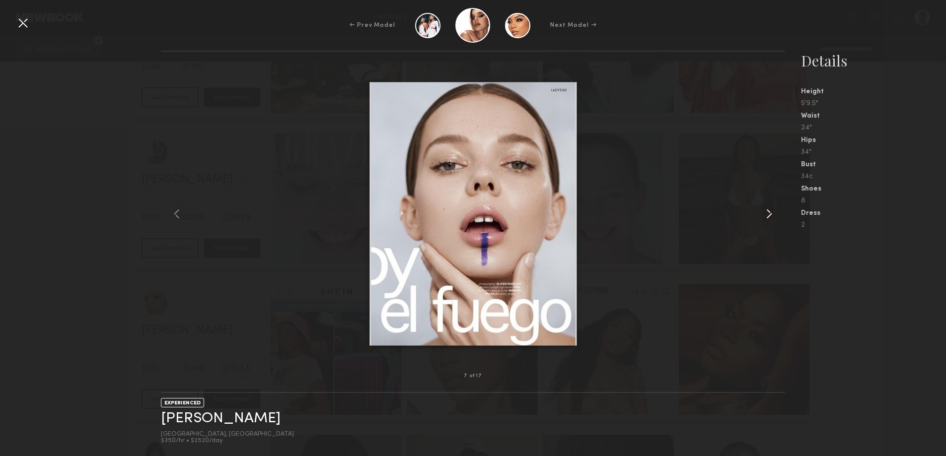
click at [773, 215] on common-icon at bounding box center [769, 214] width 16 height 16
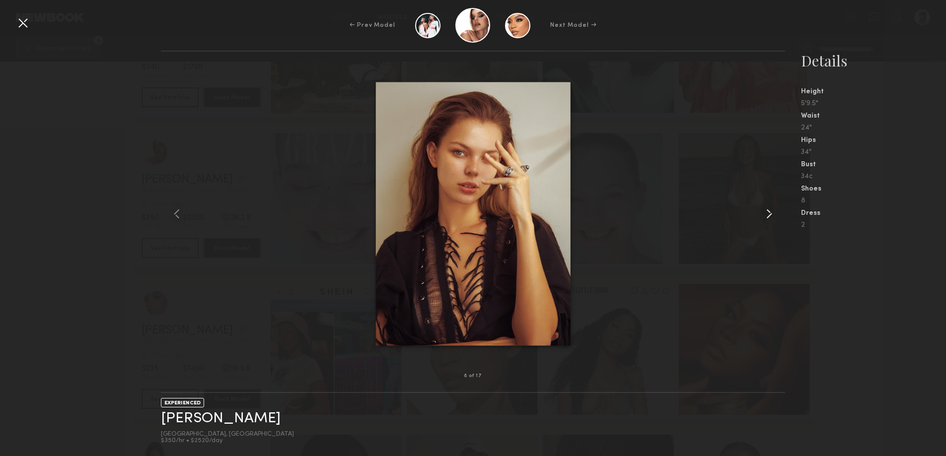
click at [773, 215] on common-icon at bounding box center [769, 214] width 16 height 16
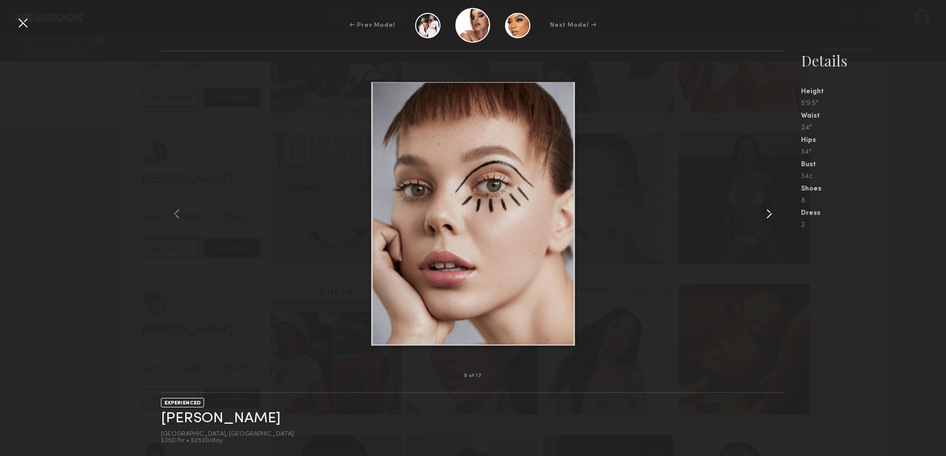
click at [773, 215] on common-icon at bounding box center [769, 214] width 16 height 16
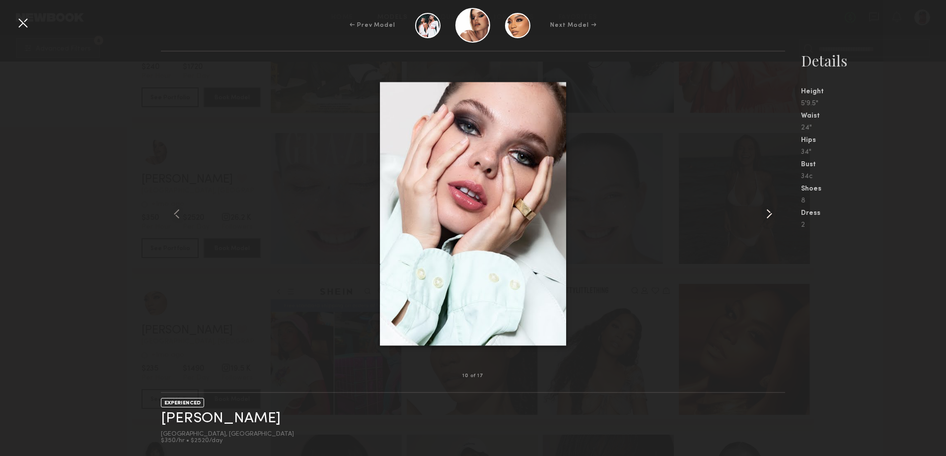
click at [773, 215] on common-icon at bounding box center [769, 214] width 16 height 16
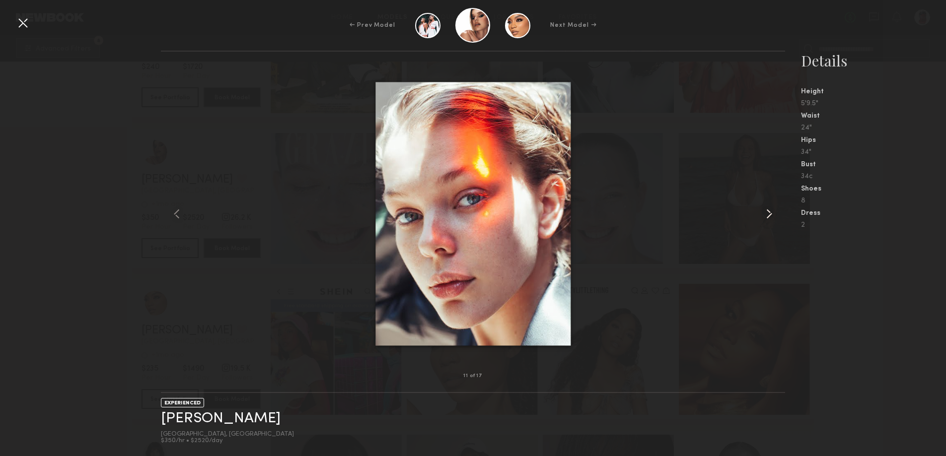
click at [773, 215] on common-icon at bounding box center [769, 214] width 16 height 16
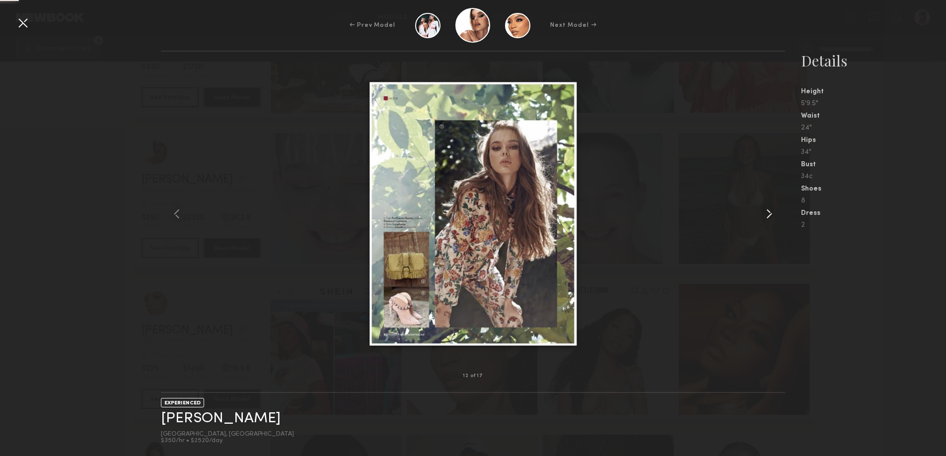
click at [773, 215] on common-icon at bounding box center [769, 214] width 16 height 16
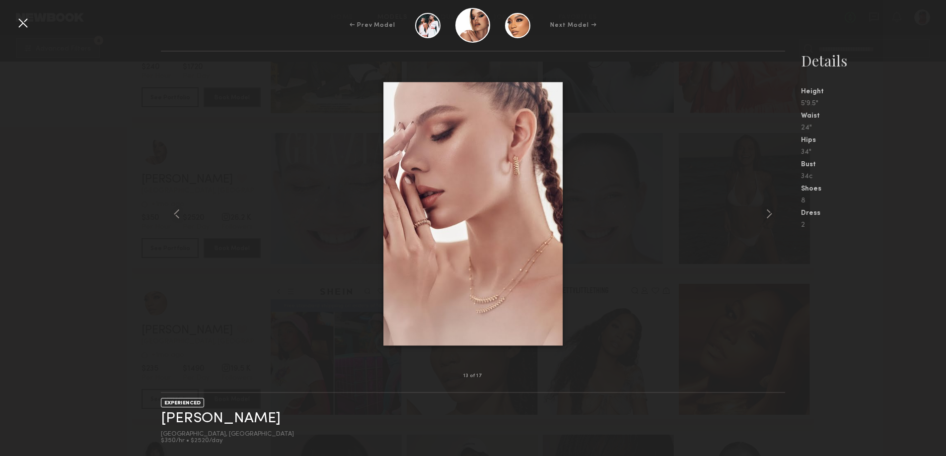
click at [773, 215] on common-icon at bounding box center [769, 214] width 16 height 16
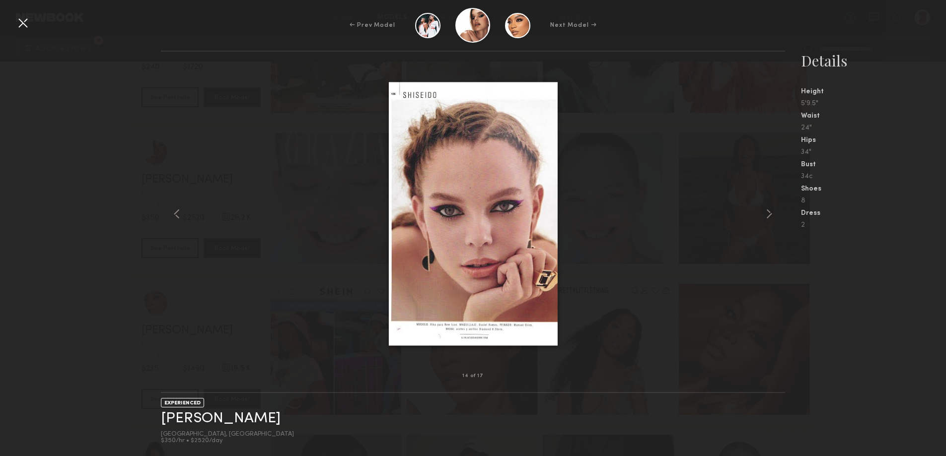
click at [773, 215] on common-icon at bounding box center [769, 214] width 16 height 16
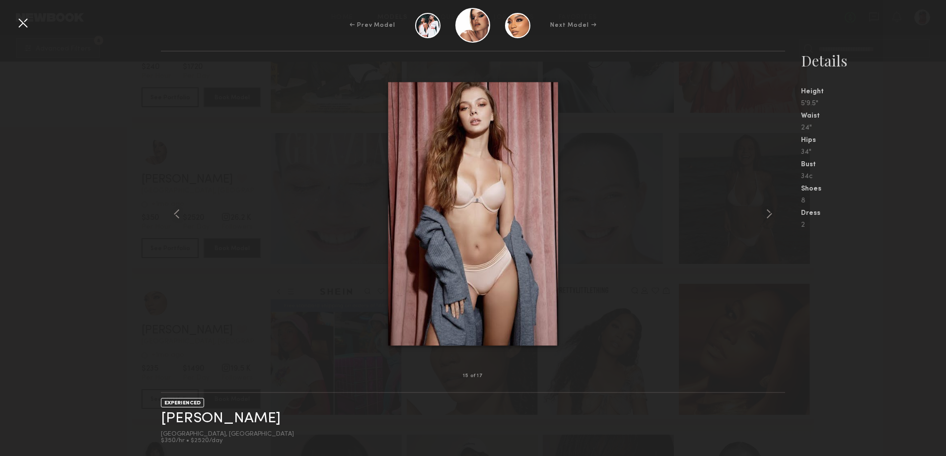
click at [773, 215] on common-icon at bounding box center [769, 214] width 16 height 16
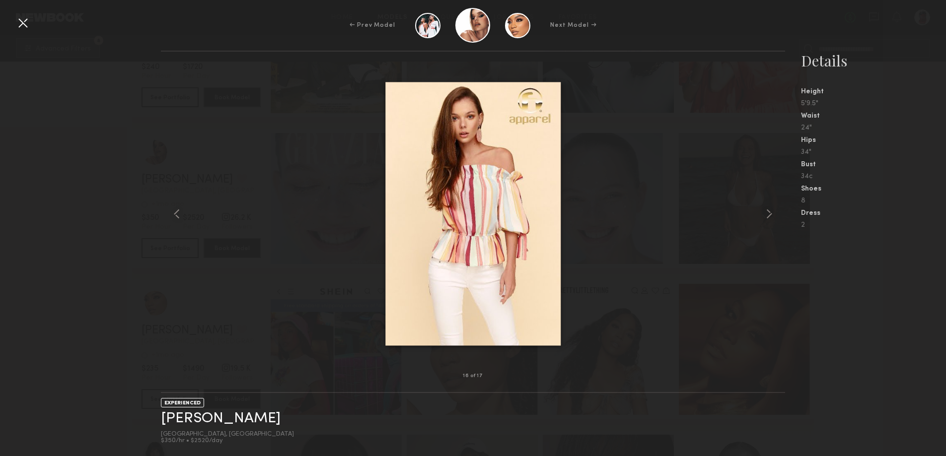
click at [773, 215] on common-icon at bounding box center [769, 214] width 16 height 16
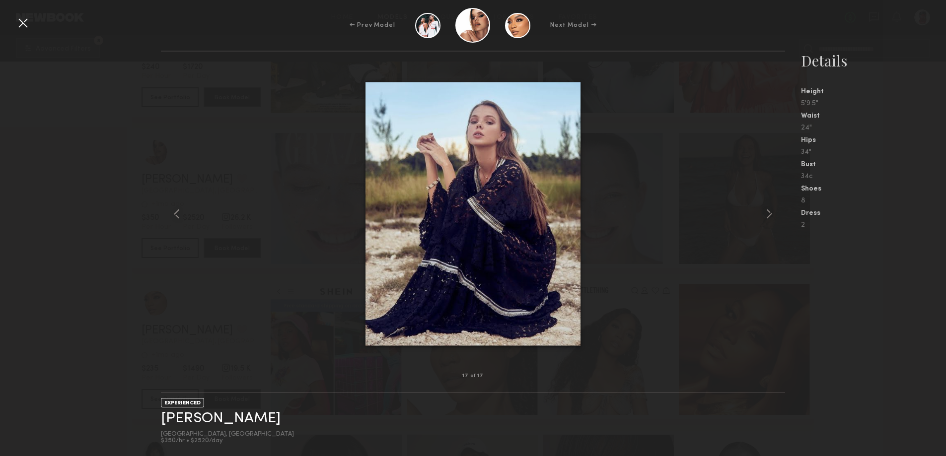
click at [773, 215] on common-icon at bounding box center [769, 214] width 16 height 16
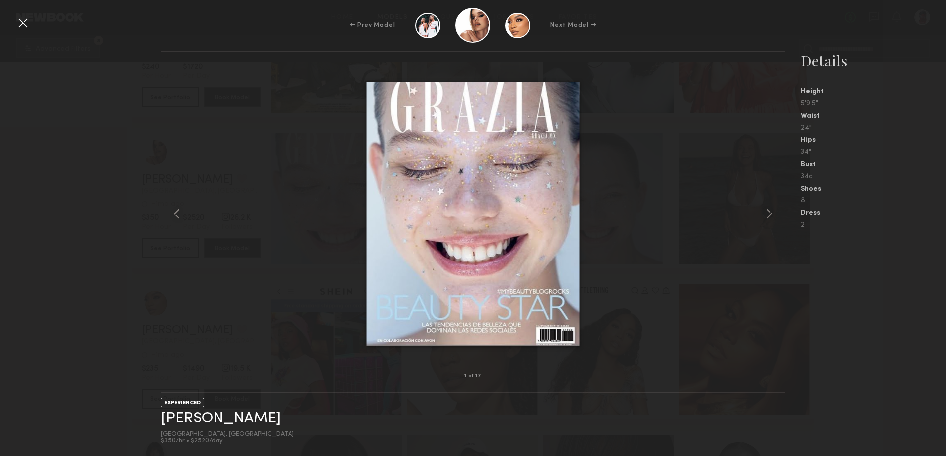
click at [773, 215] on common-icon at bounding box center [769, 214] width 16 height 16
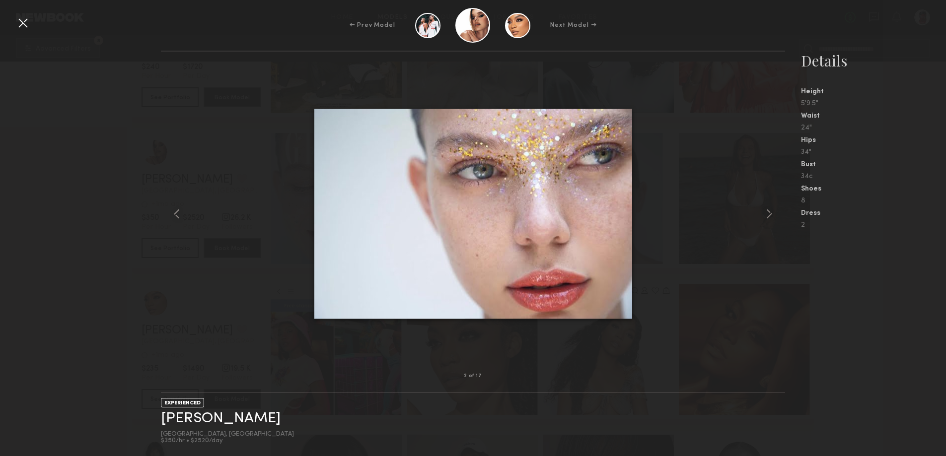
click at [773, 215] on common-icon at bounding box center [769, 214] width 16 height 16
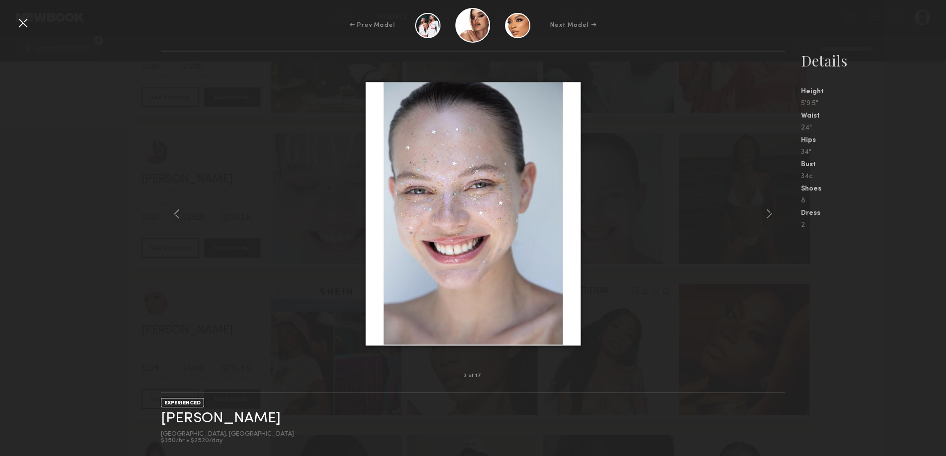
click at [773, 215] on common-icon at bounding box center [769, 214] width 16 height 16
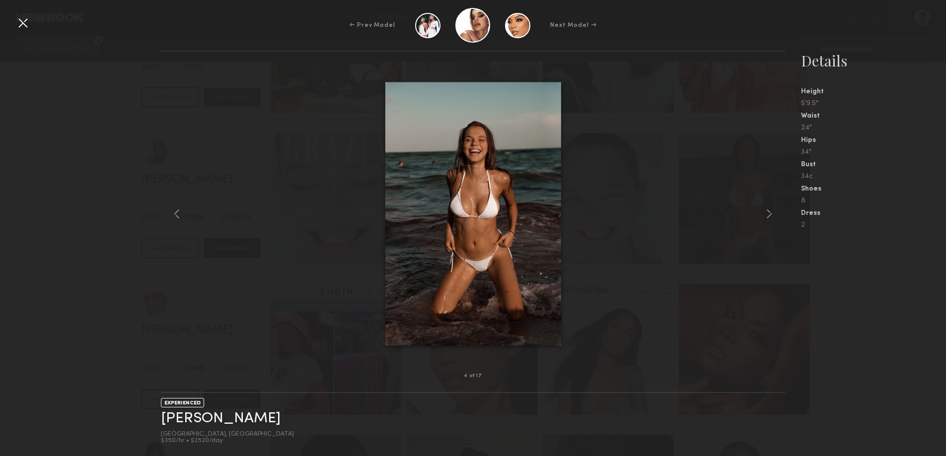
click at [773, 215] on common-icon at bounding box center [769, 214] width 16 height 16
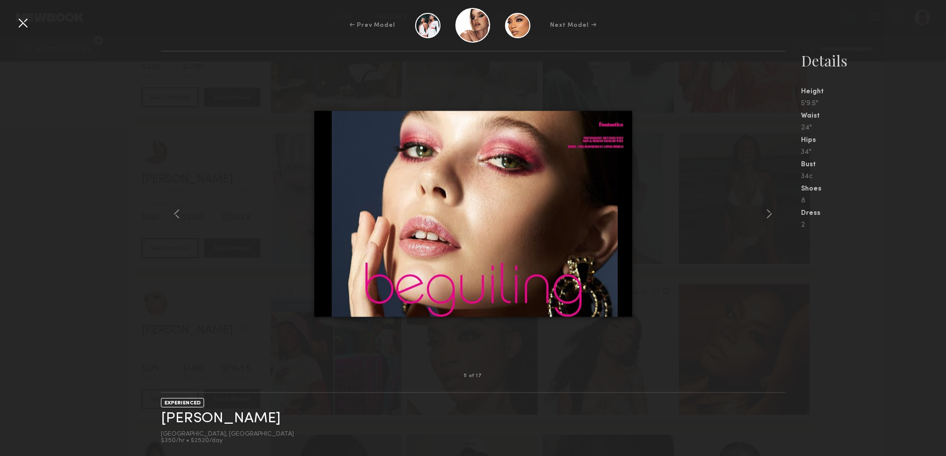
click at [773, 215] on common-icon at bounding box center [769, 214] width 16 height 16
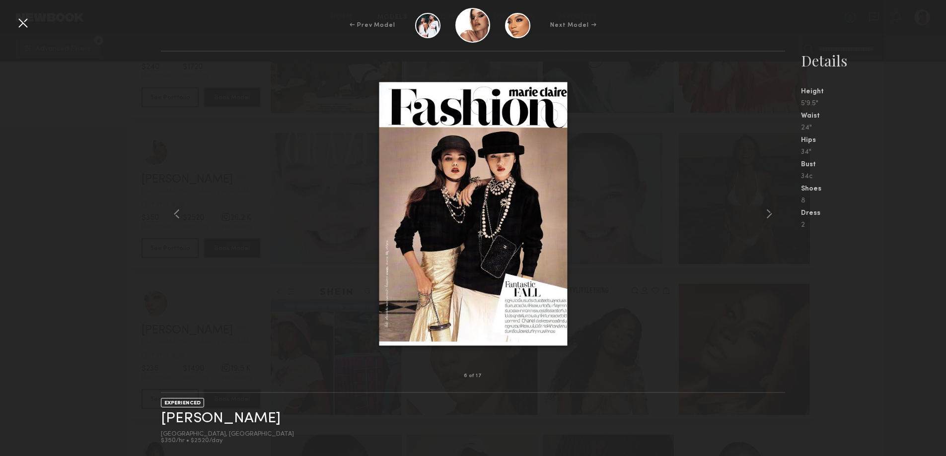
click at [773, 215] on common-icon at bounding box center [769, 214] width 16 height 16
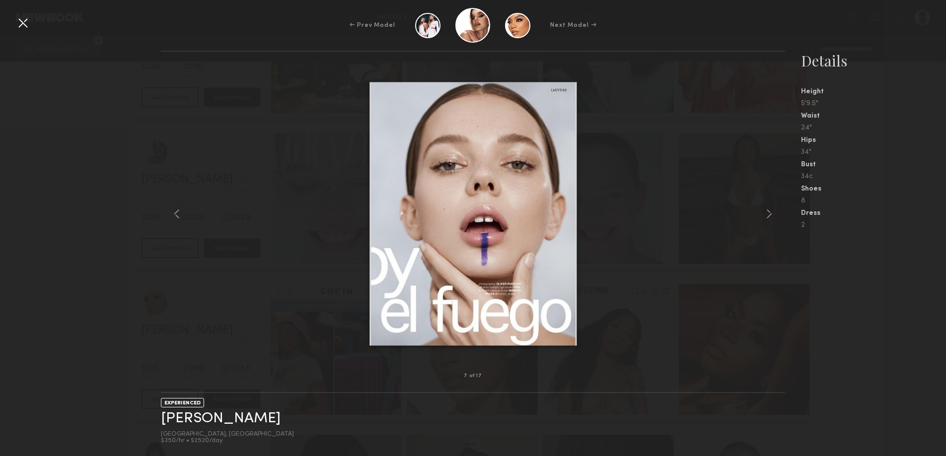
click at [773, 215] on common-icon at bounding box center [769, 214] width 16 height 16
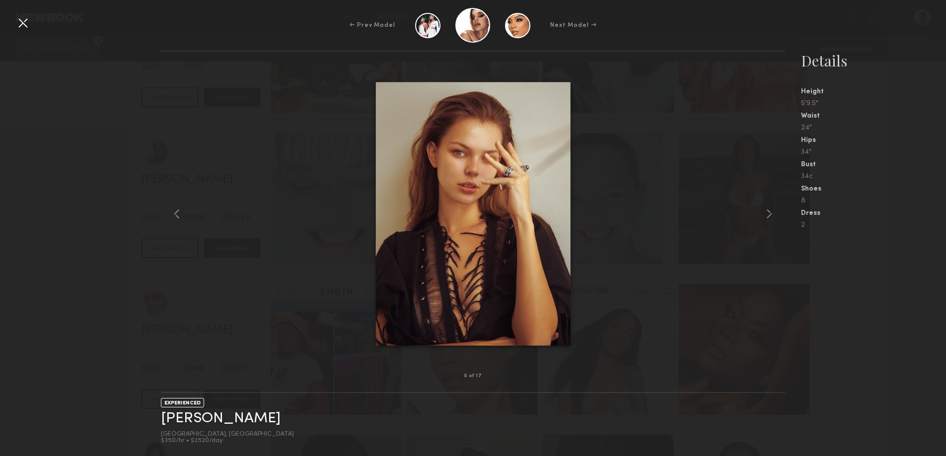
click at [773, 215] on common-icon at bounding box center [769, 214] width 16 height 16
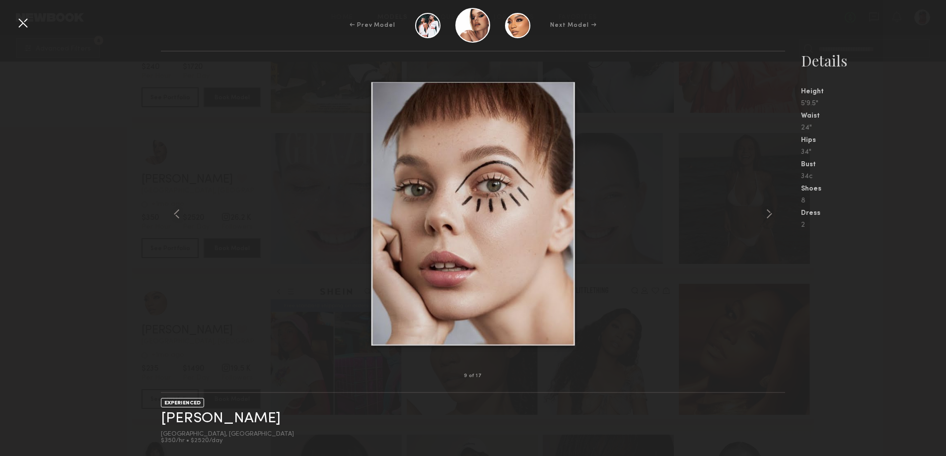
click at [773, 215] on common-icon at bounding box center [769, 214] width 16 height 16
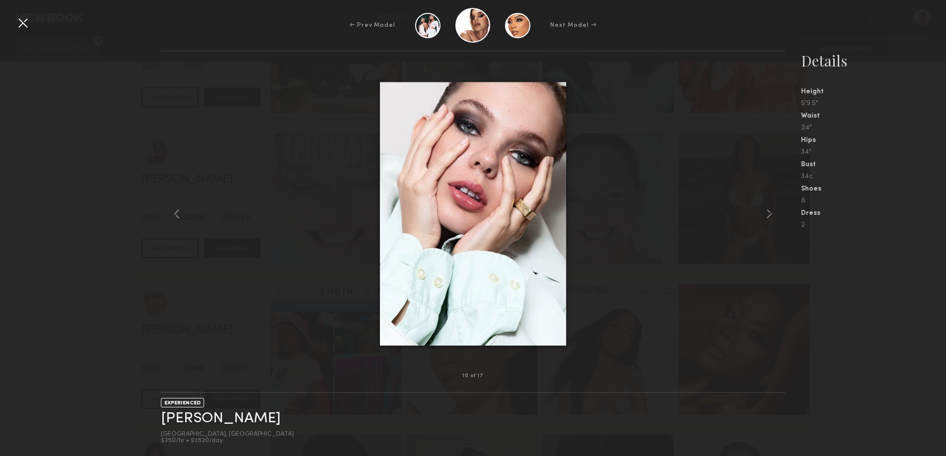
click at [773, 215] on common-icon at bounding box center [769, 214] width 16 height 16
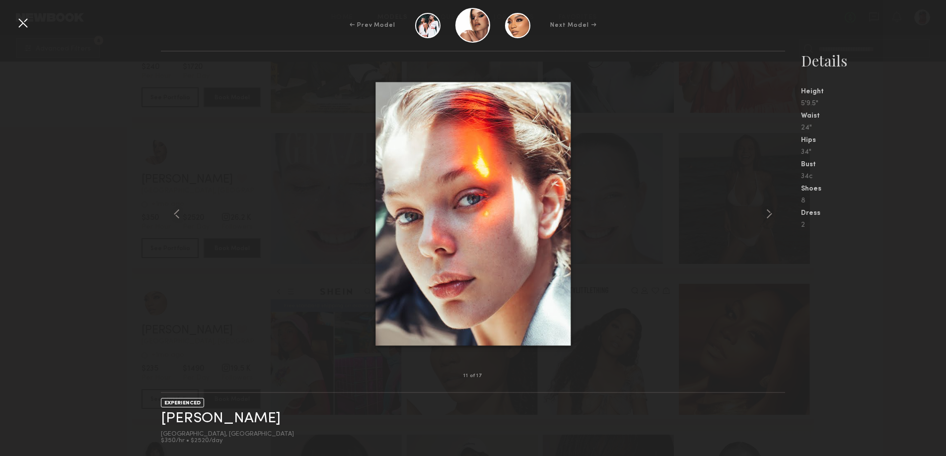
click at [773, 215] on common-icon at bounding box center [769, 214] width 16 height 16
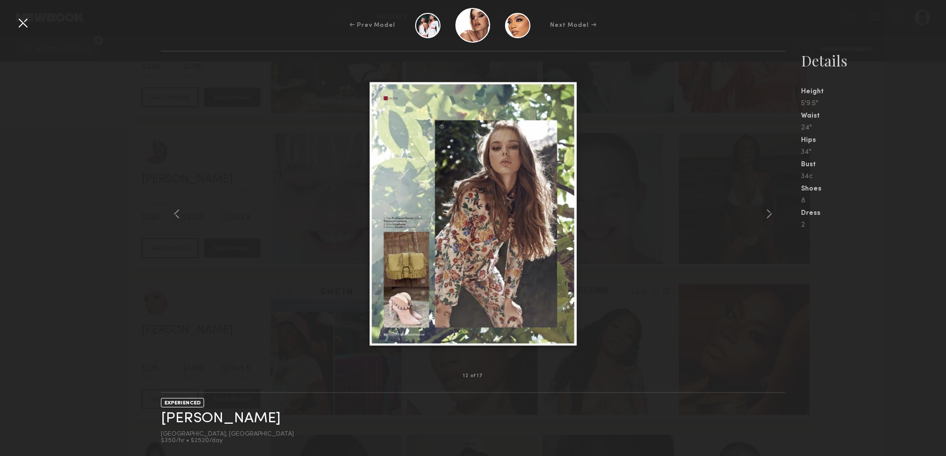
click at [773, 215] on common-icon at bounding box center [769, 214] width 16 height 16
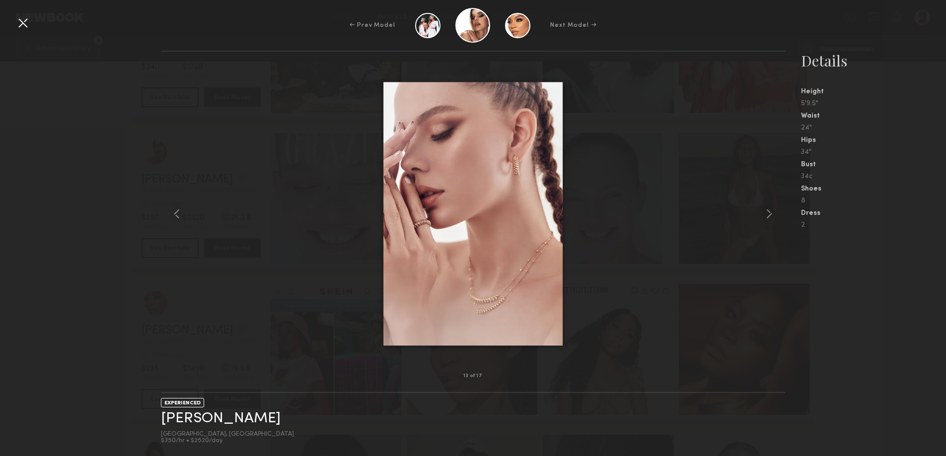
click at [773, 215] on common-icon at bounding box center [769, 214] width 16 height 16
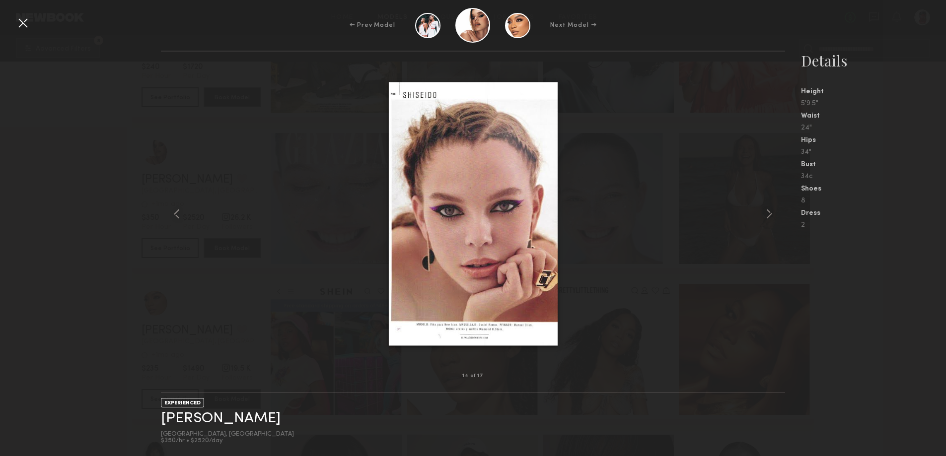
click at [773, 215] on common-icon at bounding box center [769, 214] width 16 height 16
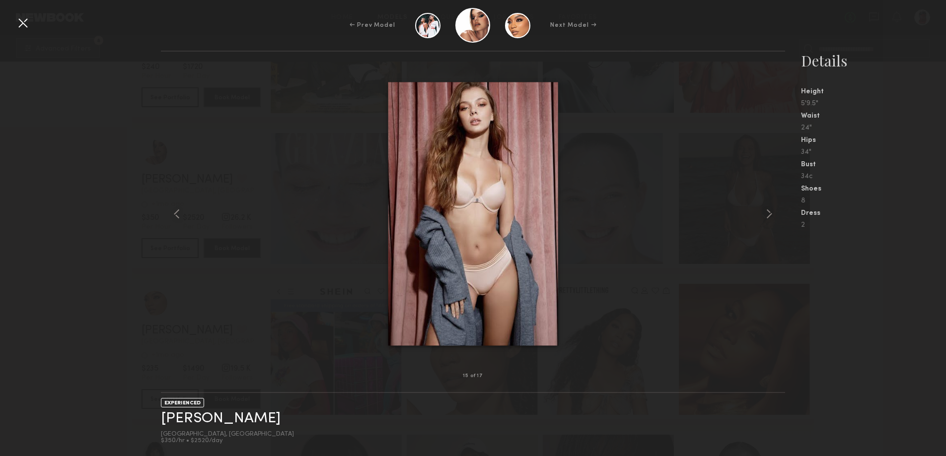
click at [773, 215] on common-icon at bounding box center [769, 214] width 16 height 16
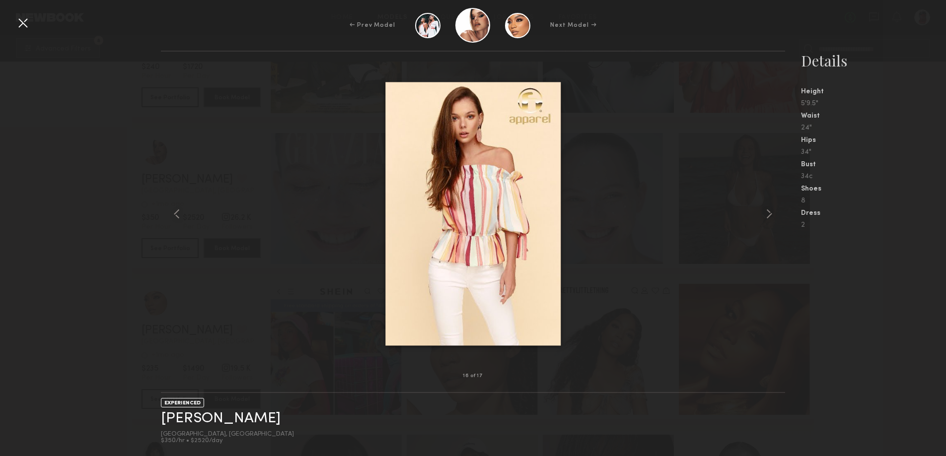
click at [27, 22] on div at bounding box center [23, 23] width 16 height 16
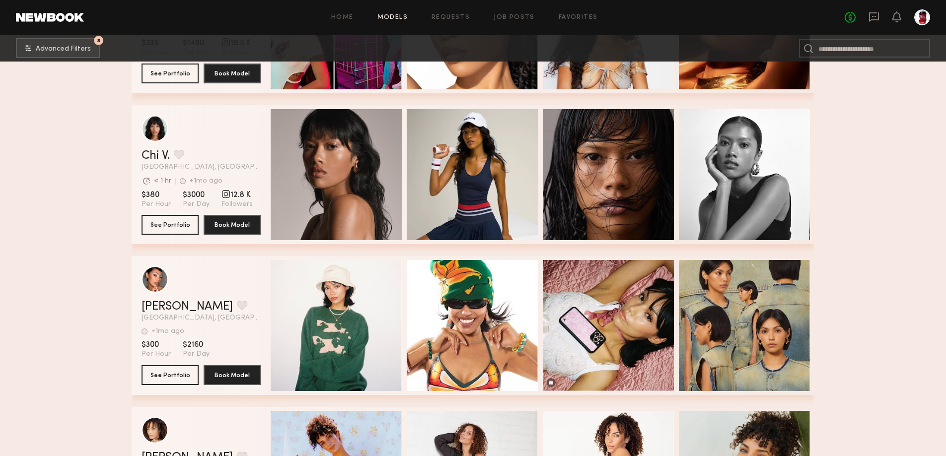
scroll to position [7668, 0]
